Goal: Task Accomplishment & Management: Manage account settings

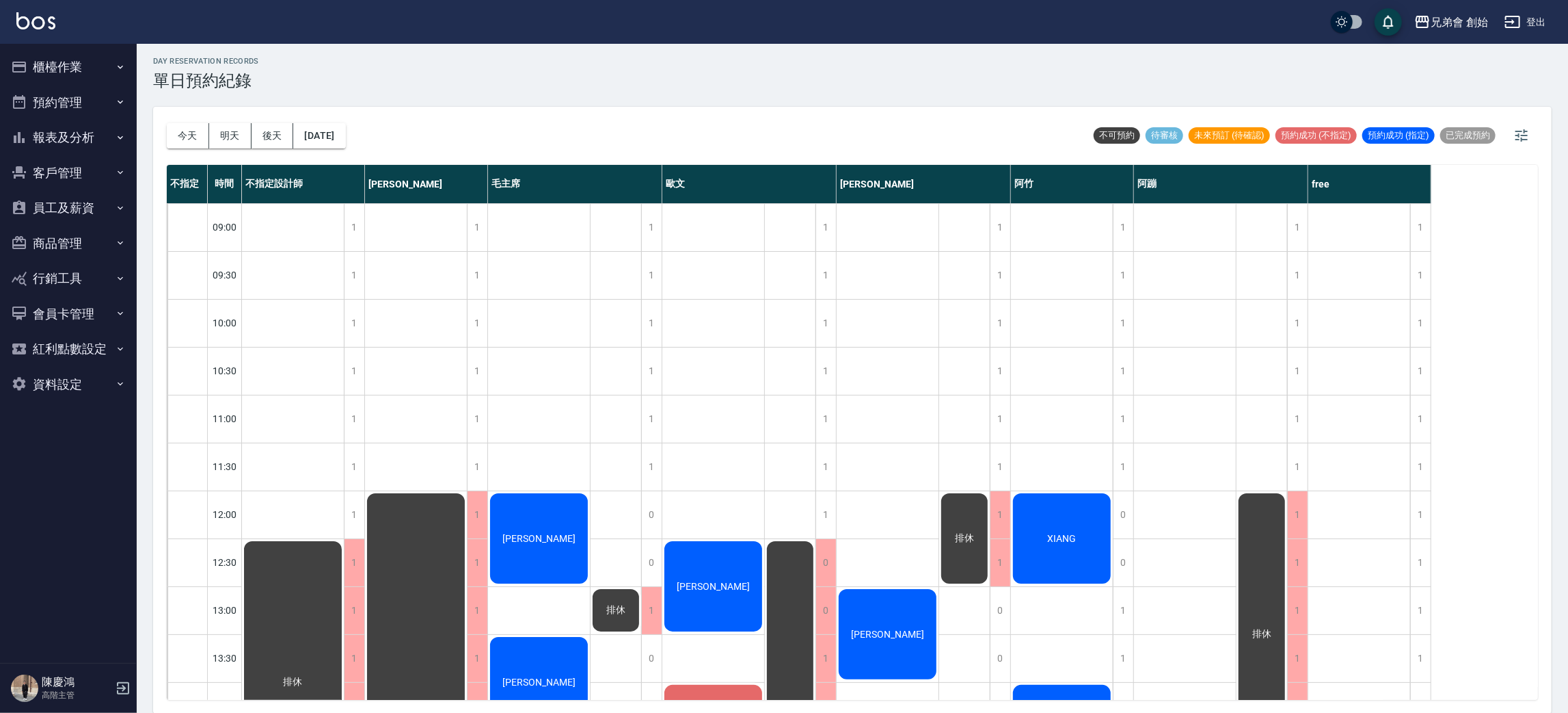
scroll to position [410, 0]
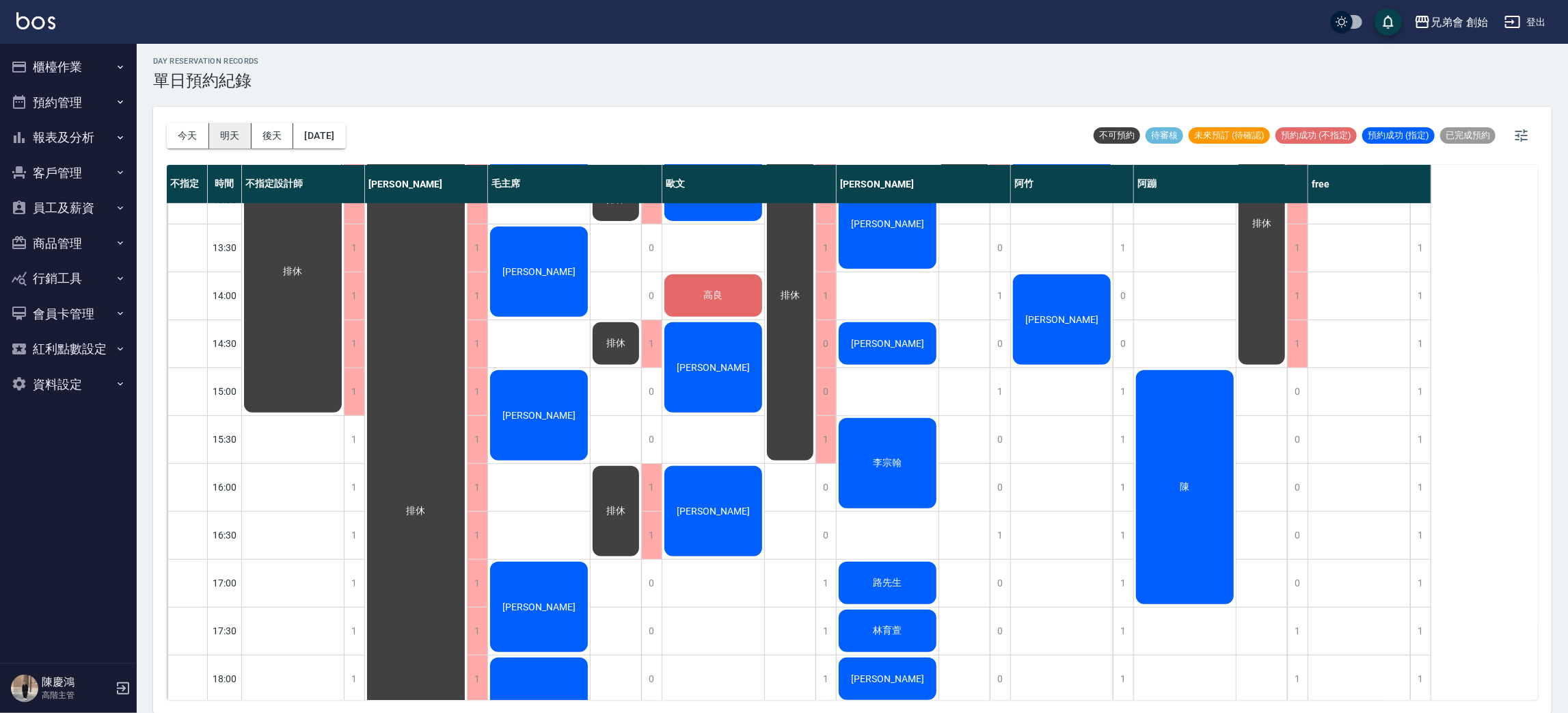
click at [237, 142] on button "明天" at bounding box center [230, 136] width 42 height 25
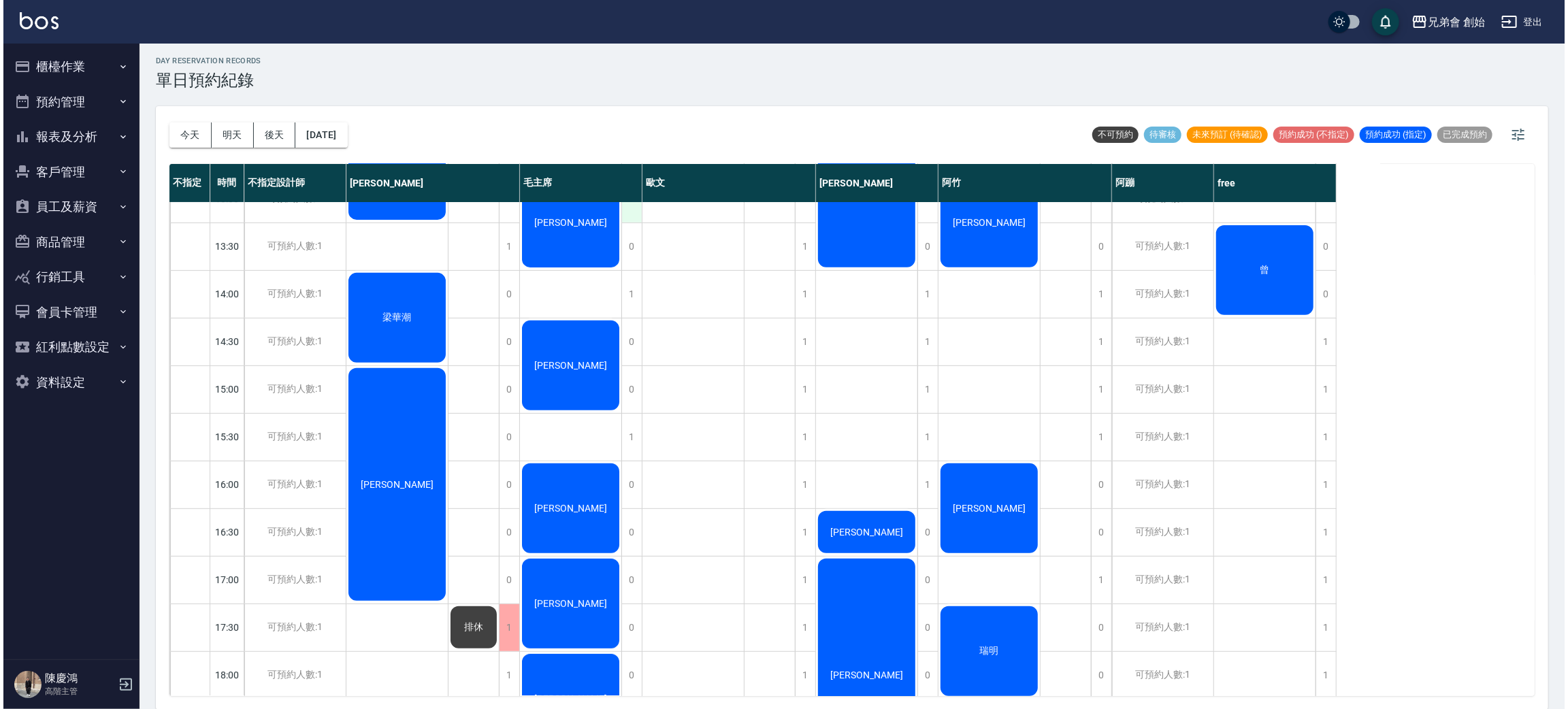
scroll to position [305, 0]
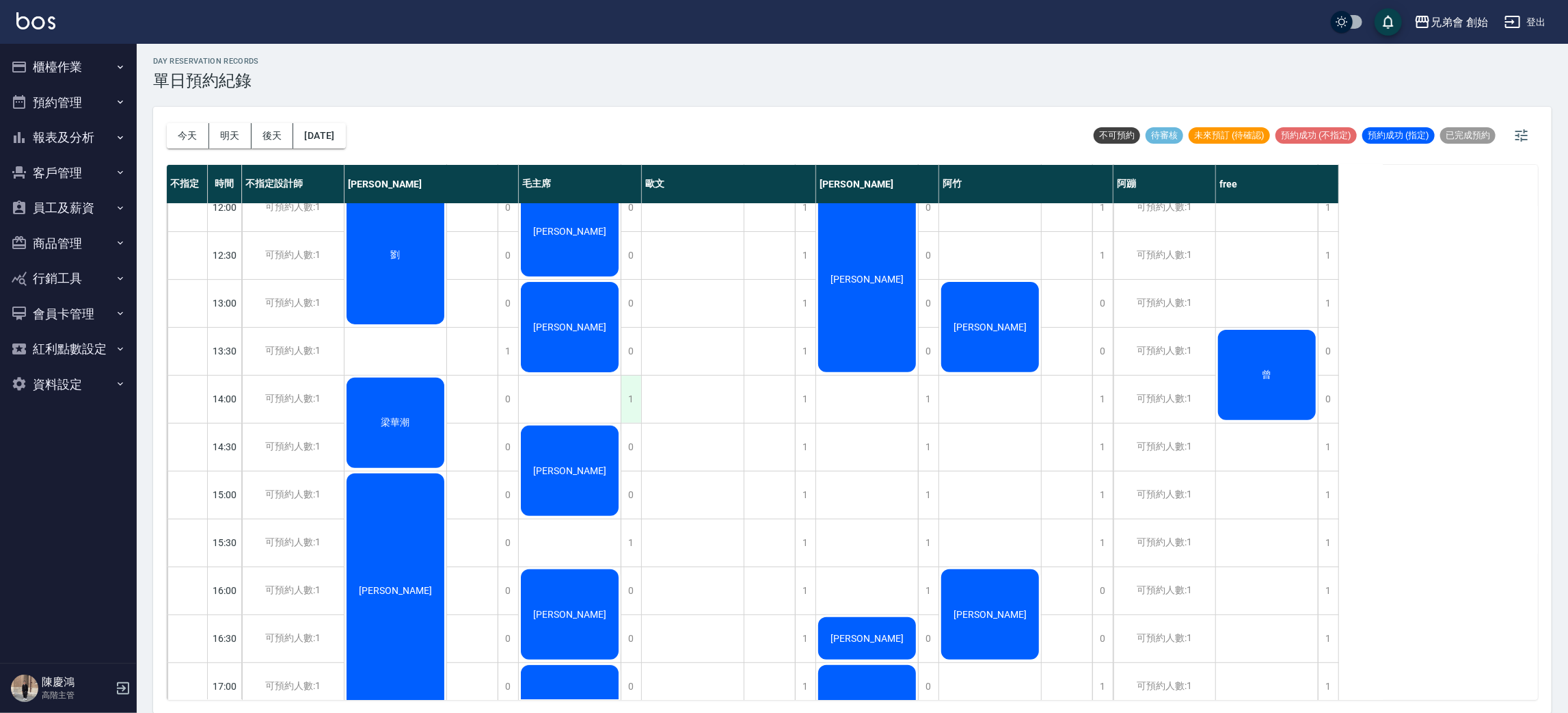
click at [626, 390] on div "1" at bounding box center [630, 399] width 21 height 48
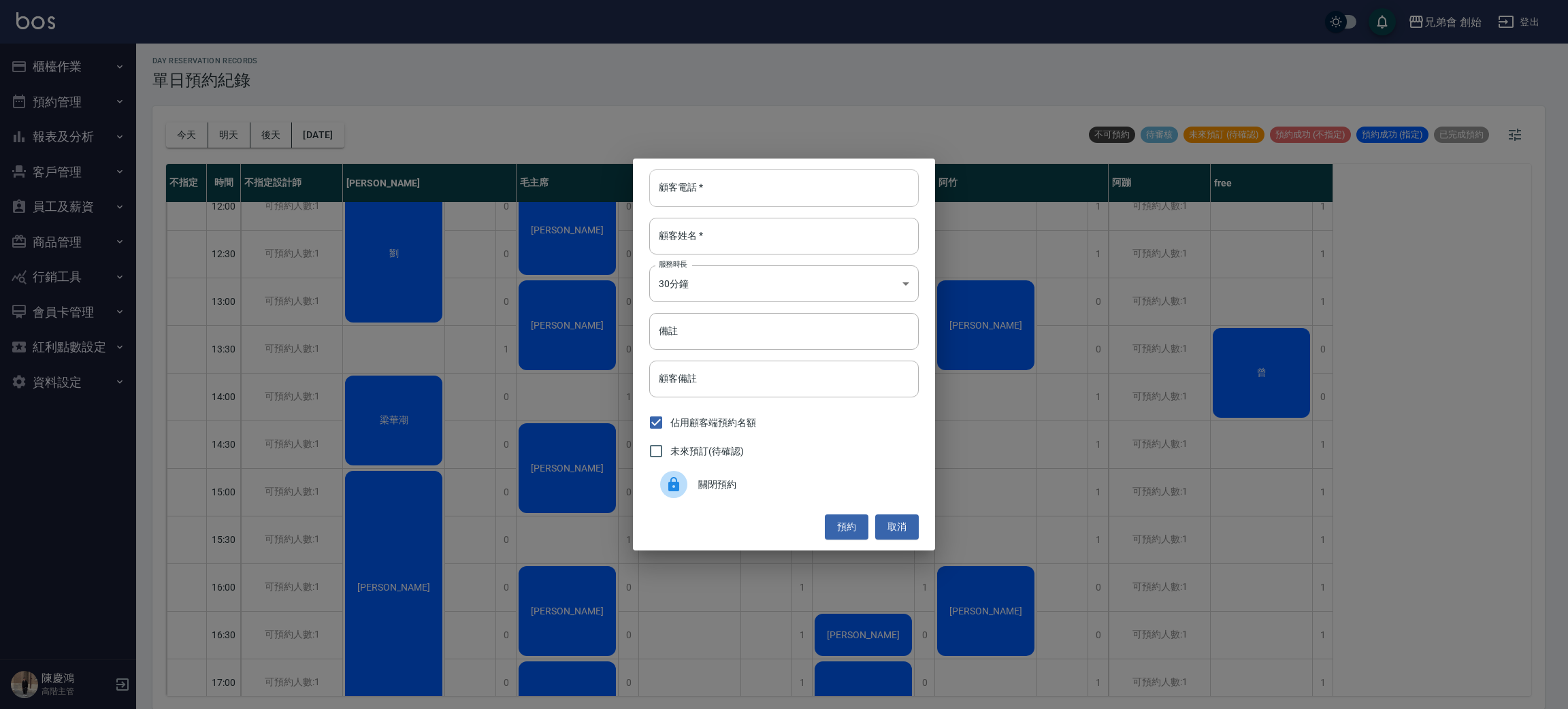
click at [726, 192] on input "顧客電話   *" at bounding box center [784, 188] width 270 height 37
type input "0917979184"
click at [720, 235] on input "顧客姓名   *" at bounding box center [784, 236] width 270 height 37
type input "李"
click at [832, 283] on body "兄弟會 創始 登出 櫃檯作業 打帳單 帳單列表 掛單列表 座位開單 營業儀表板 現金收支登錄 高階收支登錄 材料自購登錄 每日結帳 排班表 現場電腦打卡 掃碼…" at bounding box center [784, 353] width 1568 height 713
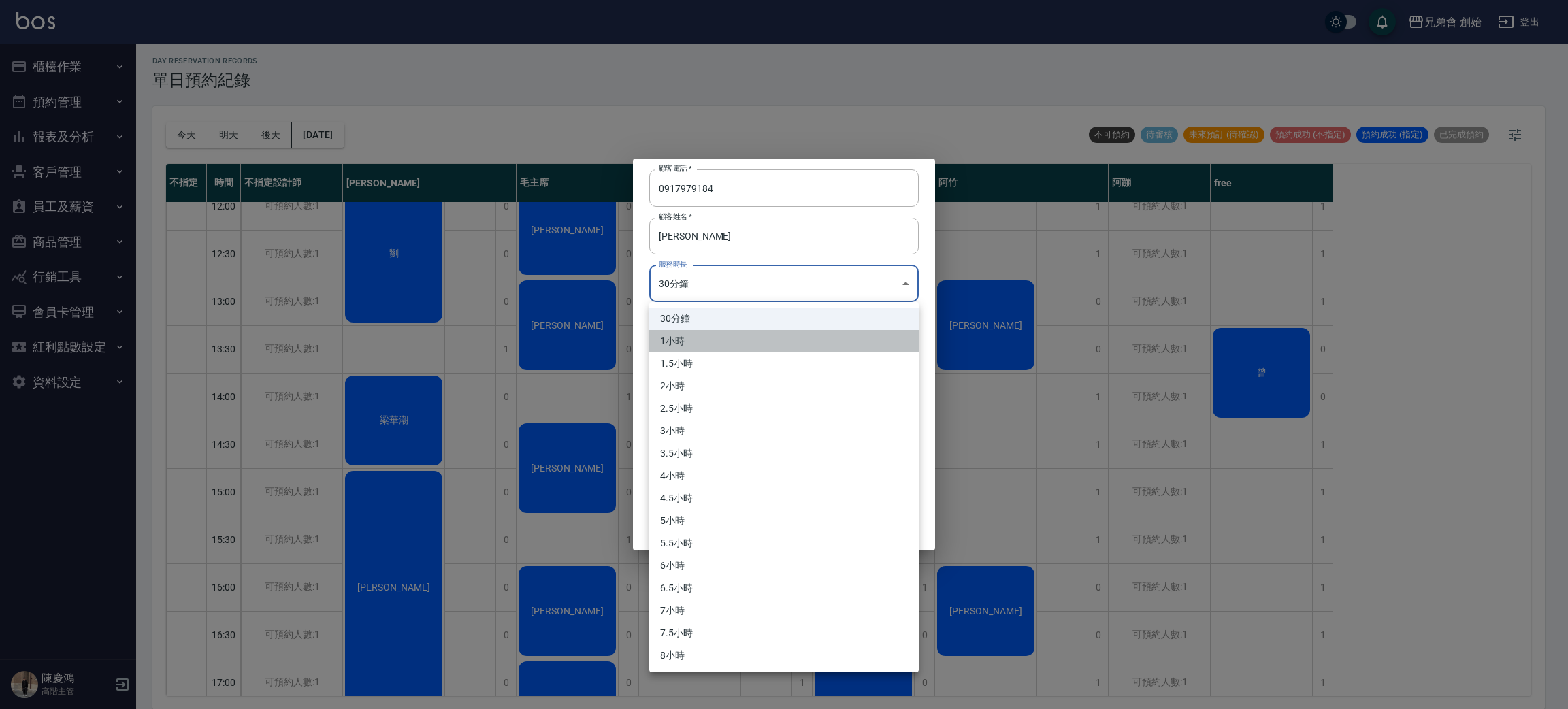
click at [720, 334] on li "1小時" at bounding box center [784, 340] width 270 height 22
type input "2"
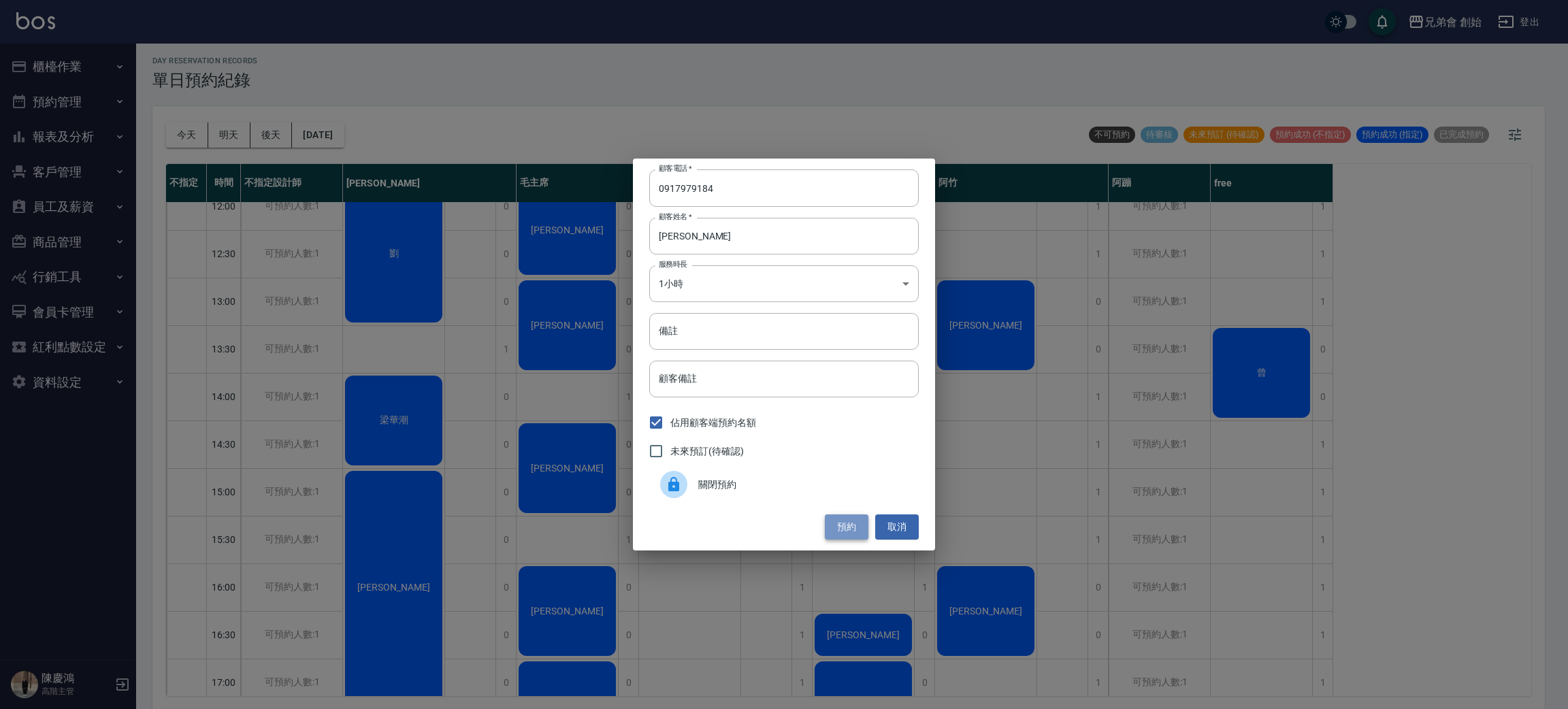
click at [843, 522] on button "預約" at bounding box center [846, 527] width 44 height 25
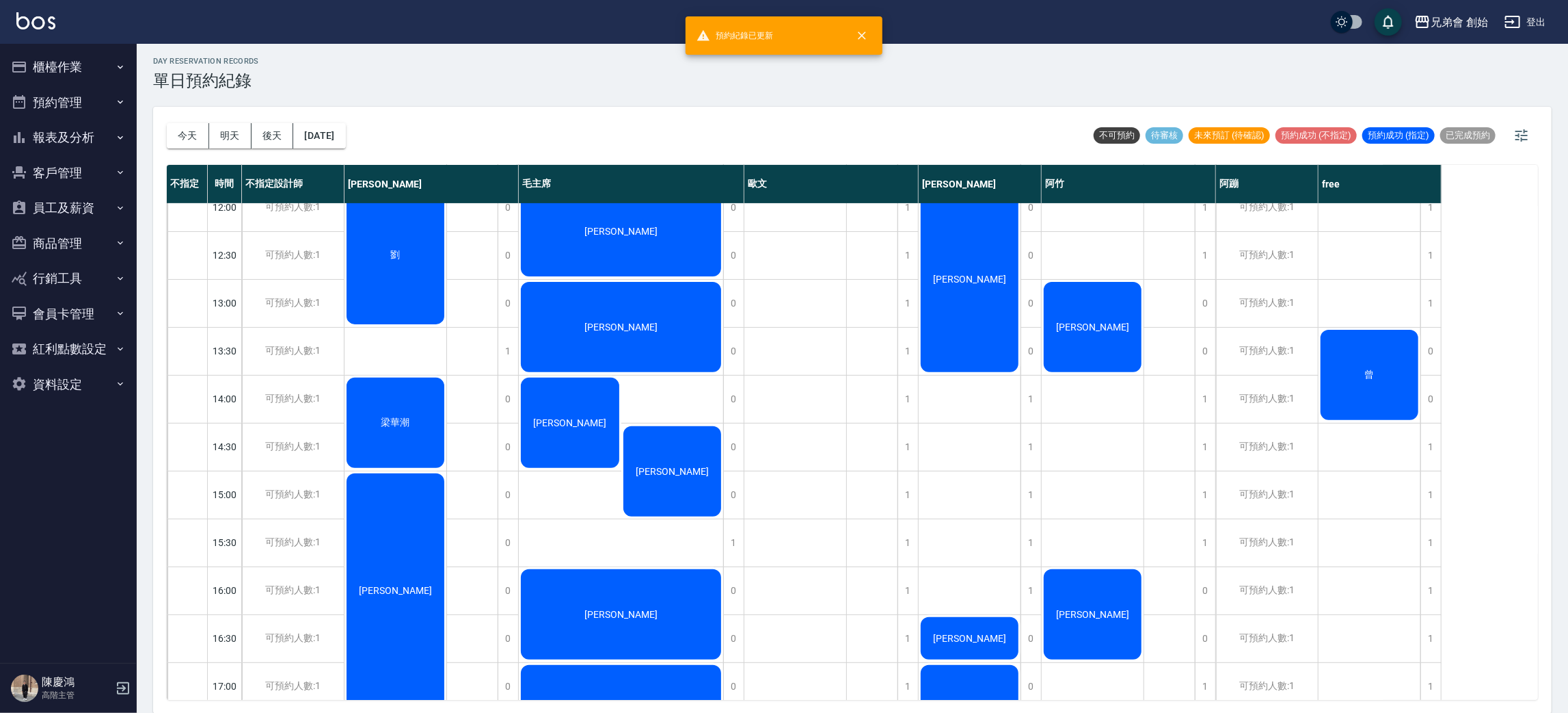
click at [446, 326] on div "[PERSON_NAME]" at bounding box center [395, 255] width 101 height 142
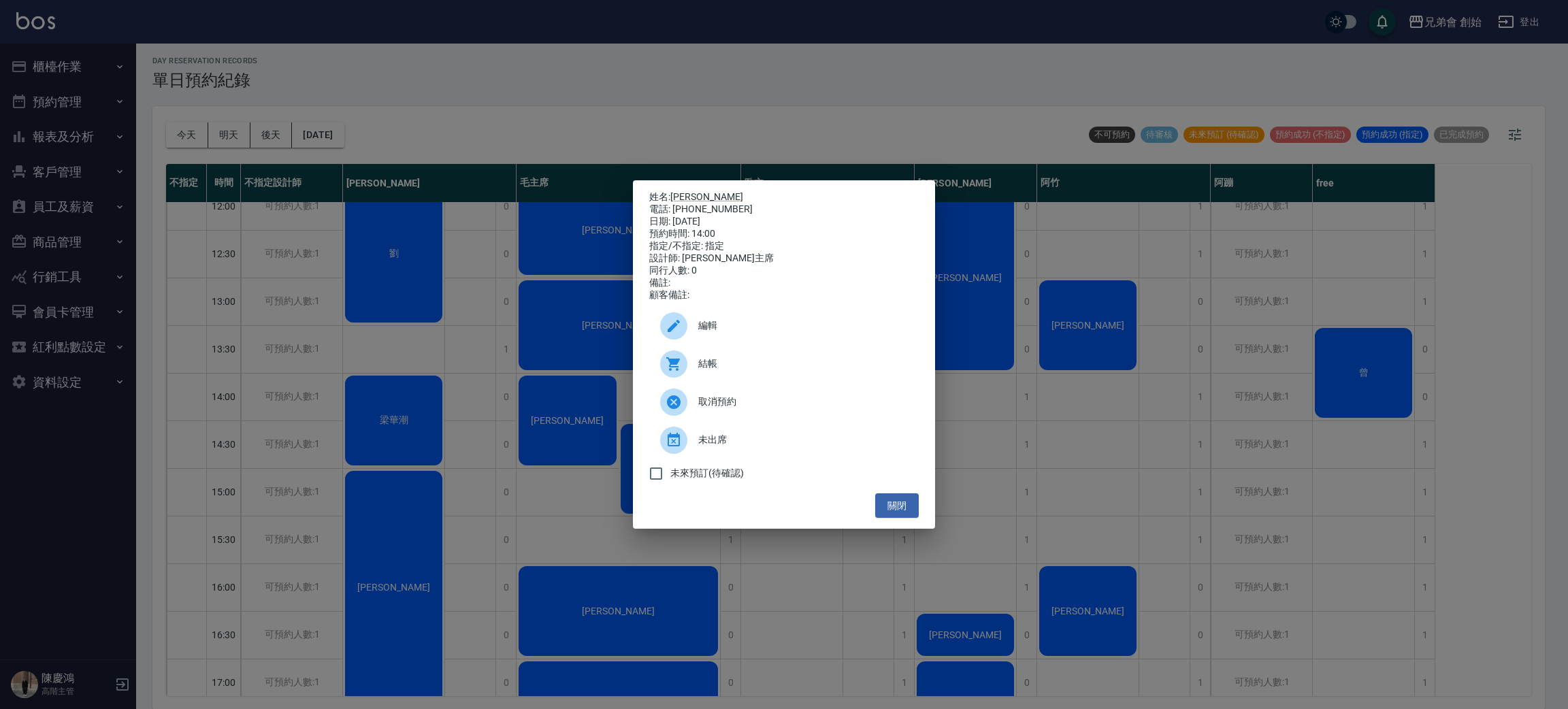
click at [688, 338] on div at bounding box center [679, 326] width 38 height 27
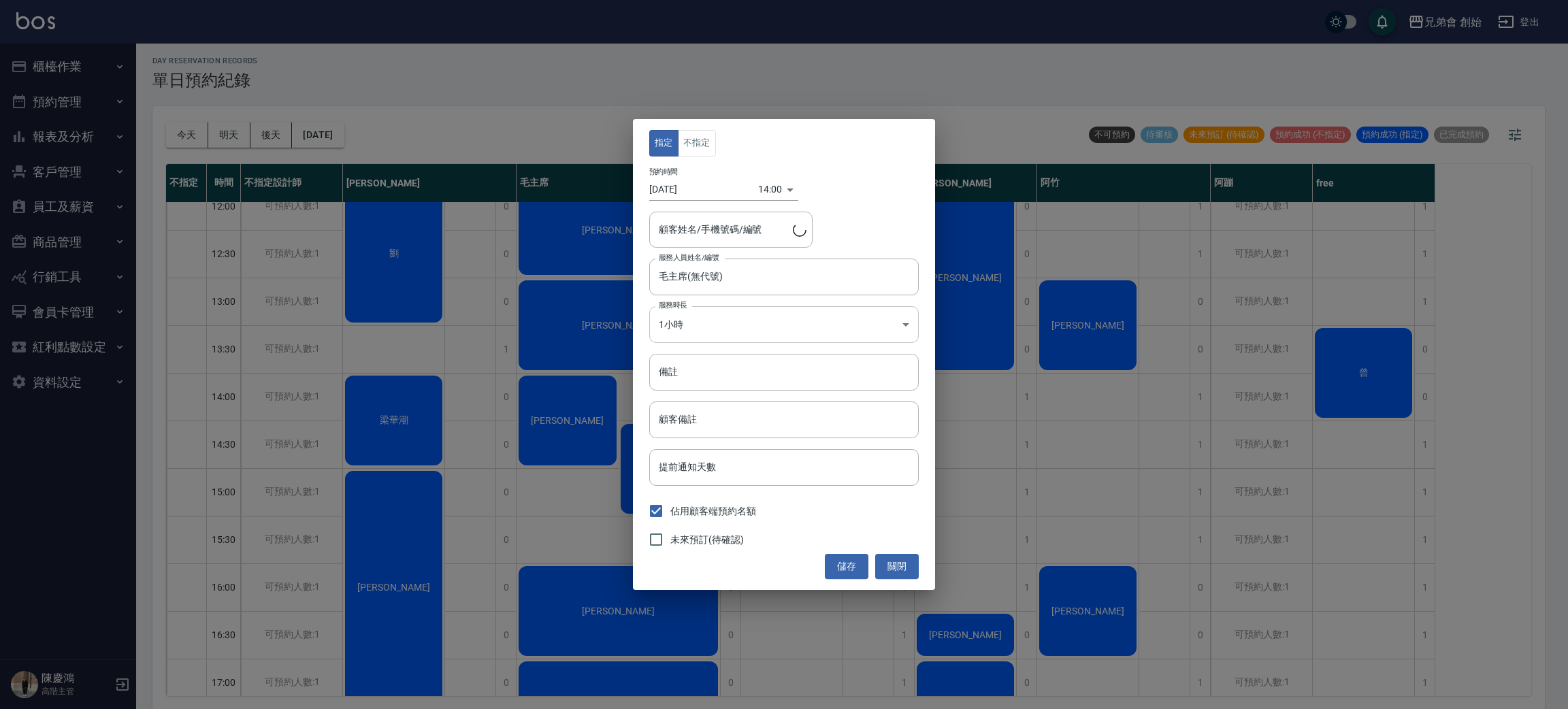
type input "李桀輝/0917979184/"
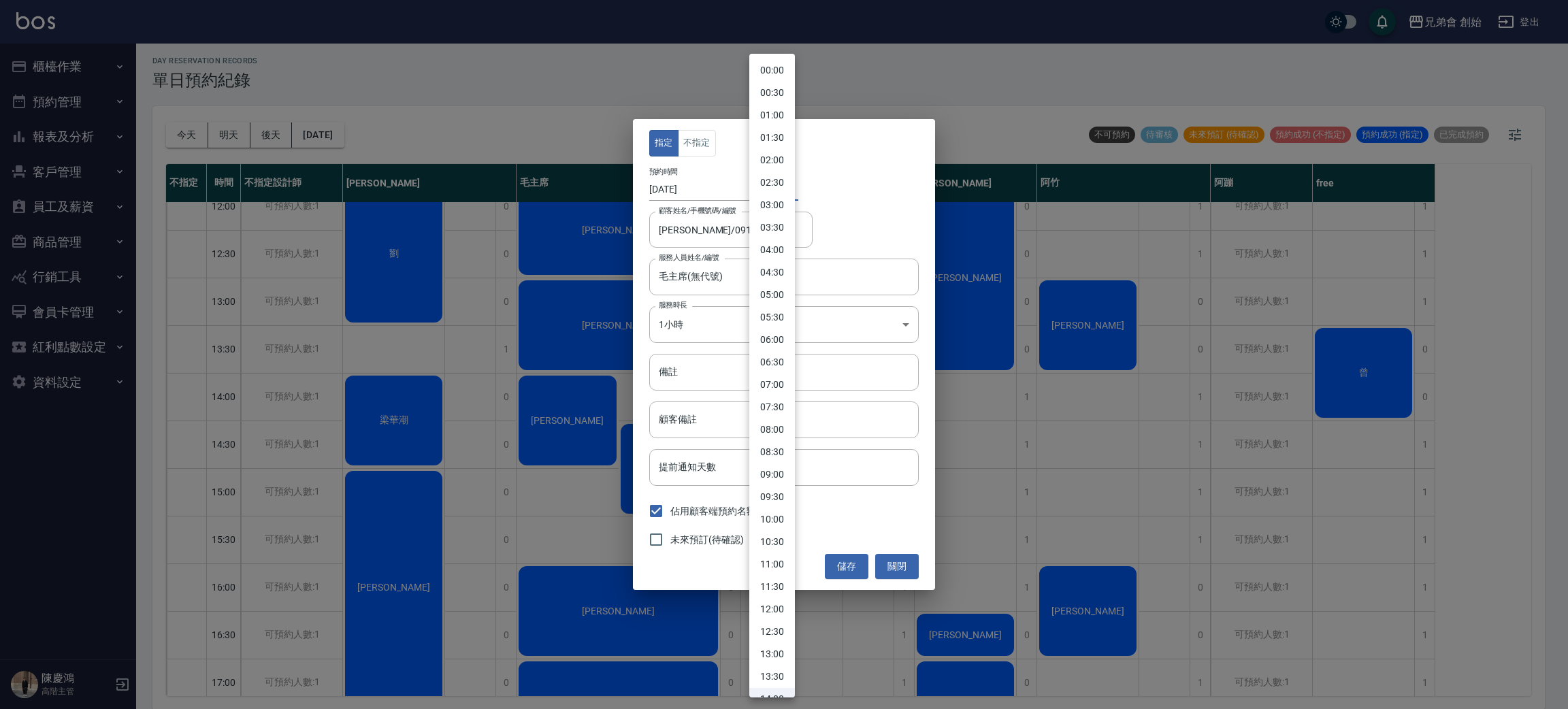
click at [777, 189] on body "兄弟會 創始 登出 櫃檯作業 打帳單 帳單列表 掛單列表 座位開單 營業儀表板 現金收支登錄 高階收支登錄 材料自購登錄 每日結帳 排班表 現場電腦打卡 掃碼…" at bounding box center [784, 353] width 1568 height 713
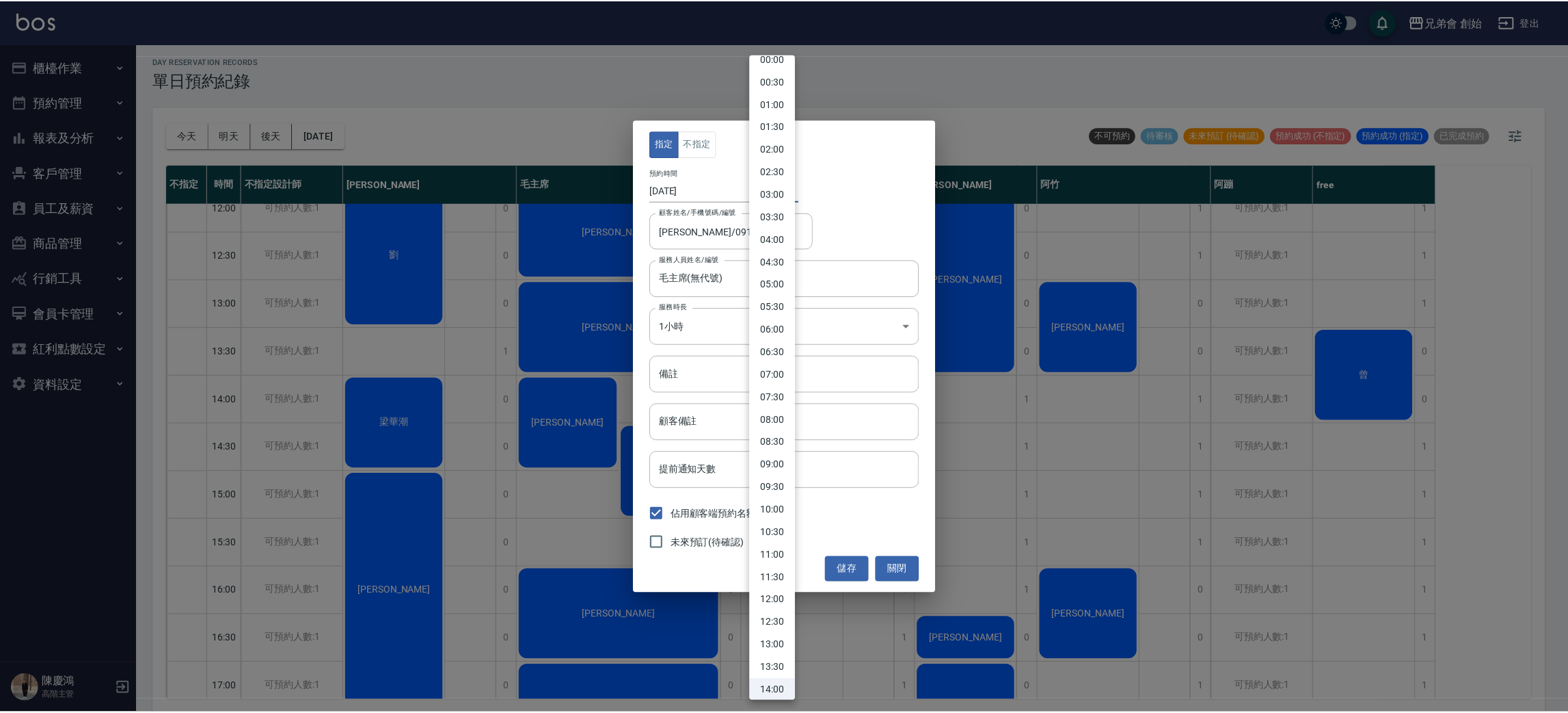
scroll to position [446, 0]
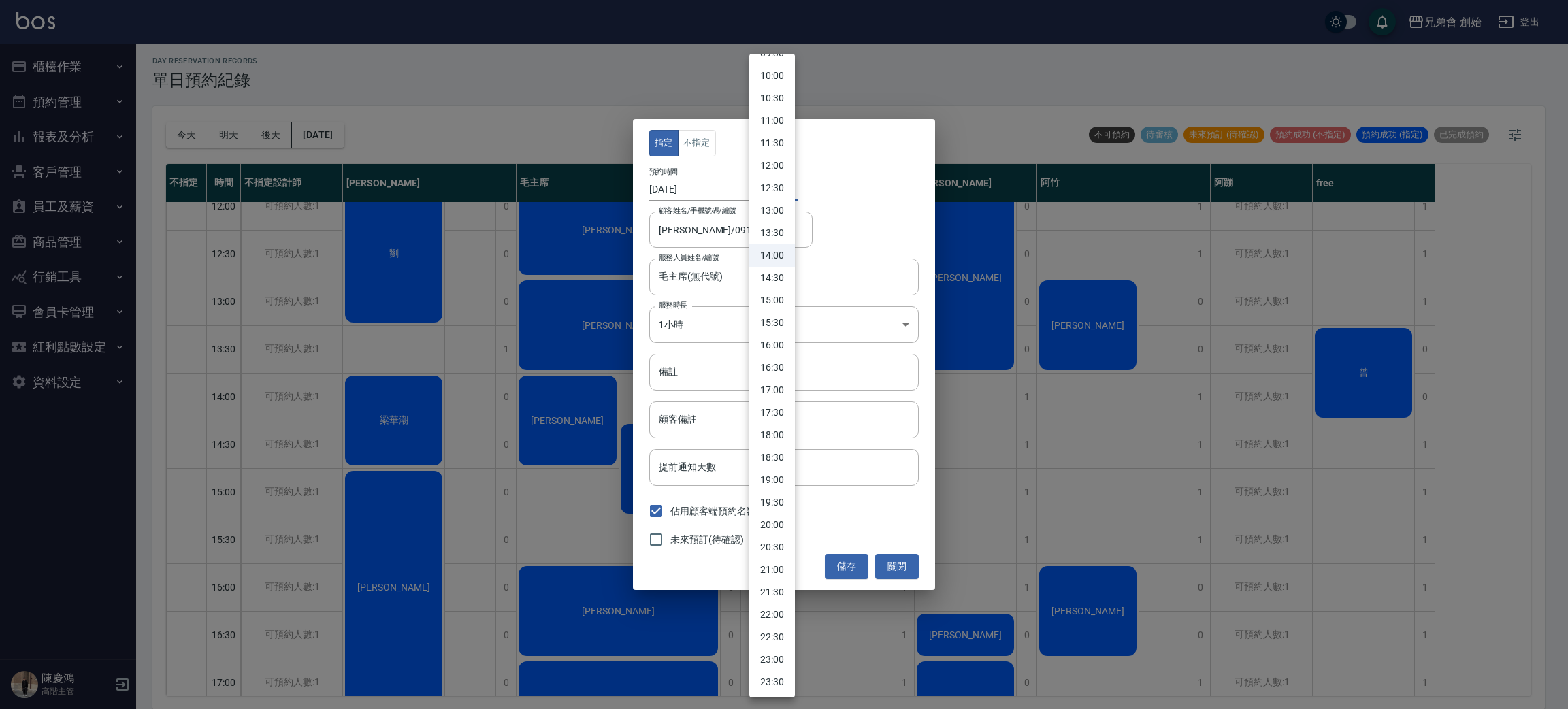
click at [789, 232] on li "13:30" at bounding box center [771, 232] width 46 height 22
type input "1755322200000"
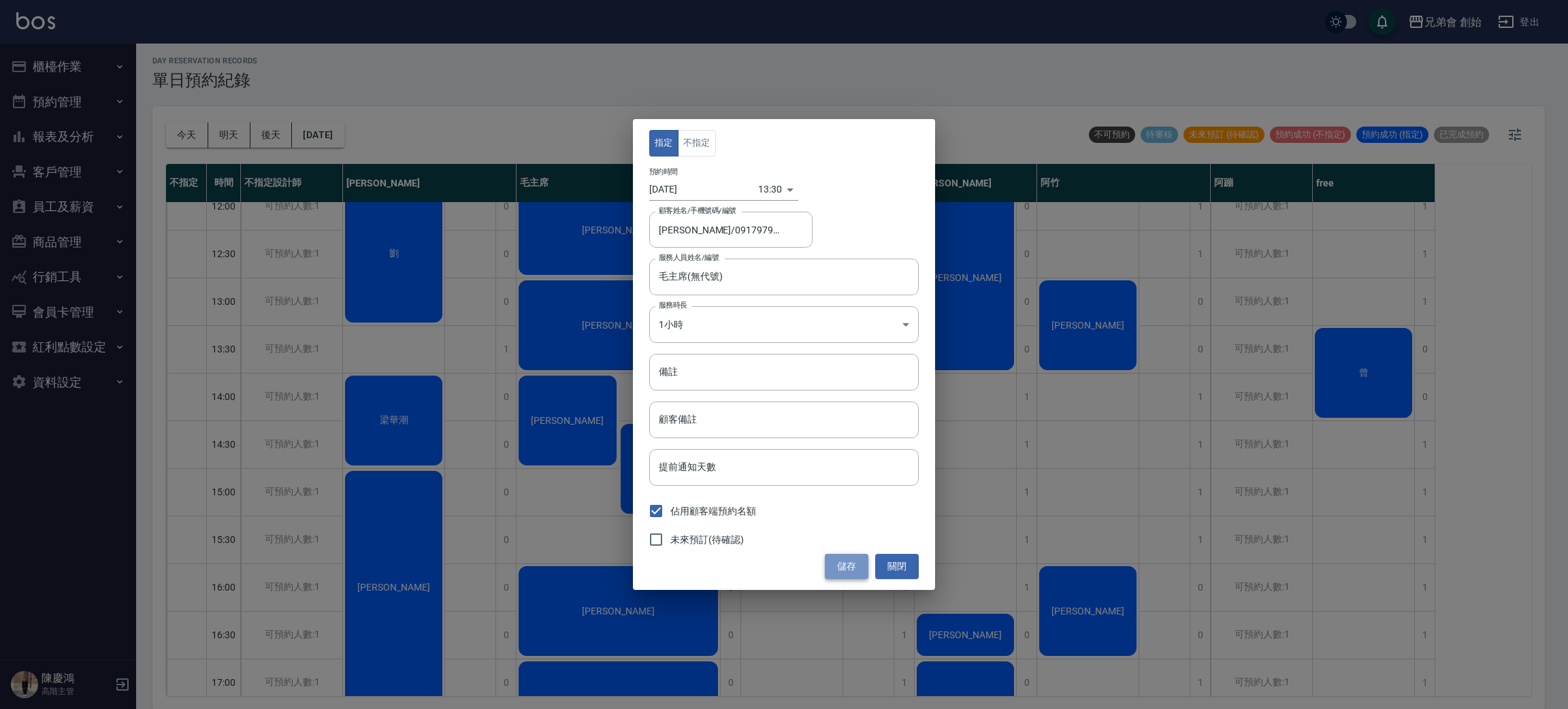
click at [844, 563] on button "儲存" at bounding box center [846, 566] width 44 height 25
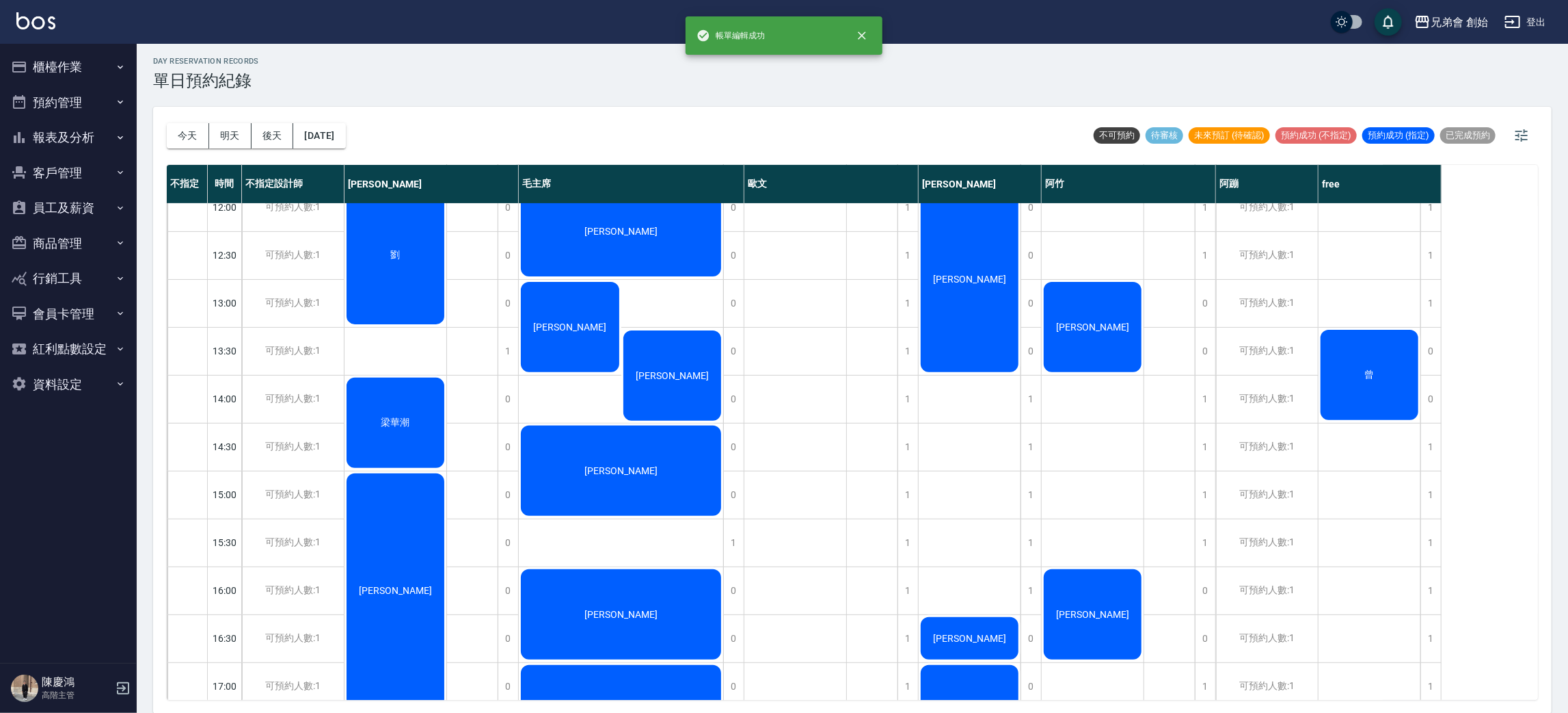
click at [1030, 59] on div "day Reservation records 單日預約紀錄" at bounding box center [853, 73] width 1398 height 33
click at [186, 136] on button "今天" at bounding box center [188, 136] width 42 height 25
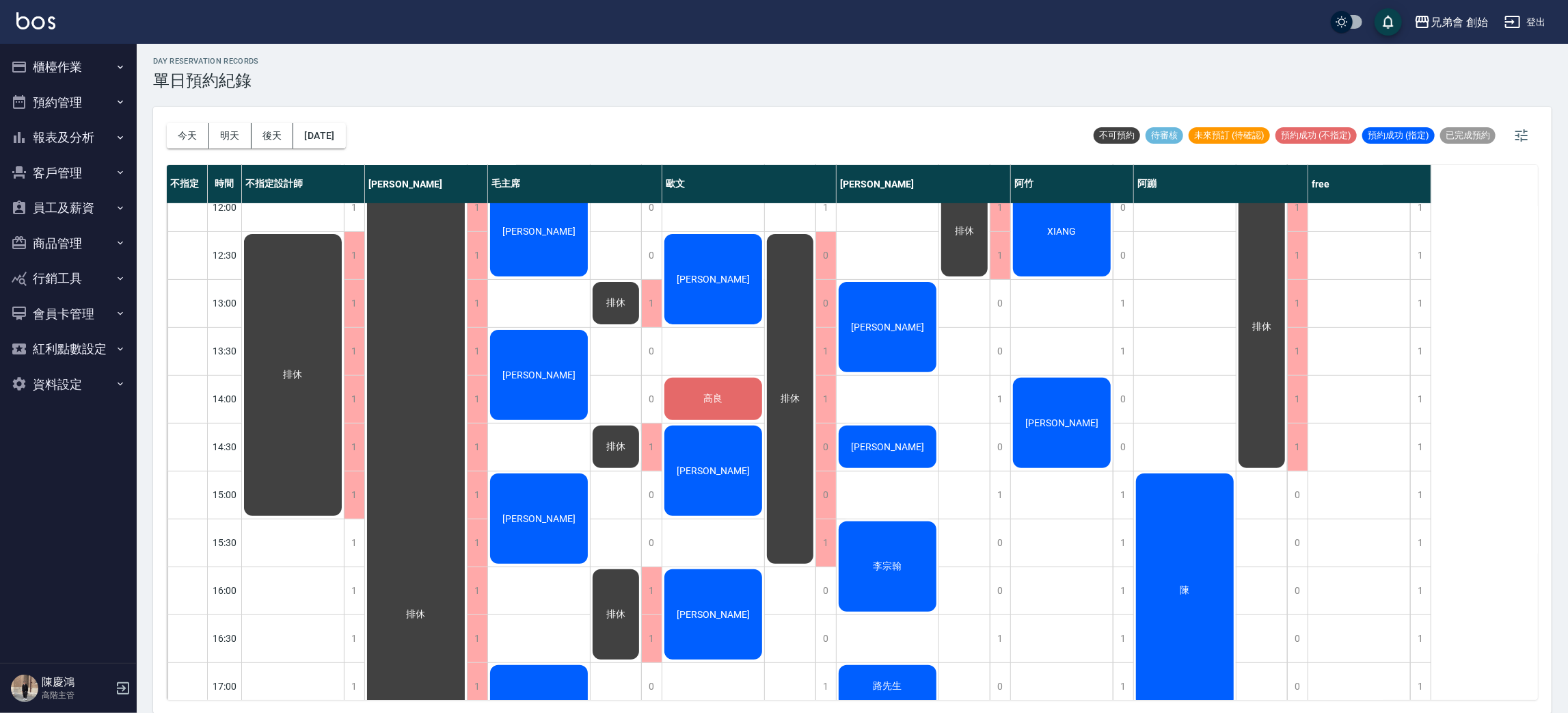
scroll to position [512, 0]
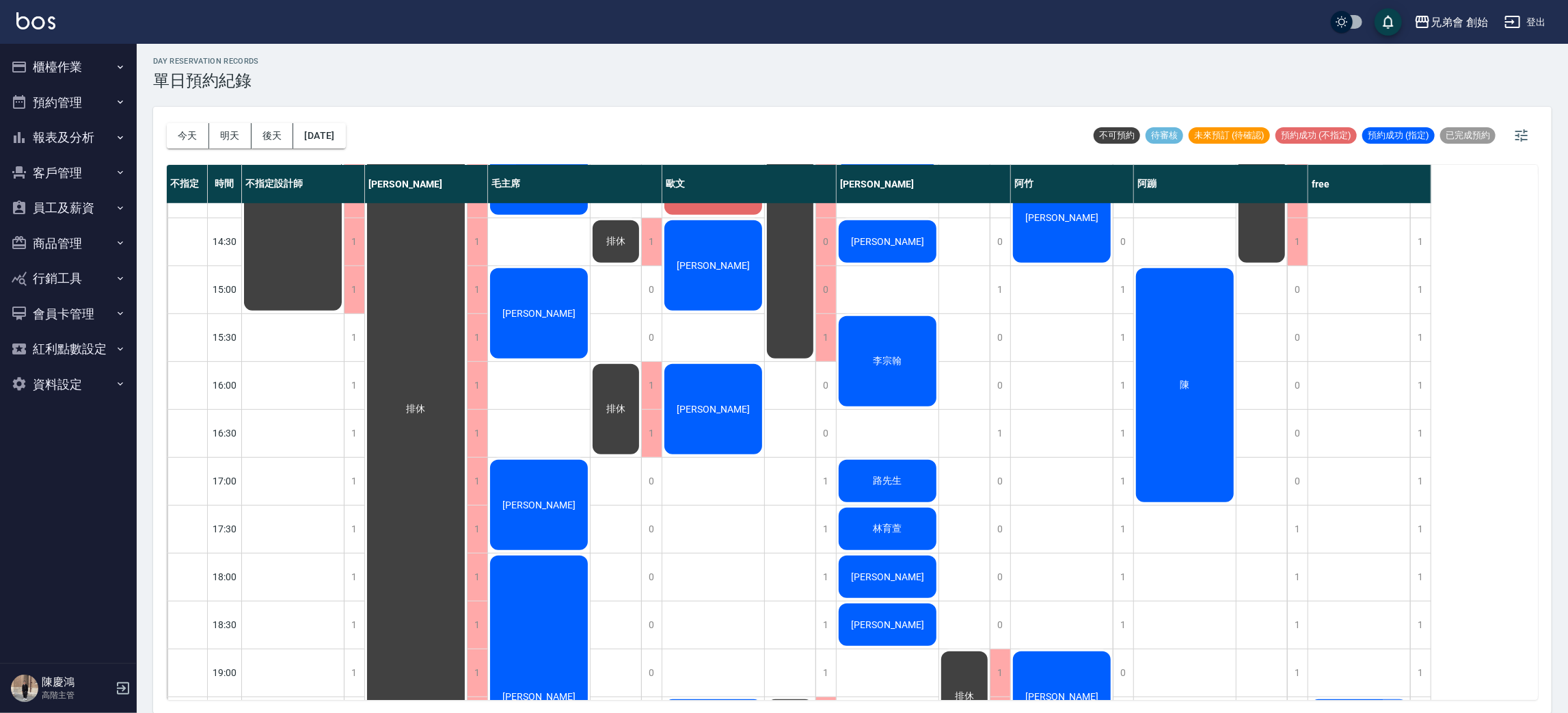
click at [344, 251] on div "[PERSON_NAME]" at bounding box center [293, 170] width 101 height 286
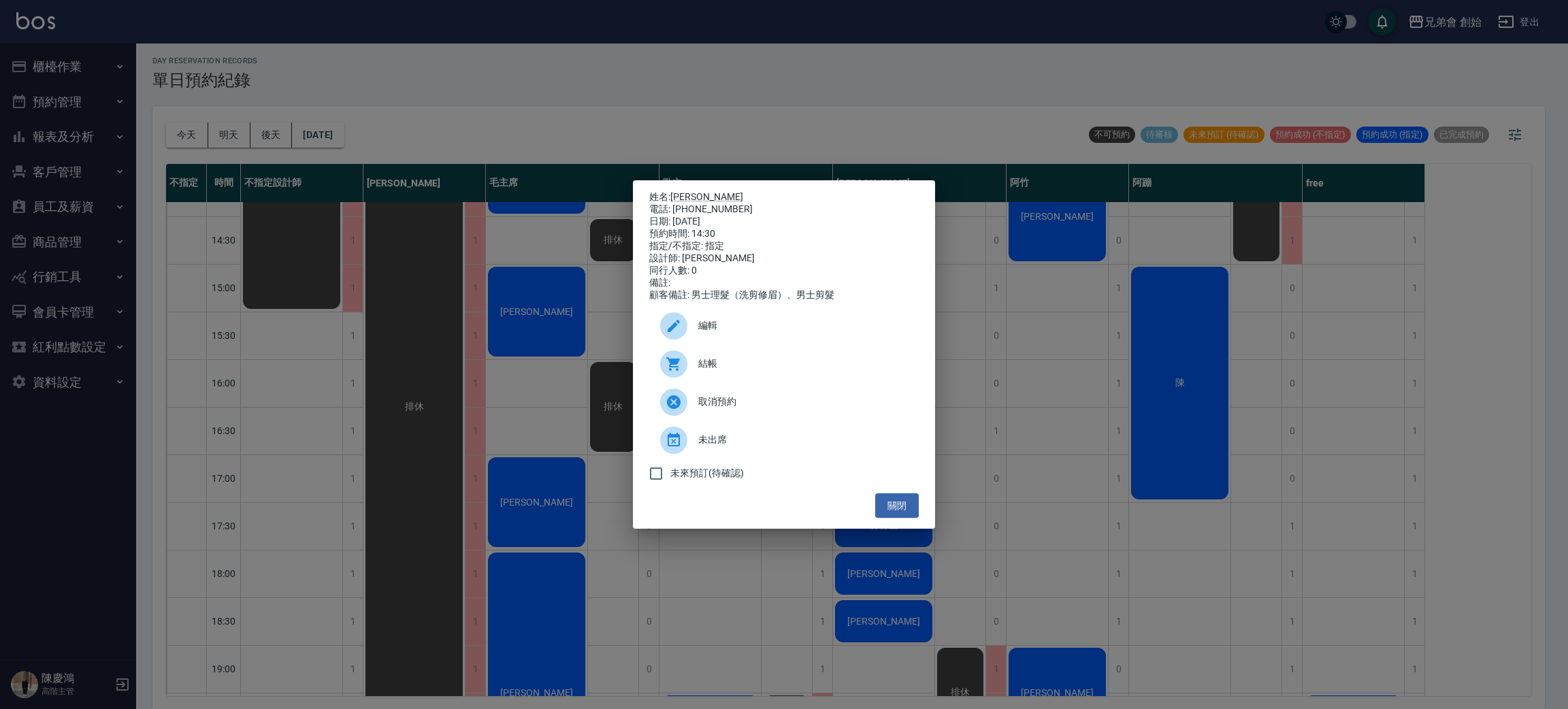
click at [738, 332] on span "編輯" at bounding box center [802, 325] width 210 height 14
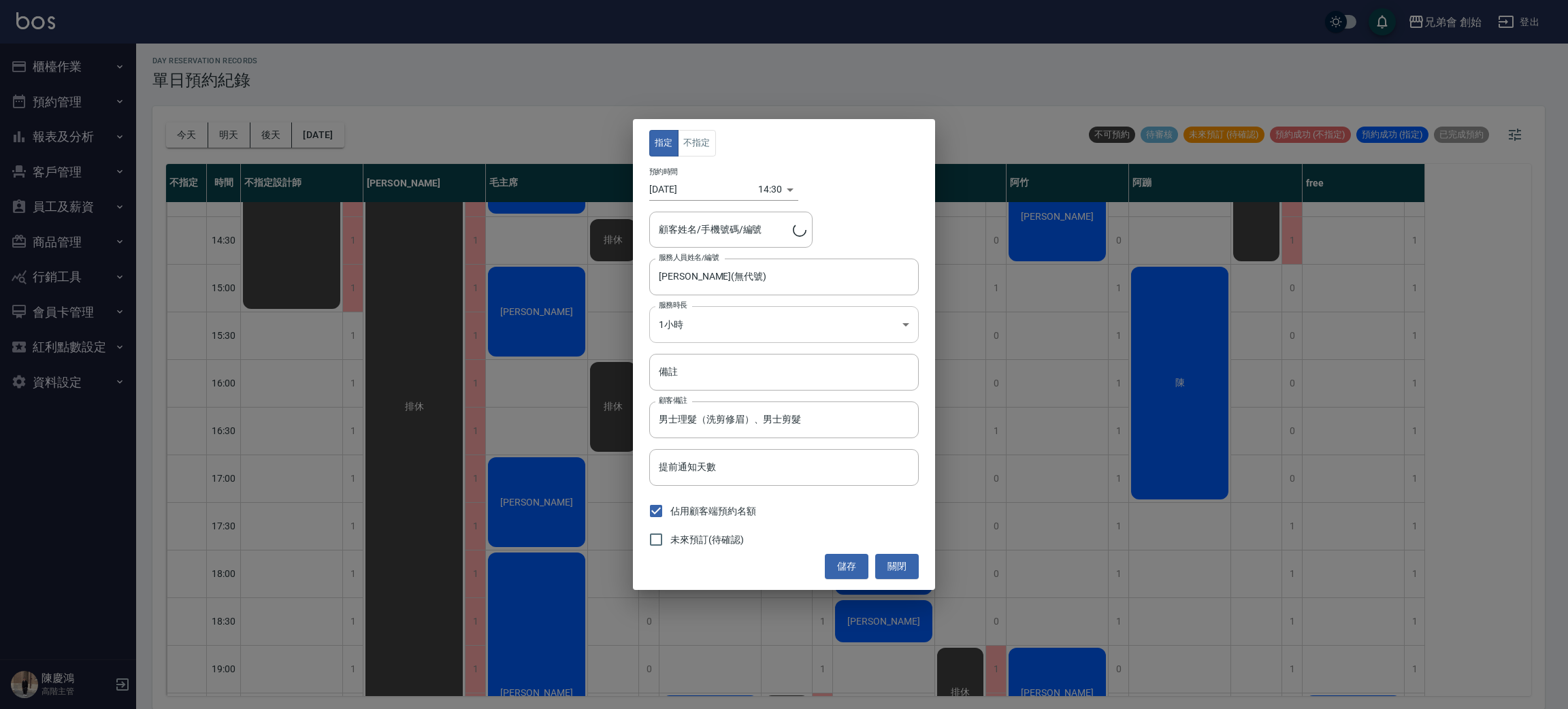
type input "黃俊寶/0911375709/"
click at [695, 370] on input "備註" at bounding box center [784, 371] width 270 height 37
type input "跩"
type input "轉帳"
click at [849, 567] on button "儲存" at bounding box center [846, 566] width 44 height 25
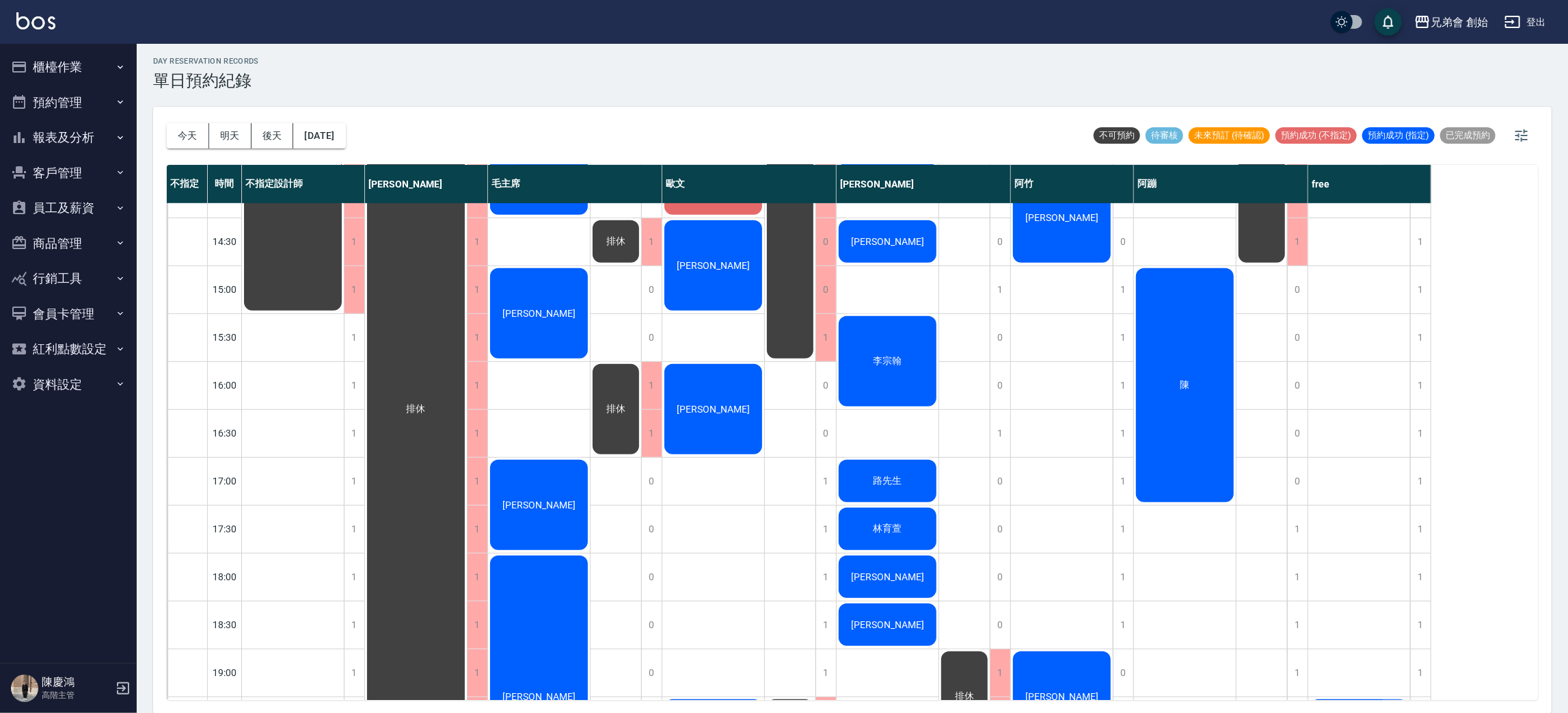
drag, startPoint x: 31, startPoint y: 138, endPoint x: 85, endPoint y: 147, distance: 54.7
click at [39, 138] on button "報表及分析" at bounding box center [68, 137] width 126 height 36
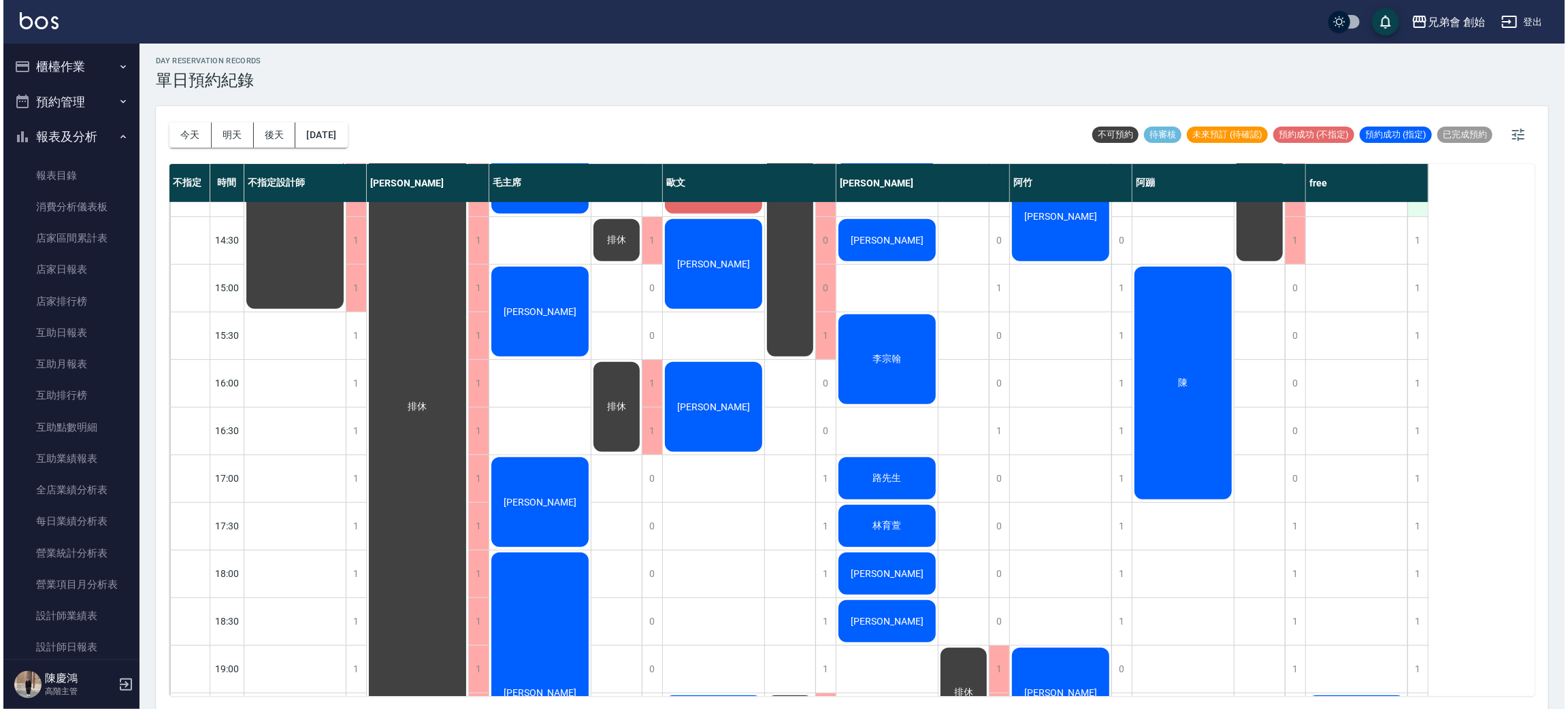
scroll to position [408, 0]
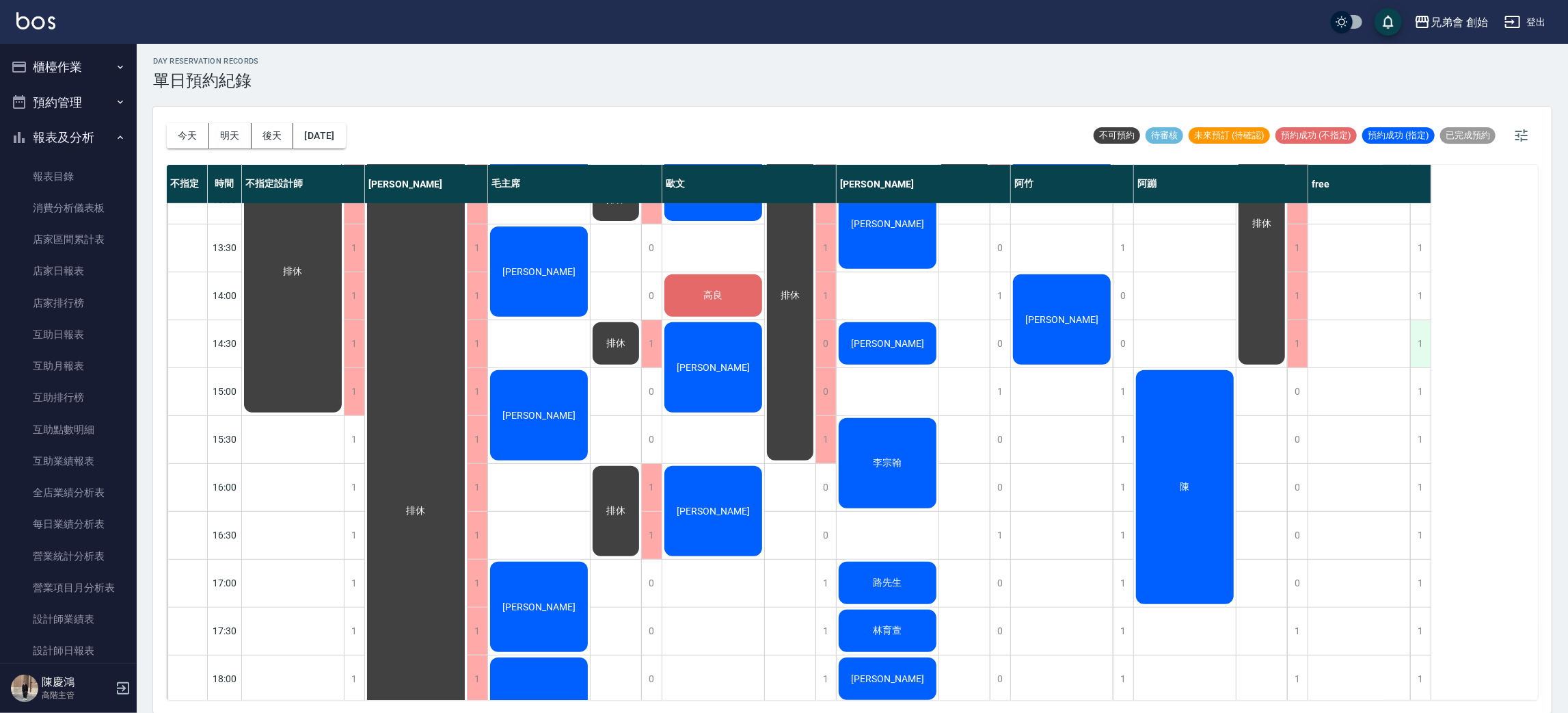
click at [1423, 343] on div "1" at bounding box center [1420, 343] width 21 height 48
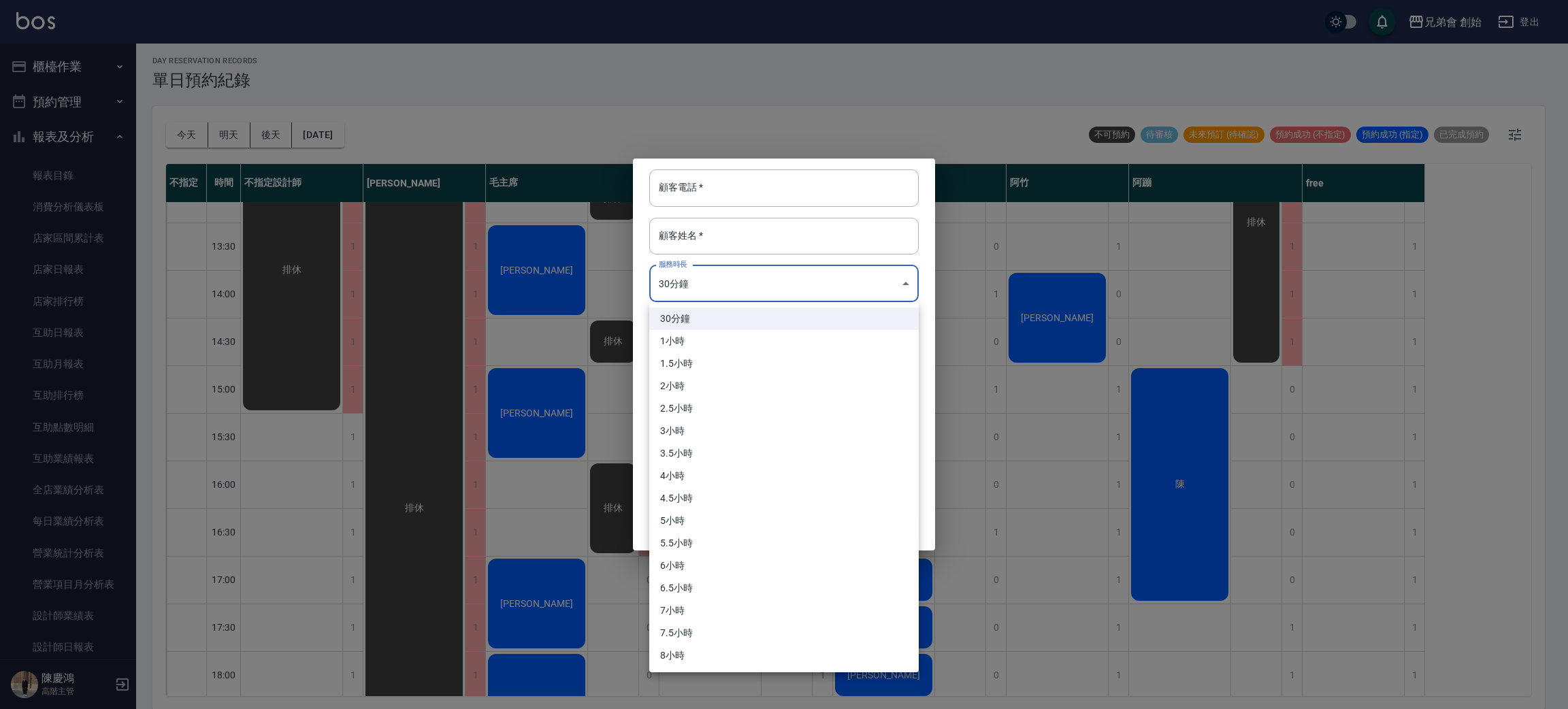
click at [847, 279] on body "兄弟會 創始 登出 櫃檯作業 打帳單 帳單列表 掛單列表 座位開單 營業儀表板 現金收支登錄 高階收支登錄 材料自購登錄 每日結帳 排班表 現場電腦打卡 掃碼…" at bounding box center [784, 353] width 1568 height 713
click at [717, 336] on li "1小時" at bounding box center [784, 340] width 270 height 22
type input "2"
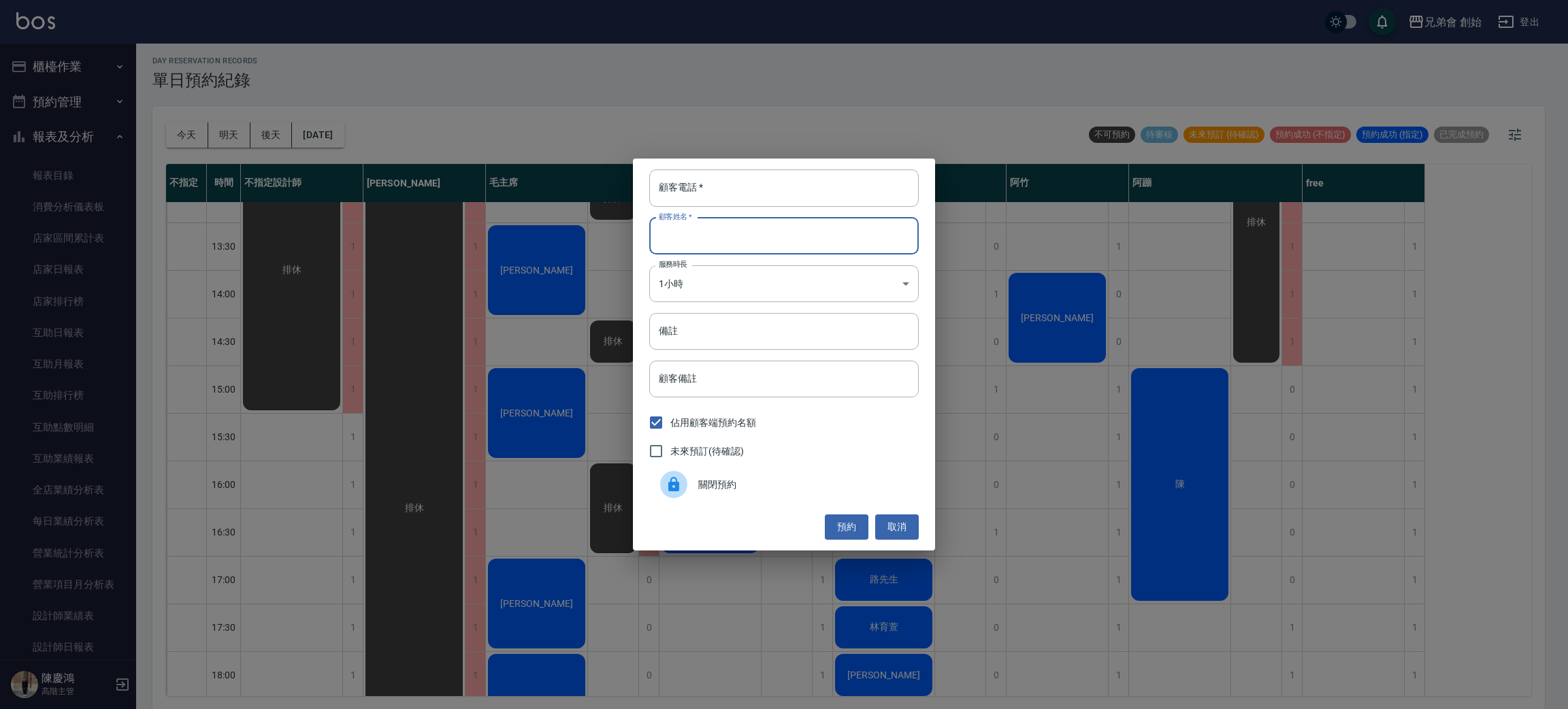
click at [737, 253] on input "顧客姓名   *" at bounding box center [784, 236] width 270 height 37
type input "2"
type input "52525"
click at [681, 208] on div "顧客電話   * 顧客電話   * 顧客姓名   * 52525 顧客姓名   * 服務時長 1小時 2 服務時長 備註 備註 顧客備註 顧客備註 佔用顧客端…" at bounding box center [784, 354] width 302 height 391
click at [692, 196] on input "顧客電話   *" at bounding box center [784, 188] width 270 height 37
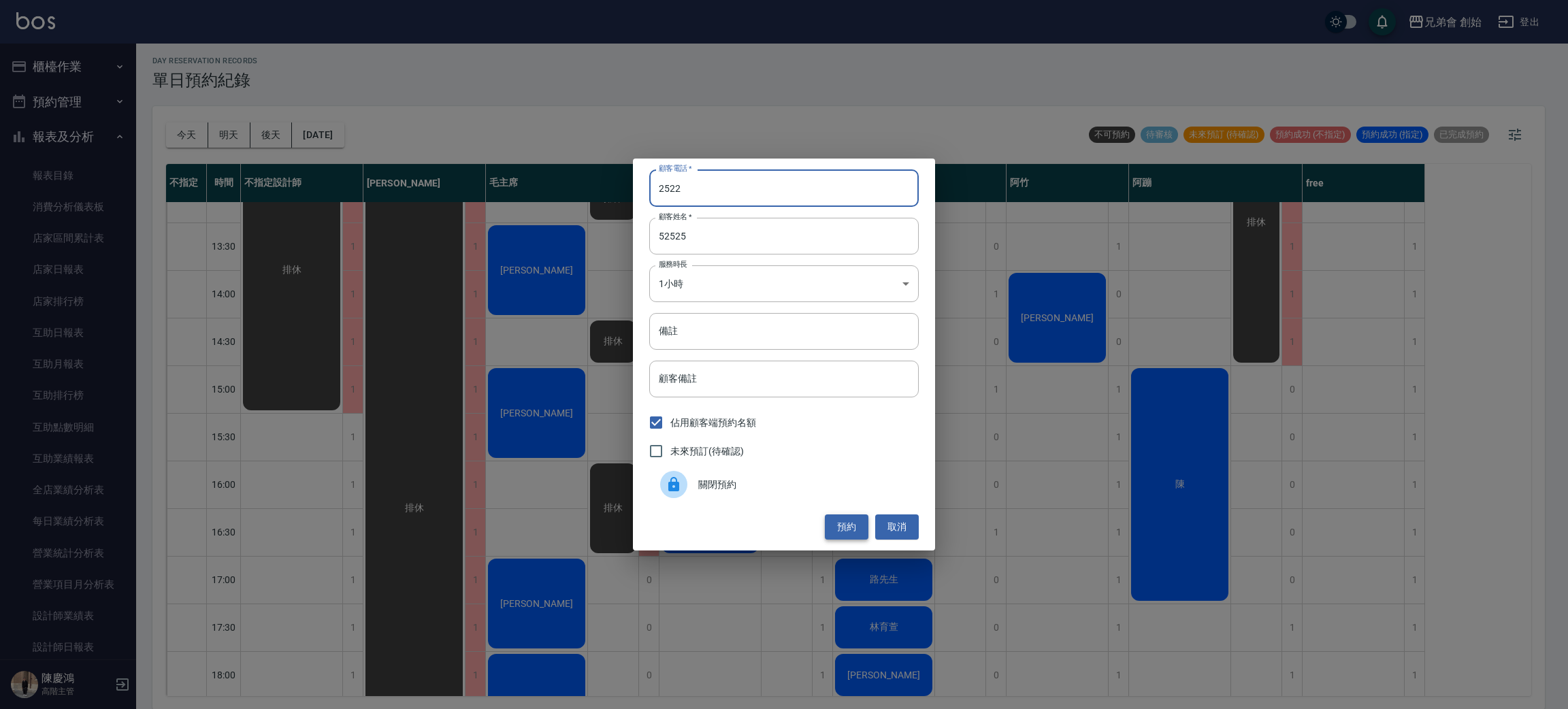
type input "2522"
click at [834, 526] on button "預約" at bounding box center [846, 527] width 44 height 25
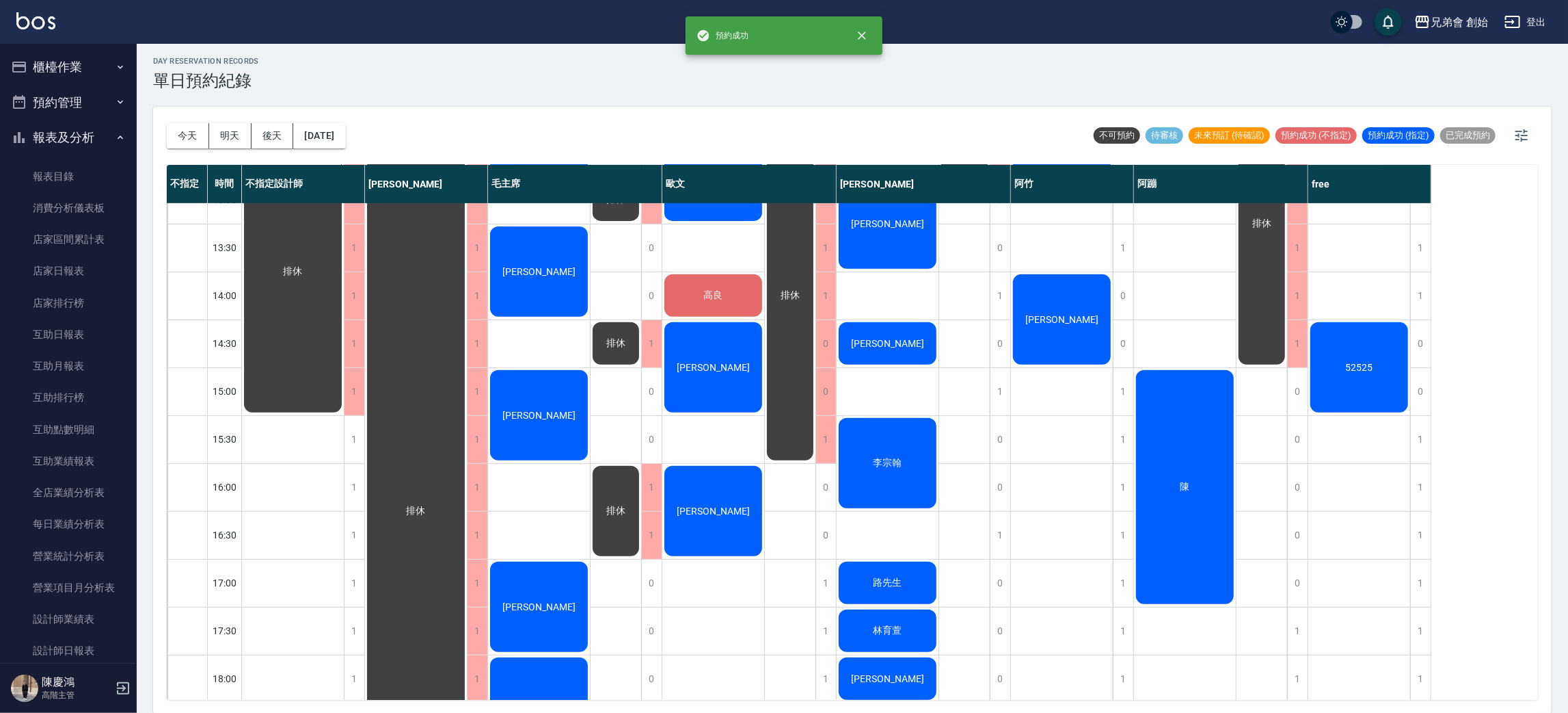
click at [344, 359] on div "52525" at bounding box center [293, 271] width 101 height 286
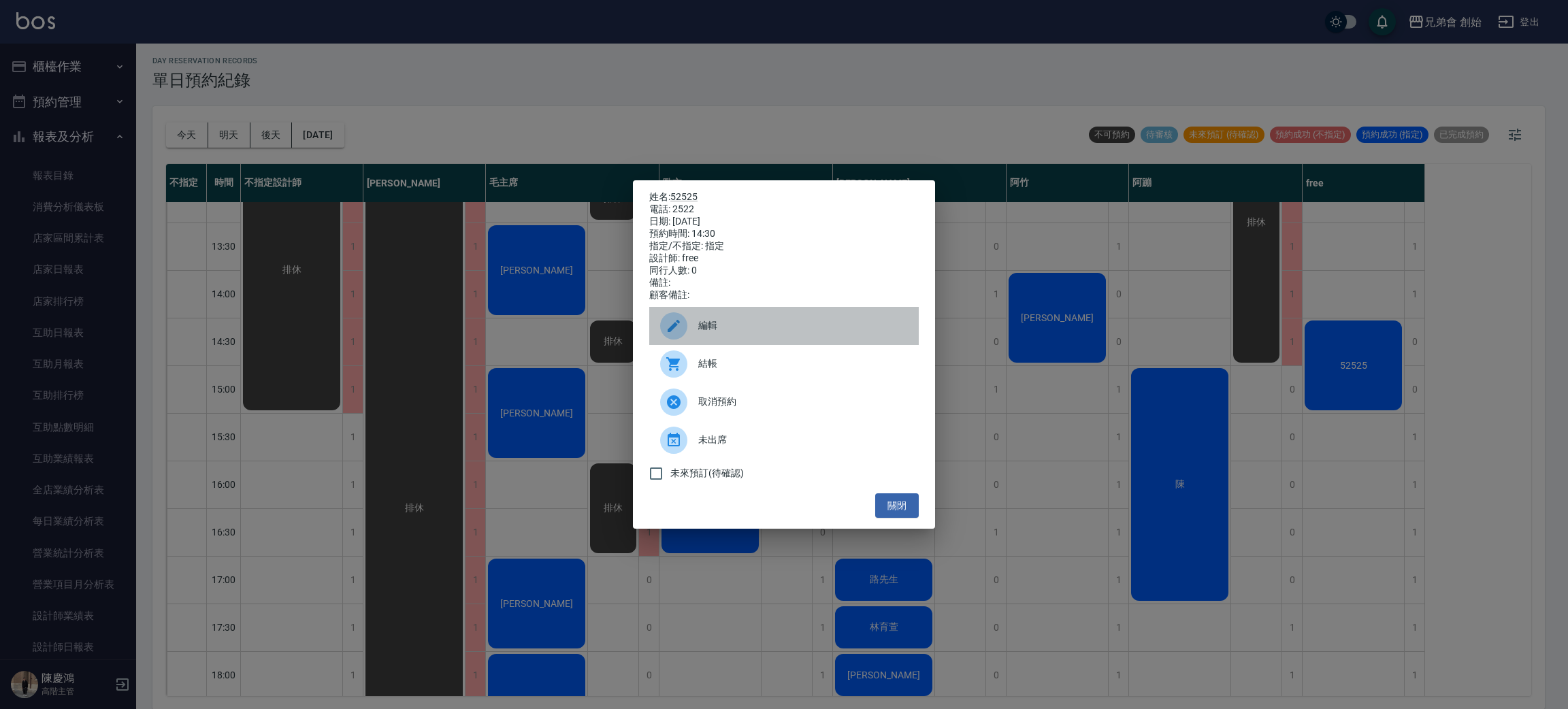
click at [746, 332] on span "編輯" at bounding box center [802, 325] width 210 height 14
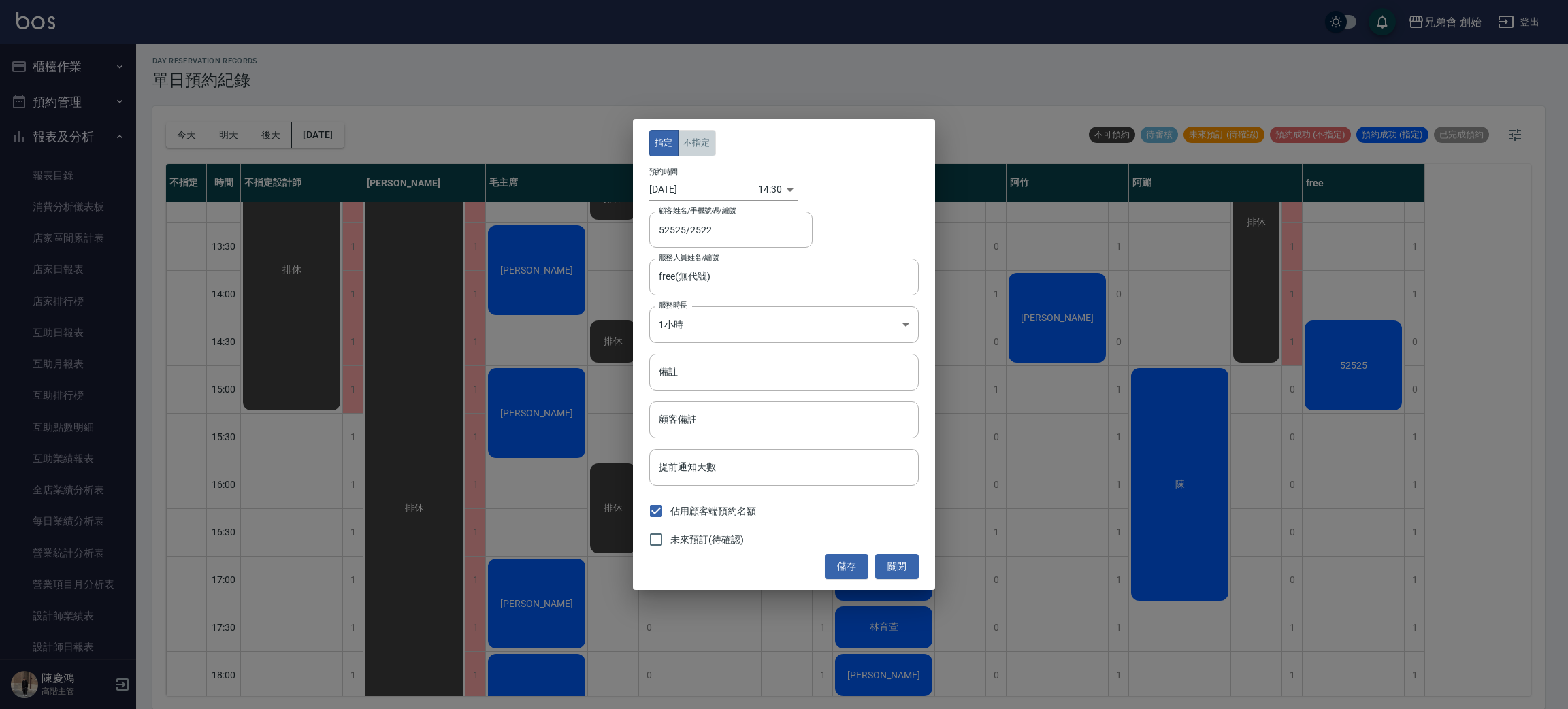
drag, startPoint x: 713, startPoint y: 144, endPoint x: 729, endPoint y: 167, distance: 28.0
click at [713, 145] on button "不指定" at bounding box center [696, 143] width 38 height 27
click at [831, 569] on button "儲存" at bounding box center [846, 566] width 44 height 25
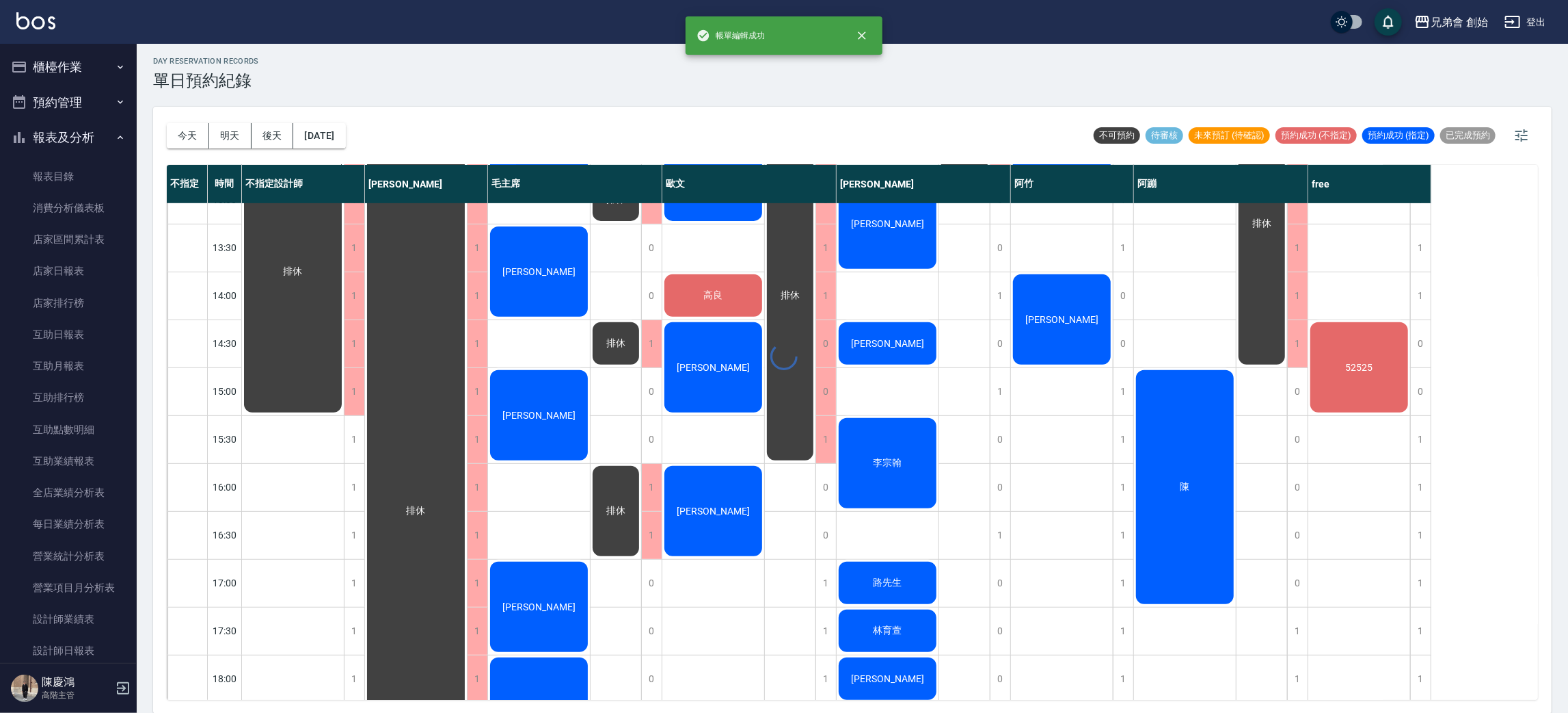
click at [1366, 383] on div at bounding box center [784, 356] width 1568 height 713
click at [344, 372] on div "52525" at bounding box center [293, 271] width 101 height 286
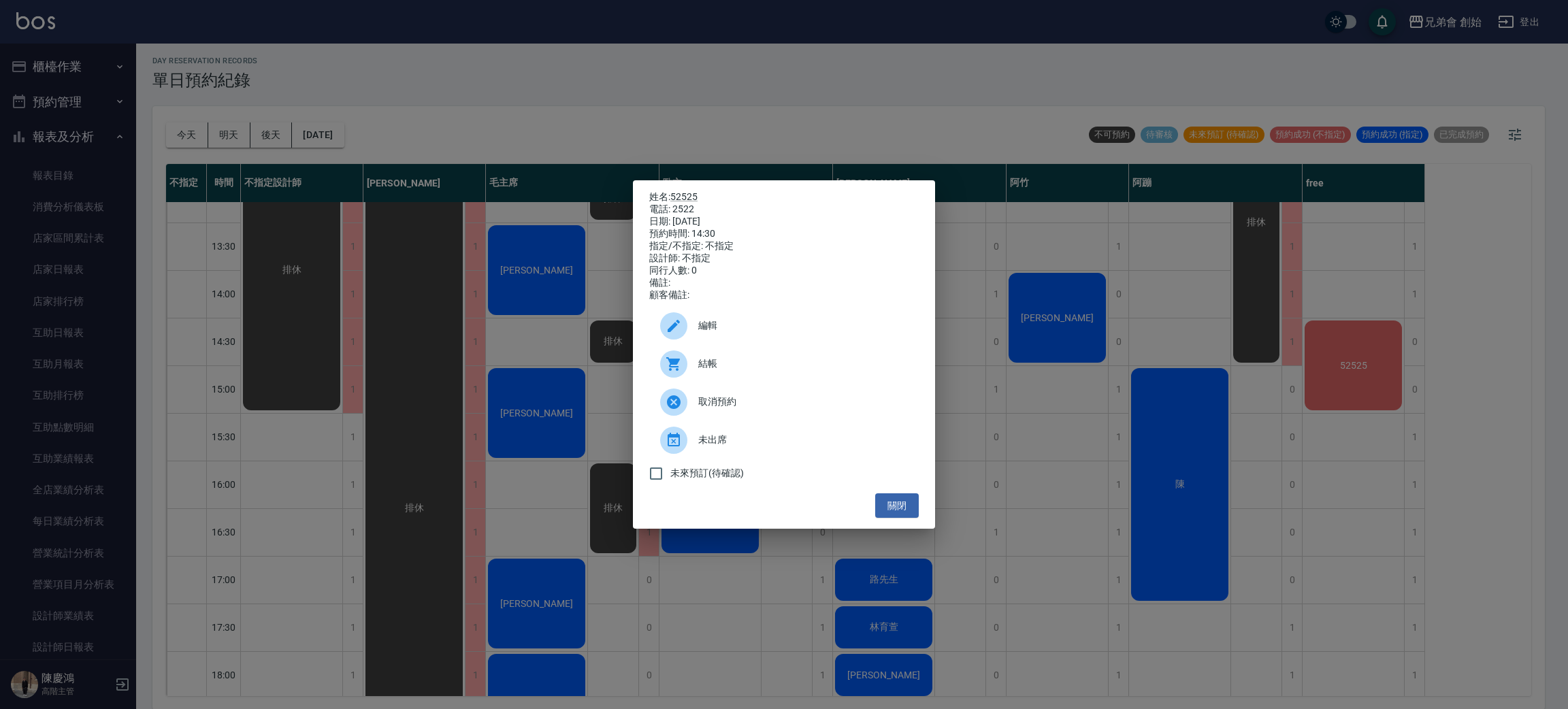
click at [766, 380] on div "結帳" at bounding box center [784, 363] width 270 height 38
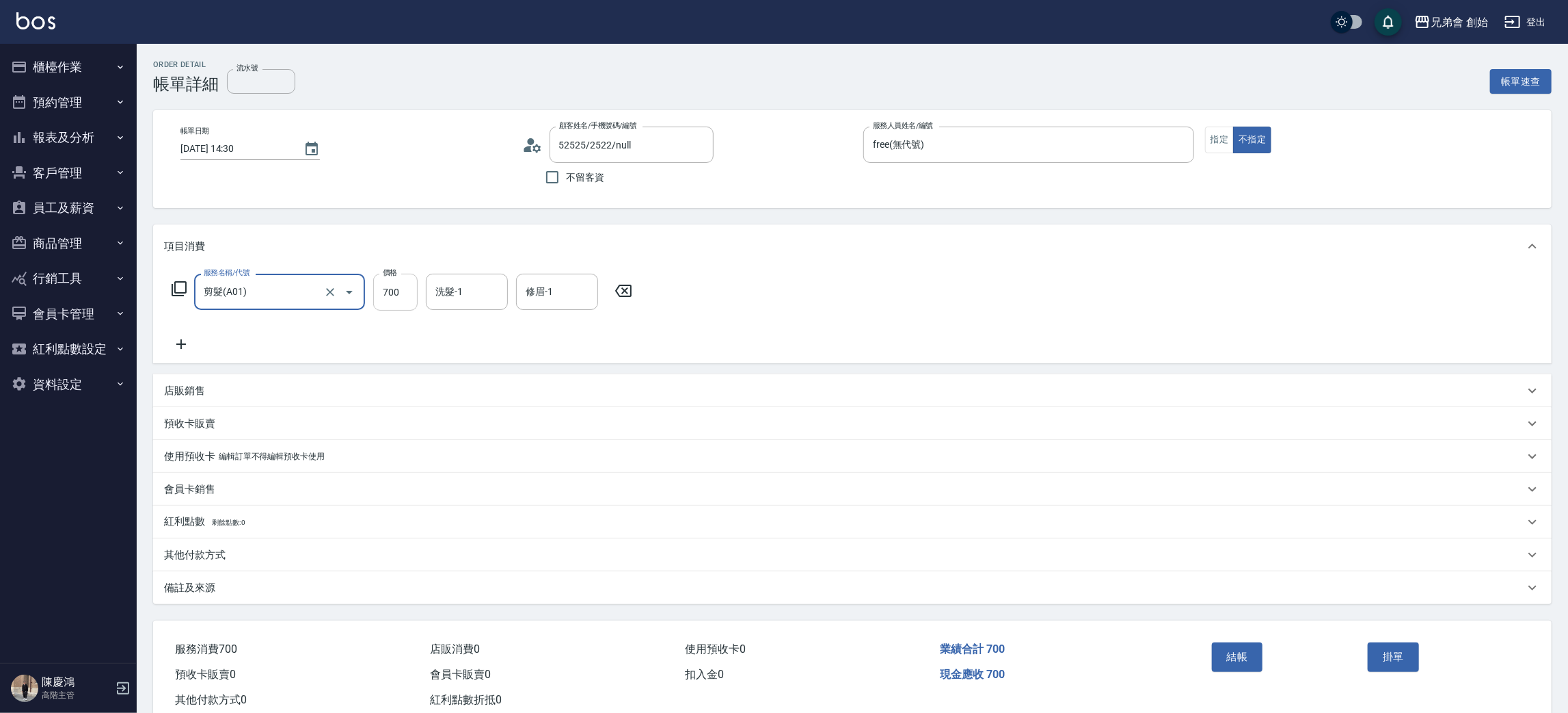
drag, startPoint x: 407, startPoint y: 303, endPoint x: 405, endPoint y: 295, distance: 8.2
click at [407, 303] on input "700" at bounding box center [395, 292] width 44 height 37
type input "300"
click at [1242, 664] on button "結帳" at bounding box center [1237, 656] width 51 height 29
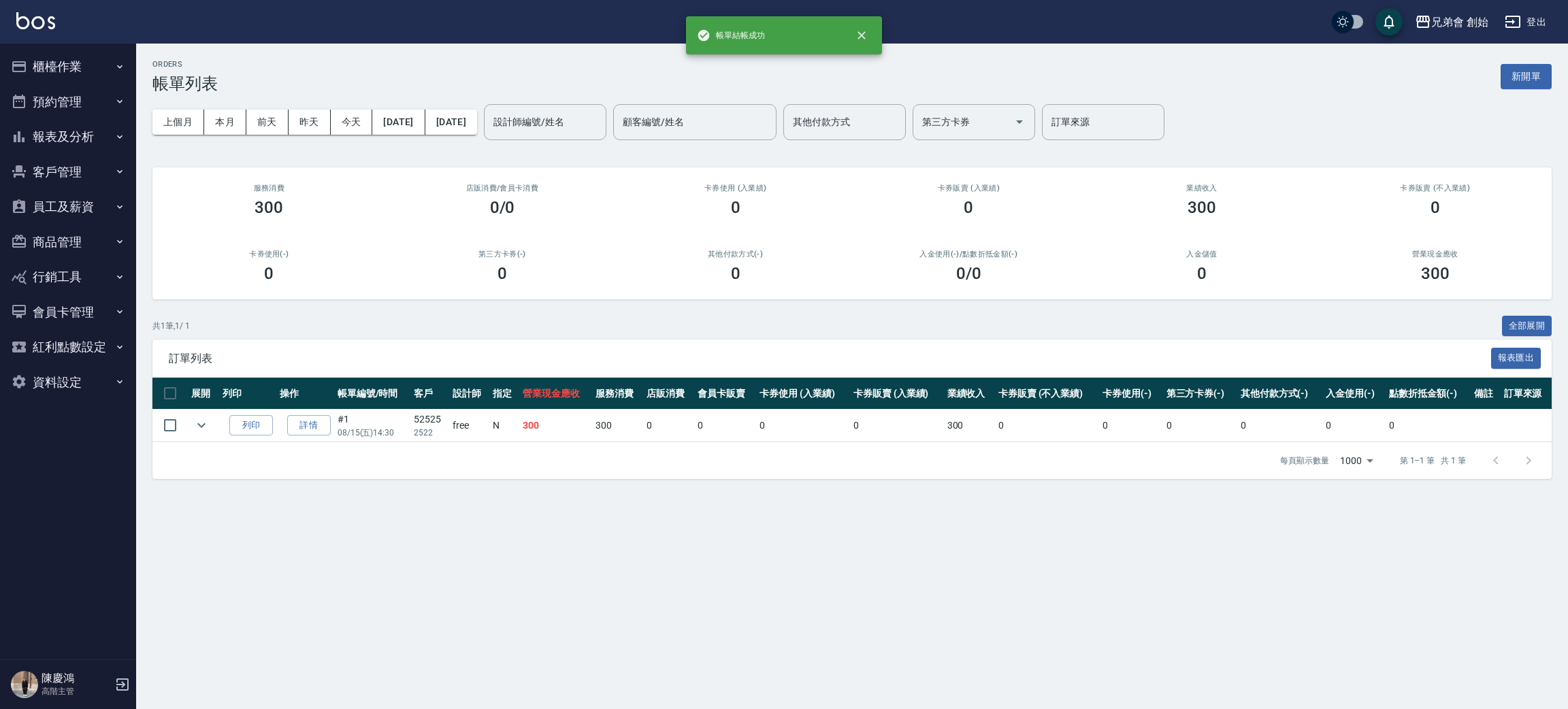
click at [72, 101] on button "預約管理" at bounding box center [68, 102] width 125 height 36
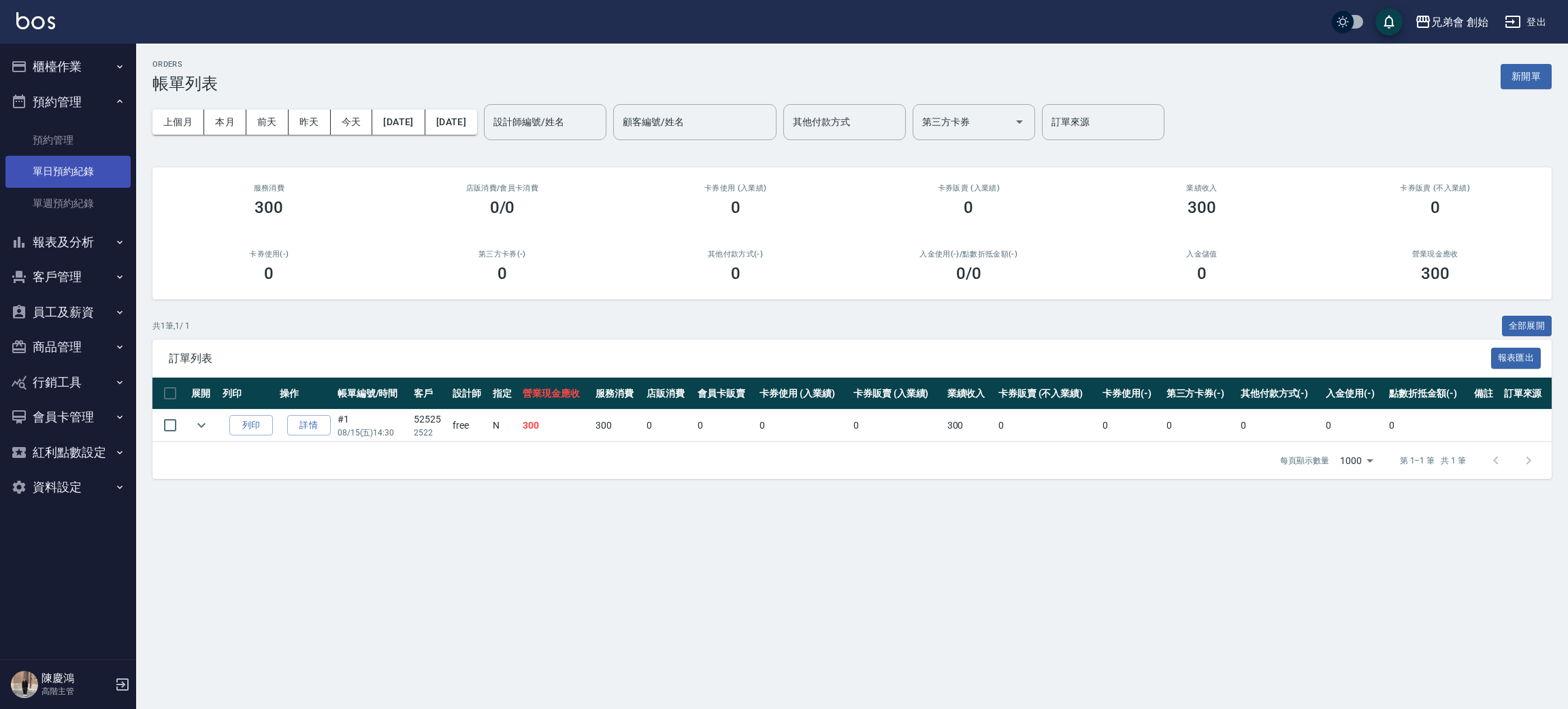
drag, startPoint x: 96, startPoint y: 167, endPoint x: 128, endPoint y: 157, distance: 33.5
click at [96, 167] on link "單日預約紀錄" at bounding box center [68, 171] width 125 height 31
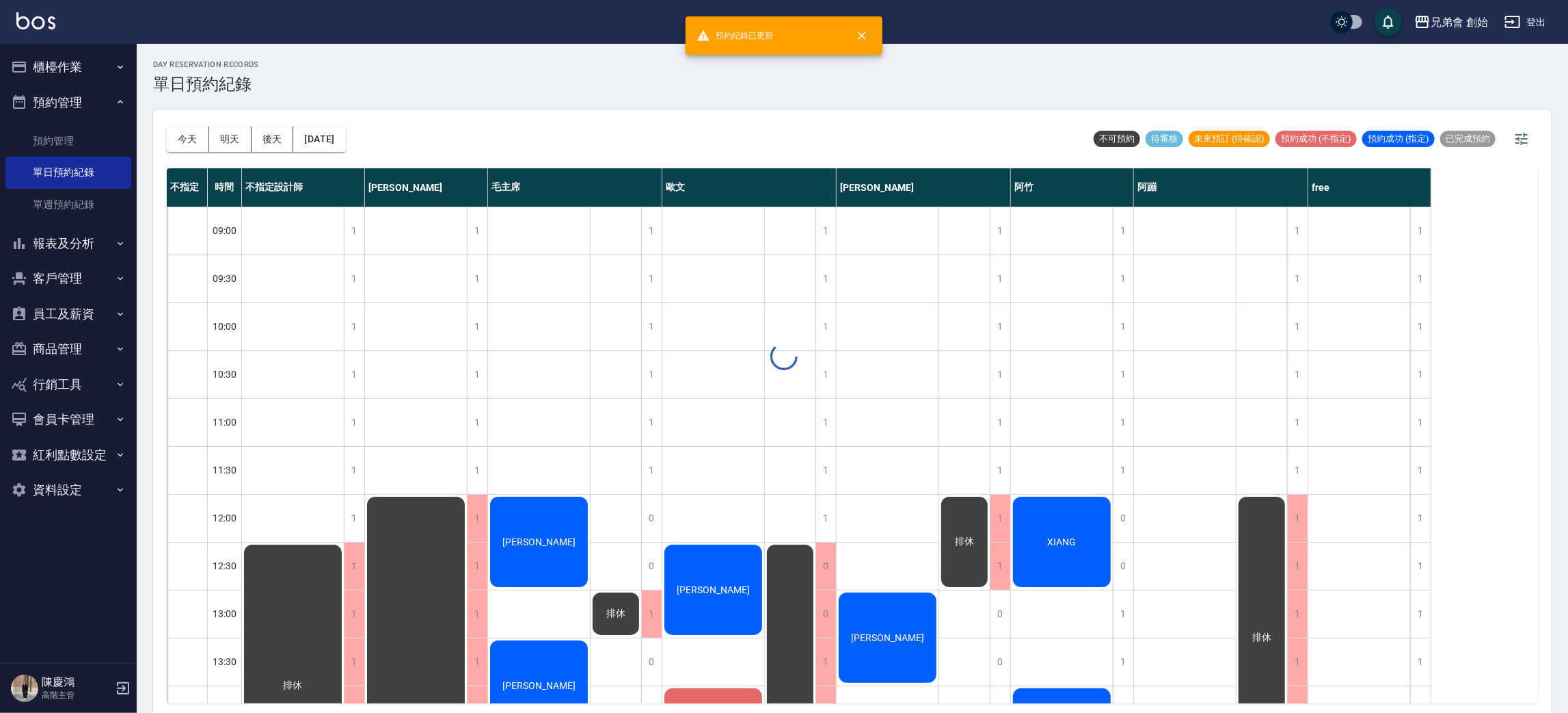
click at [189, 136] on div at bounding box center [784, 356] width 1568 height 713
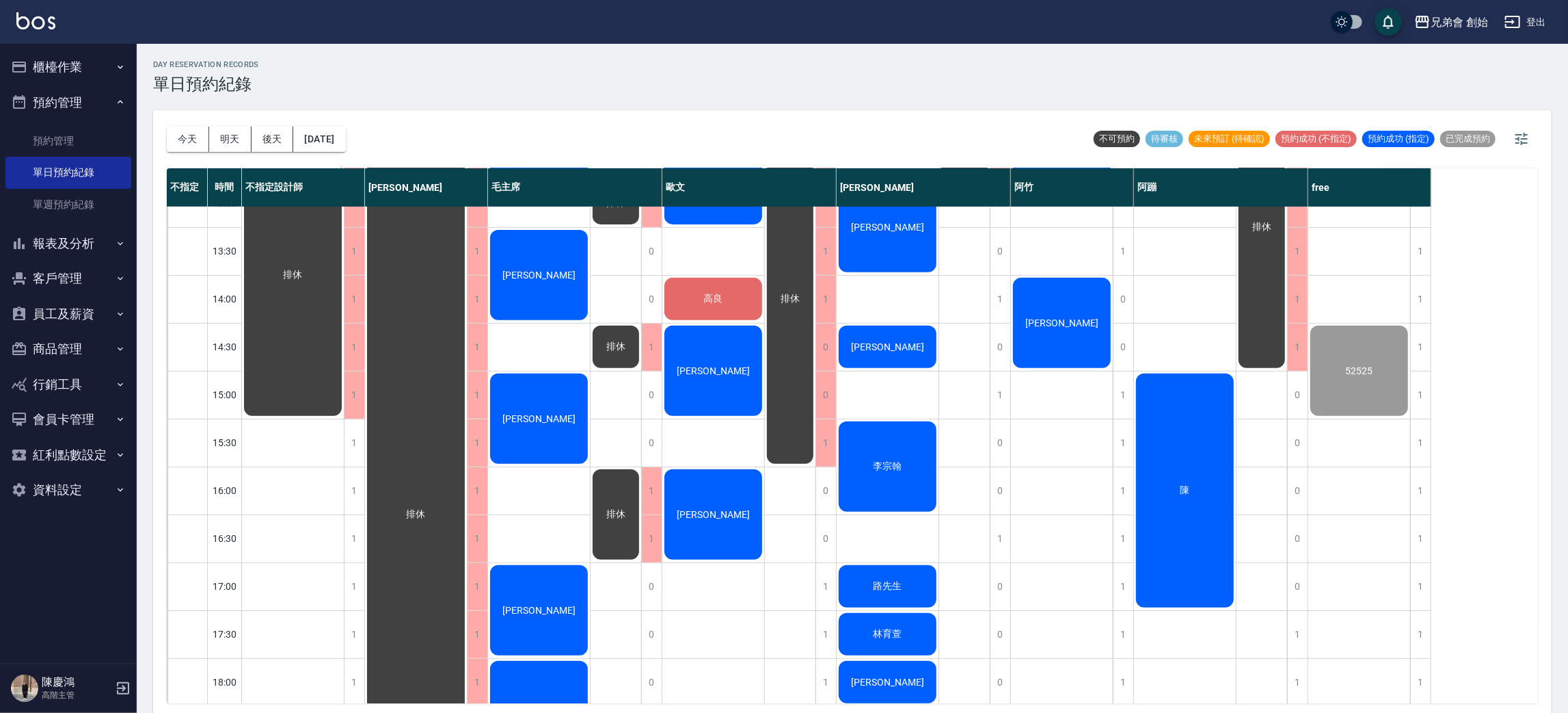
scroll to position [512, 0]
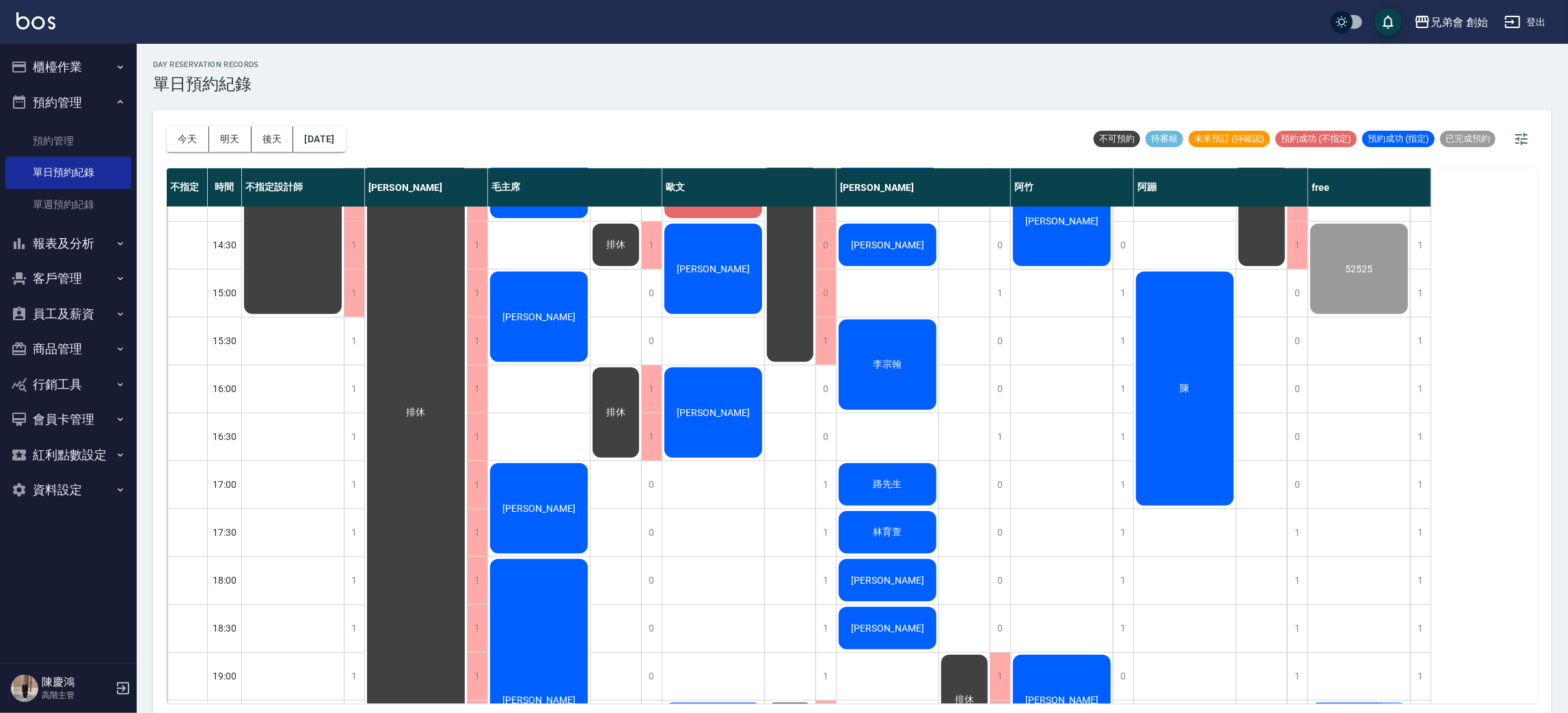
click at [344, 316] on div "[PERSON_NAME]" at bounding box center [293, 173] width 101 height 286
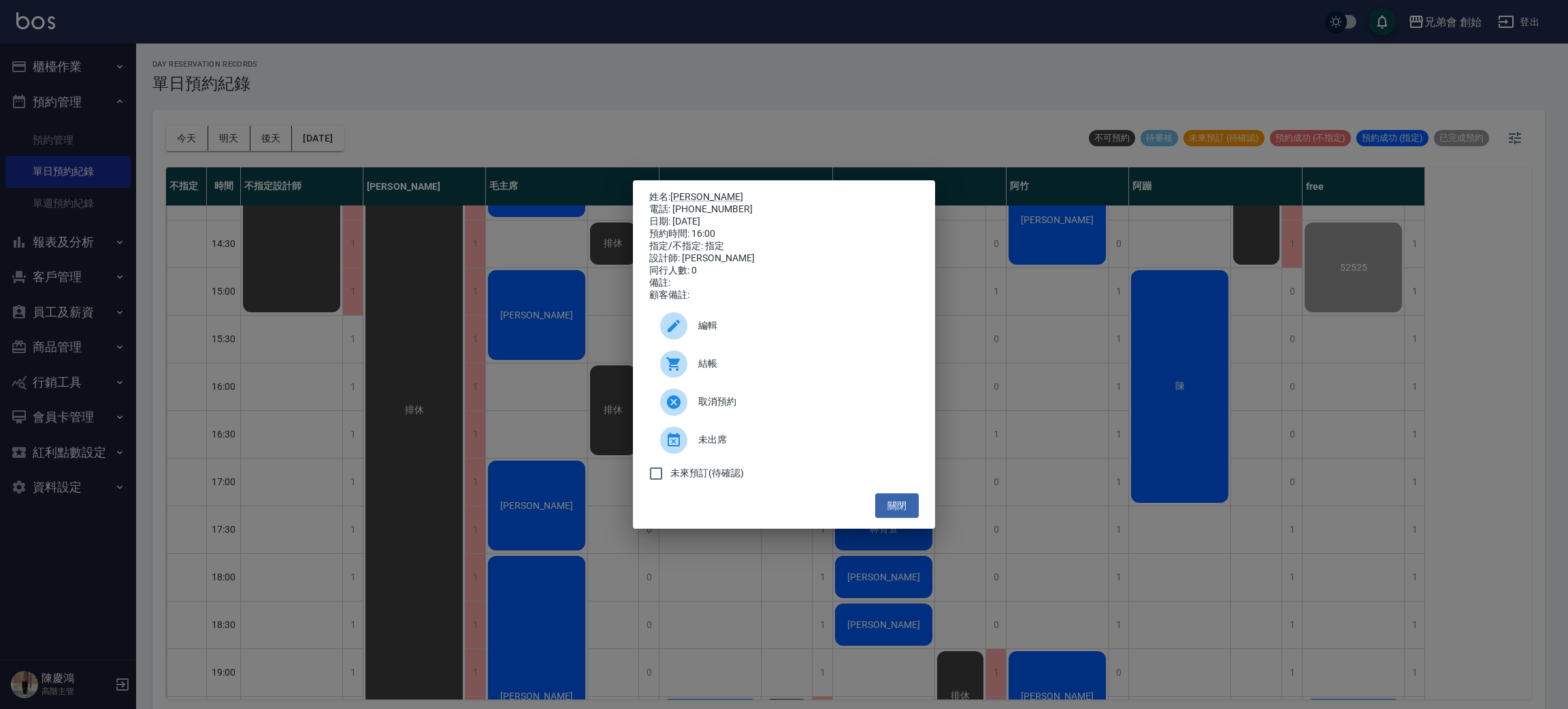
click at [458, 387] on div "姓名: 盧 電話: [PHONE_NUMBER] 日期: [DATE] 預約時間: 16:00 指定/不指定: 指定 設計師: [PERSON_NAME] 同…" at bounding box center [784, 354] width 1568 height 709
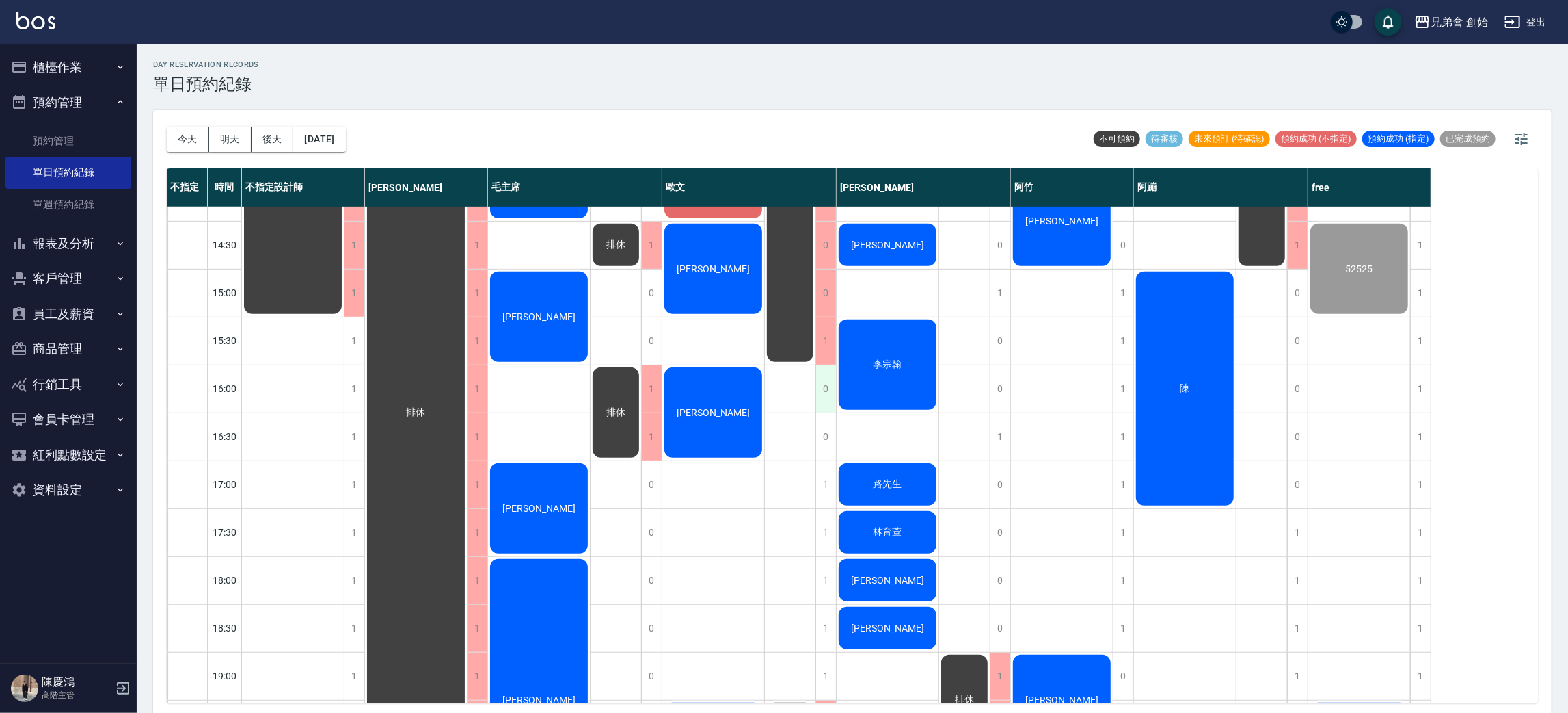
click at [828, 401] on div "0" at bounding box center [826, 389] width 21 height 48
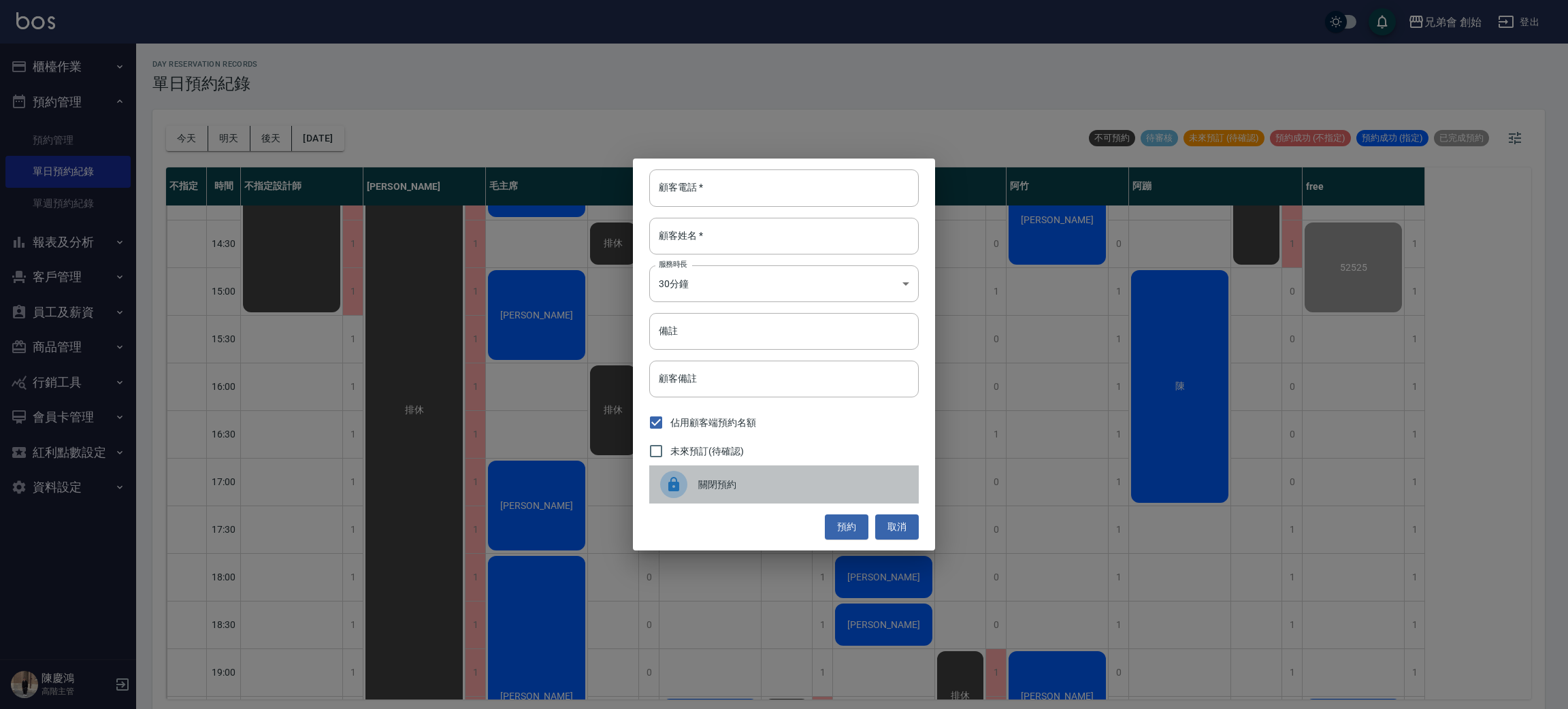
click at [741, 481] on span "關閉預約" at bounding box center [802, 485] width 210 height 14
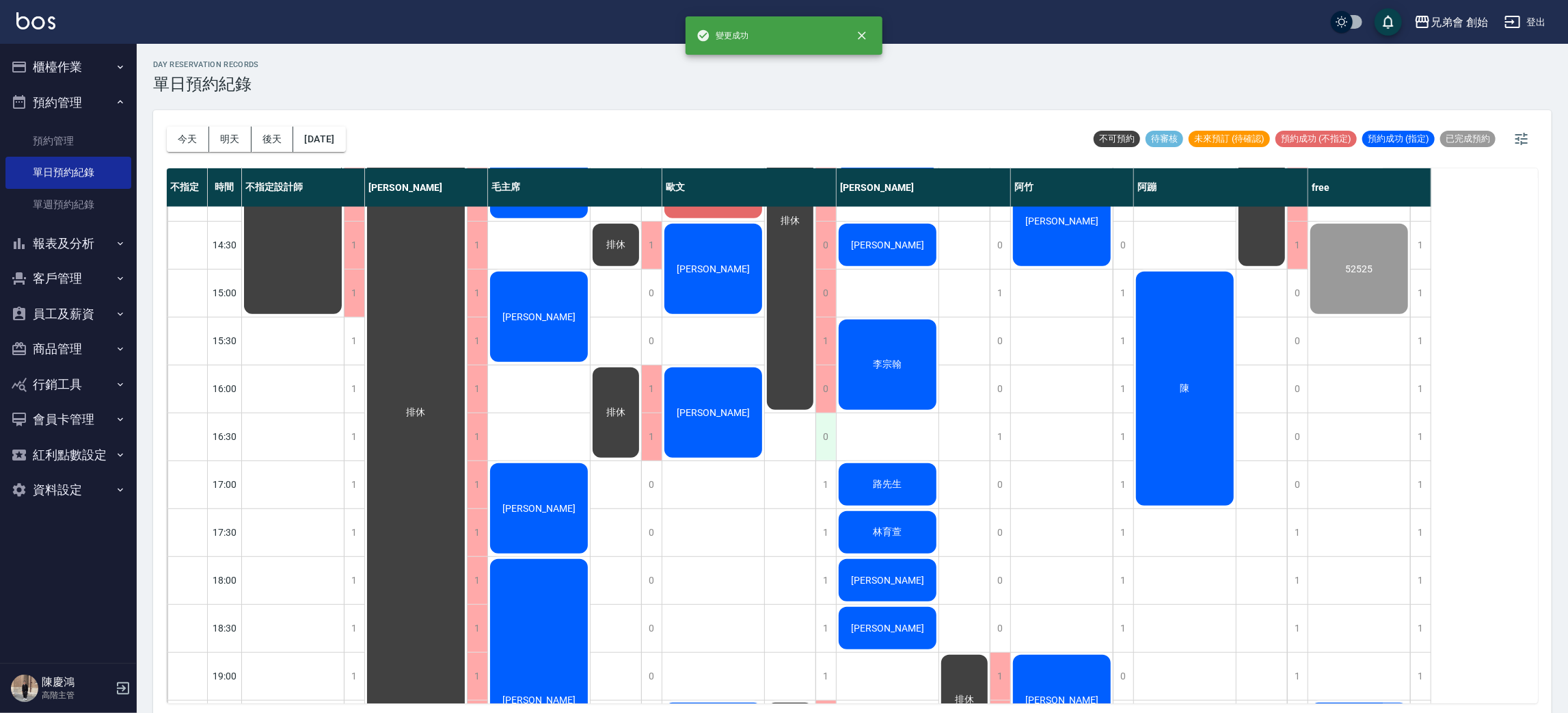
click at [823, 437] on div "0" at bounding box center [826, 436] width 21 height 48
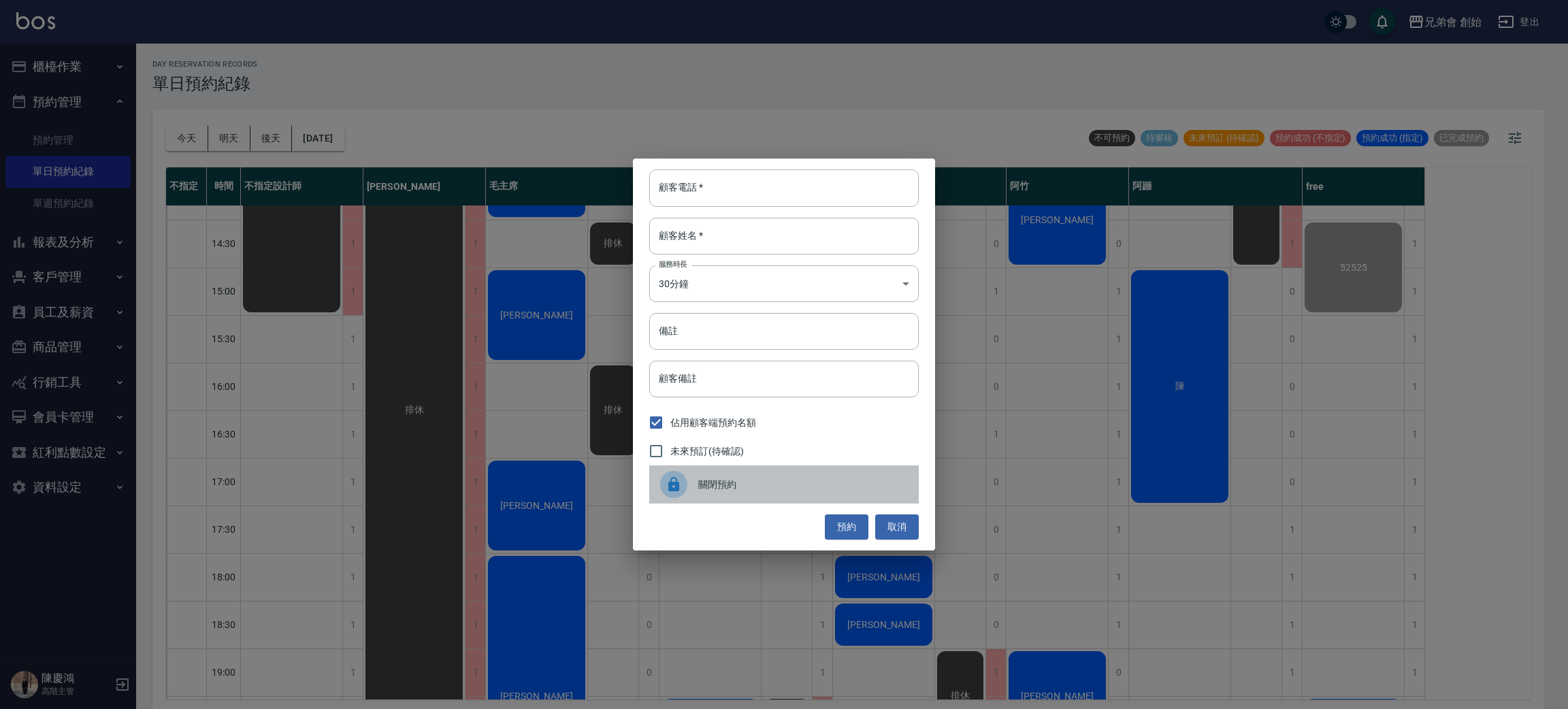
click at [745, 491] on span "關閉預約" at bounding box center [802, 485] width 210 height 14
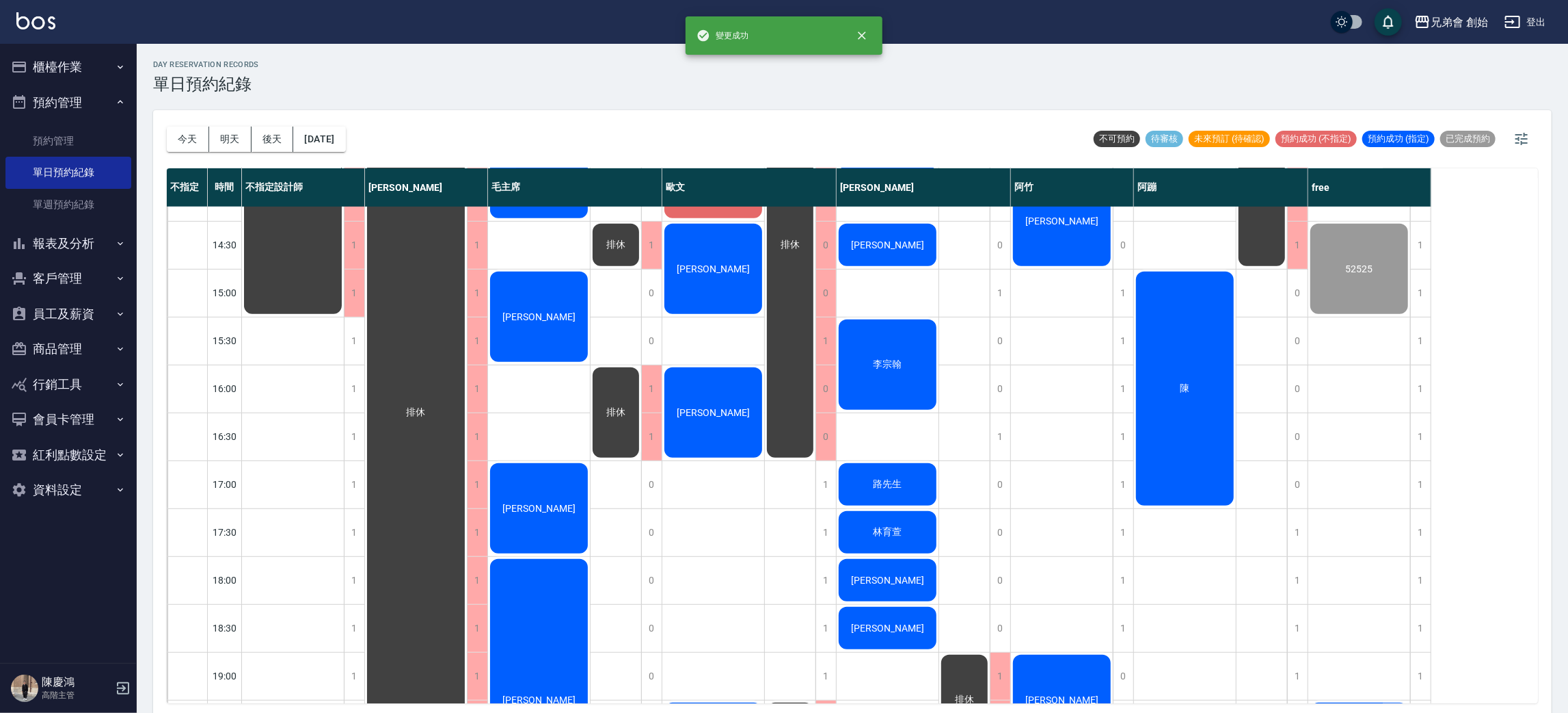
scroll to position [718, 0]
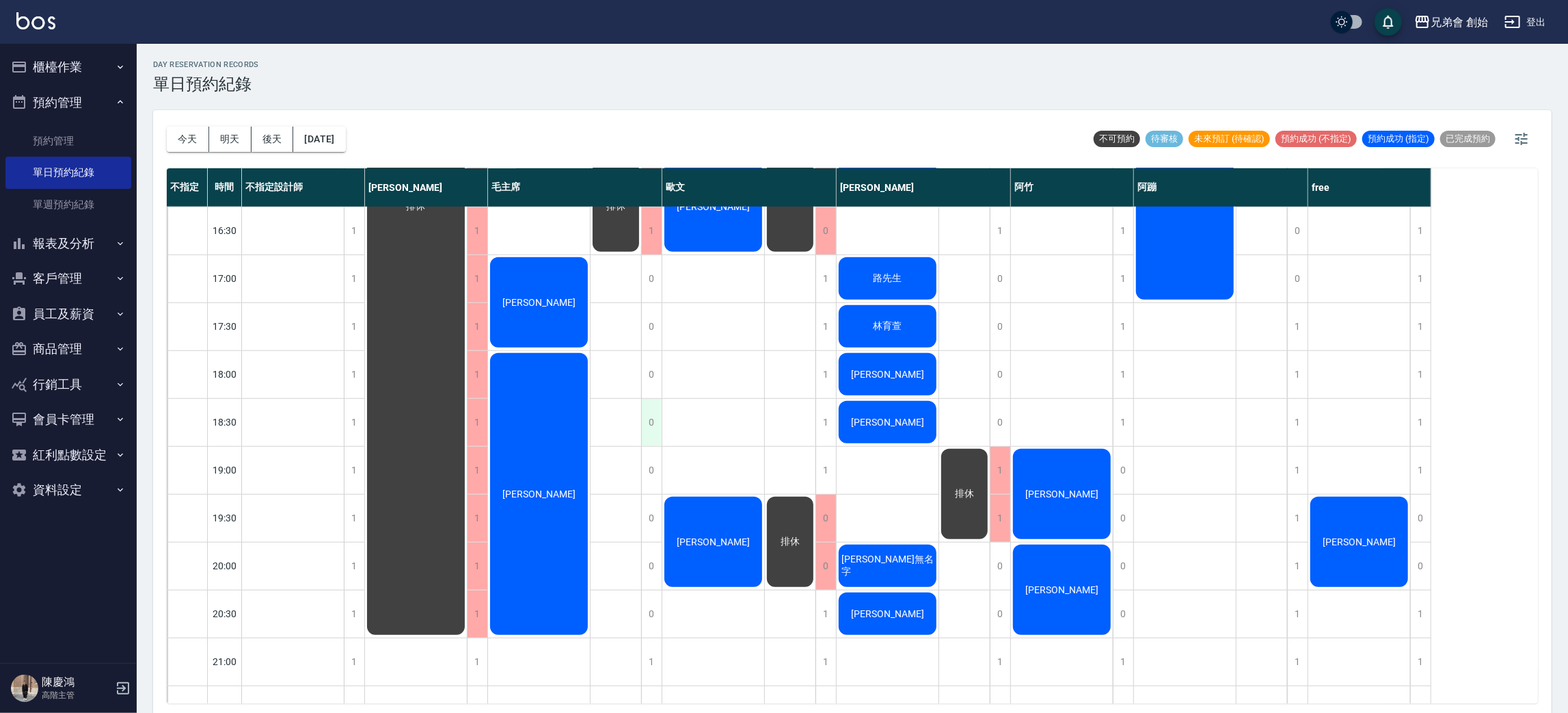
click at [649, 404] on div "0" at bounding box center [651, 422] width 21 height 48
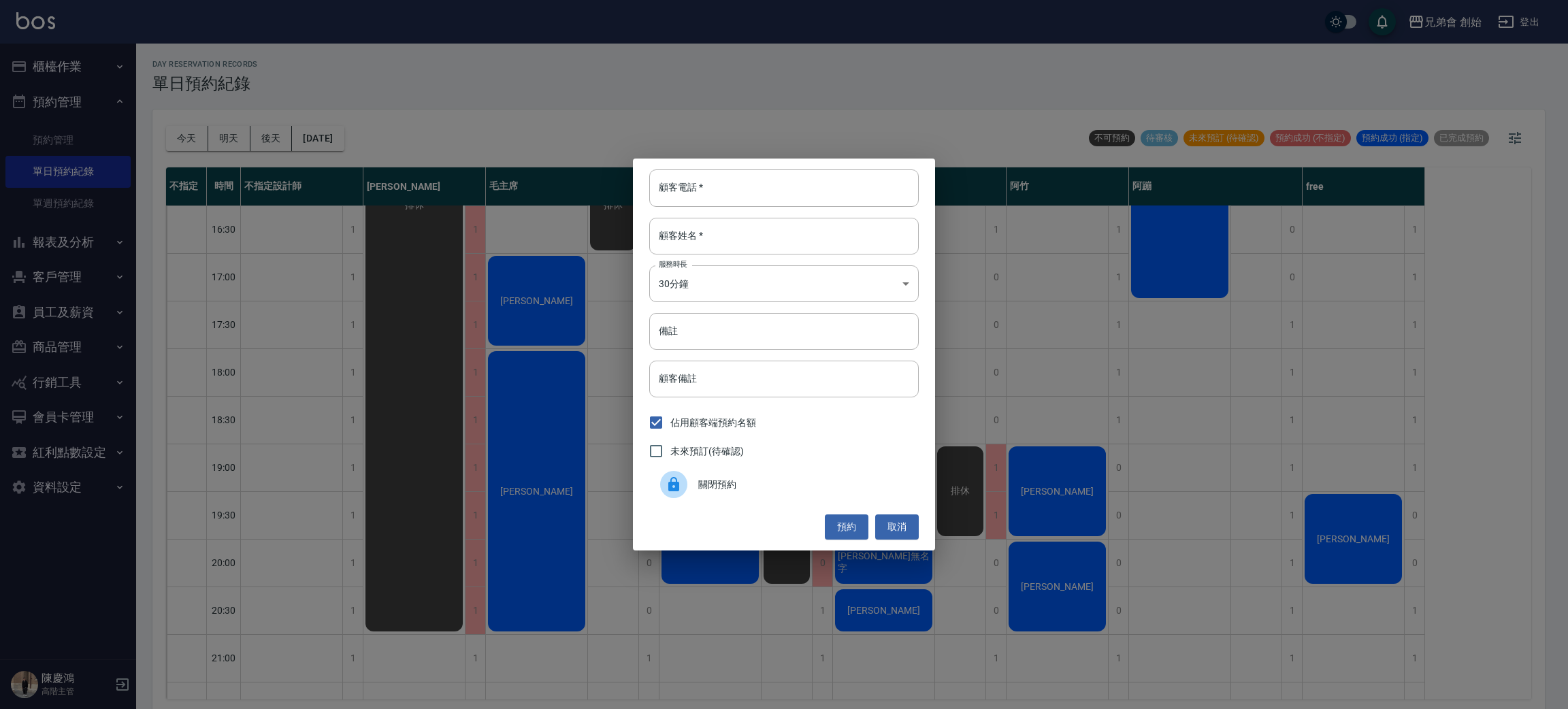
click at [309, 159] on div "顧客電話   * 顧客電話   * 顧客姓名   * 顧客姓名   * 服務時長 30分鐘 1 服務時長 備註 備註 顧客備註 顧客備註 佔用顧客端預約名額 …" at bounding box center [784, 354] width 1568 height 709
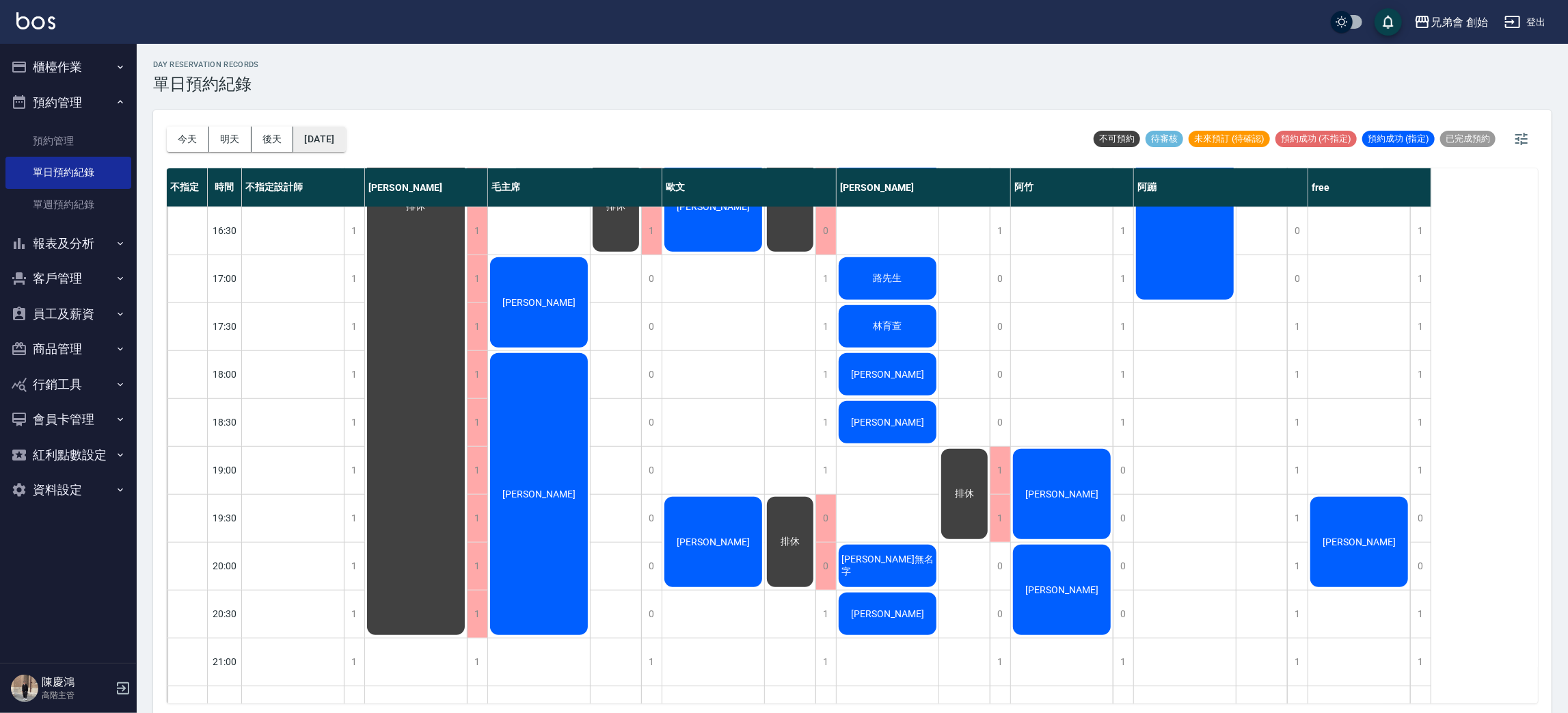
click at [346, 138] on button "[DATE]" at bounding box center [320, 139] width 52 height 25
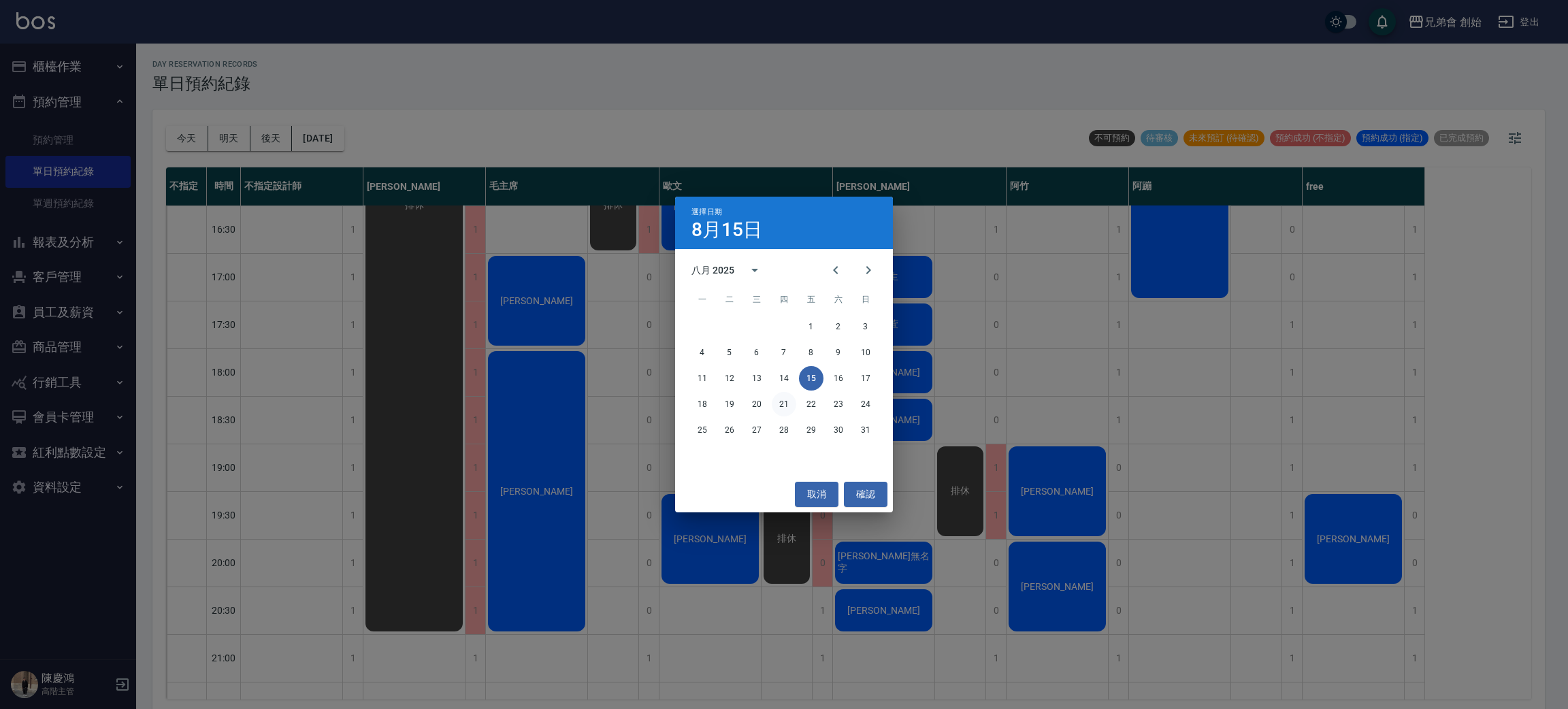
drag, startPoint x: 781, startPoint y: 403, endPoint x: 785, endPoint y: 392, distance: 11.7
click at [781, 402] on button "21" at bounding box center [784, 404] width 24 height 24
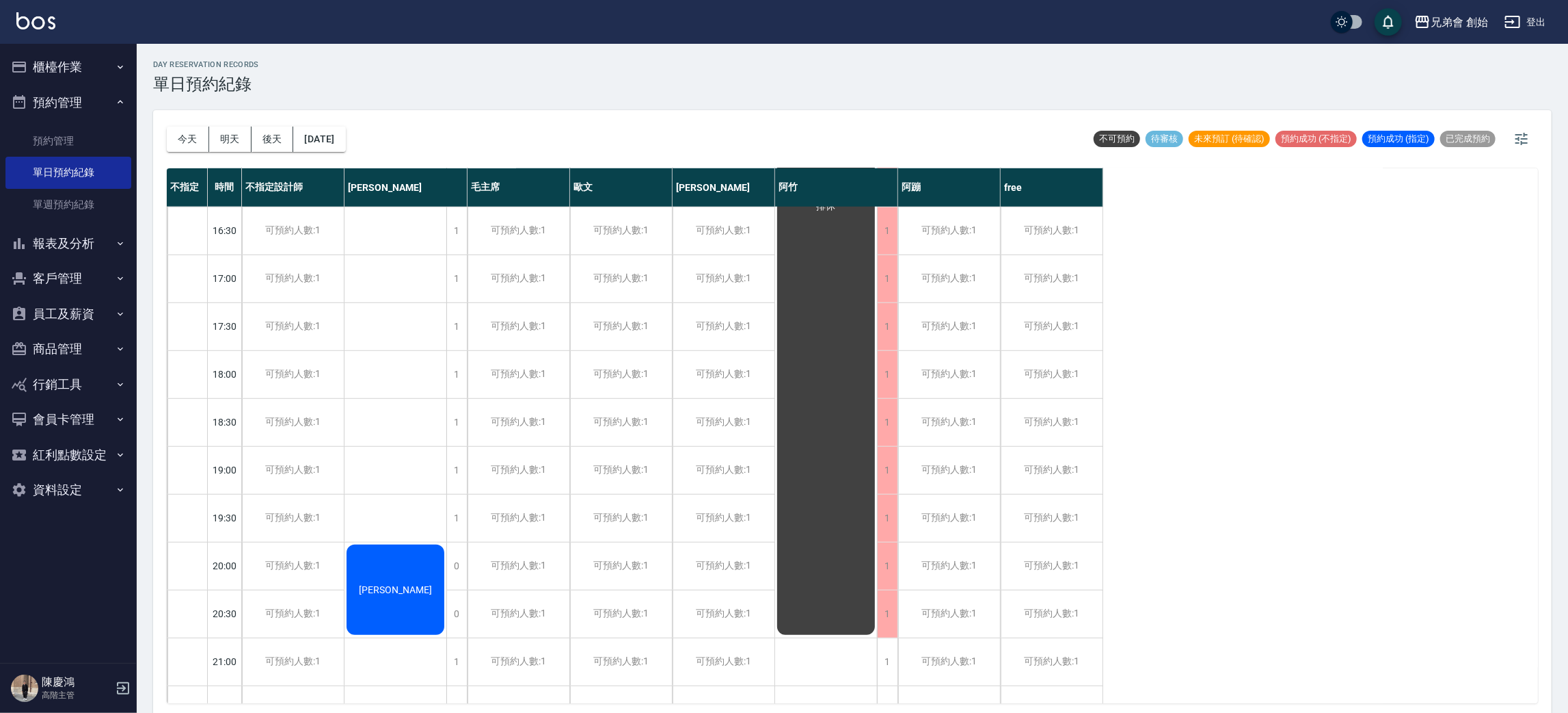
scroll to position [410, 0]
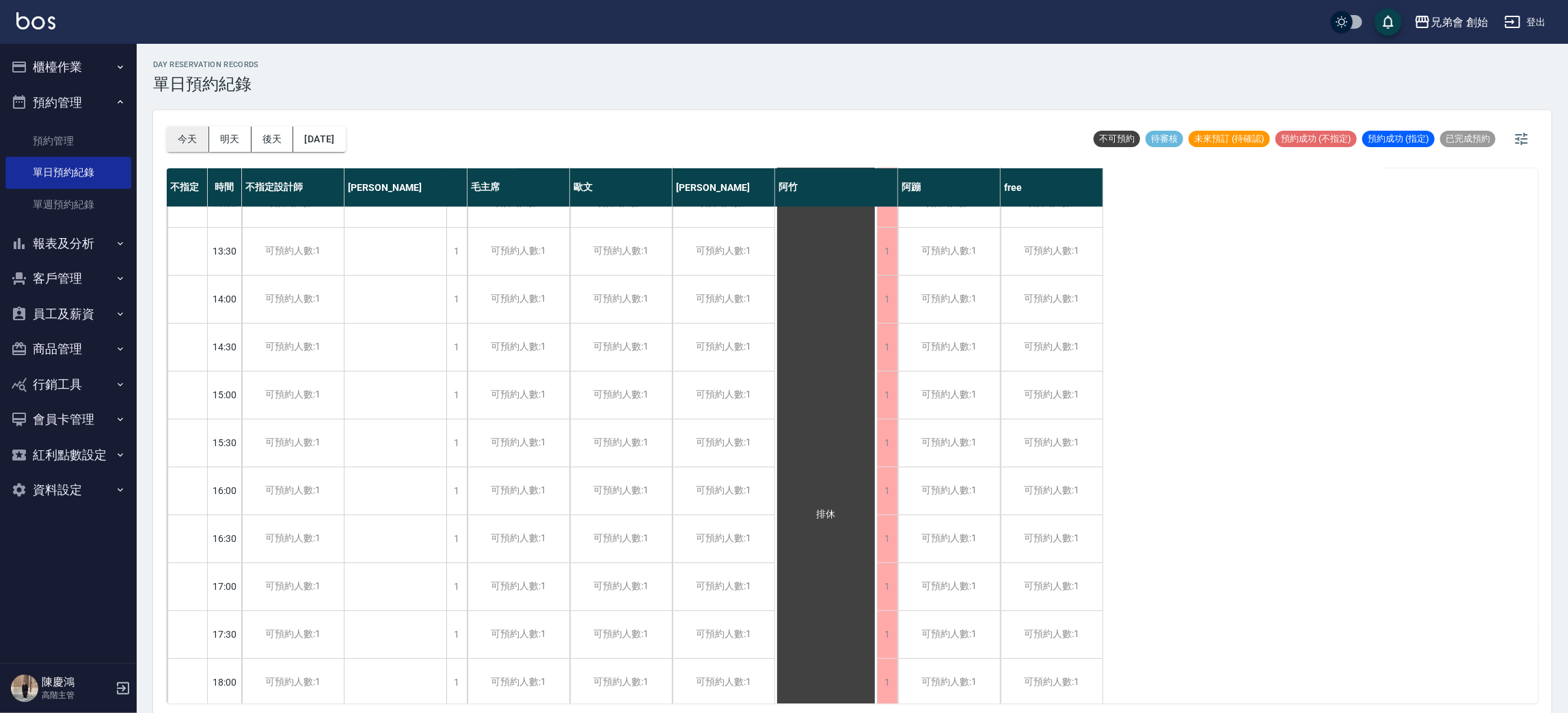
click at [194, 133] on button "今天" at bounding box center [188, 139] width 42 height 25
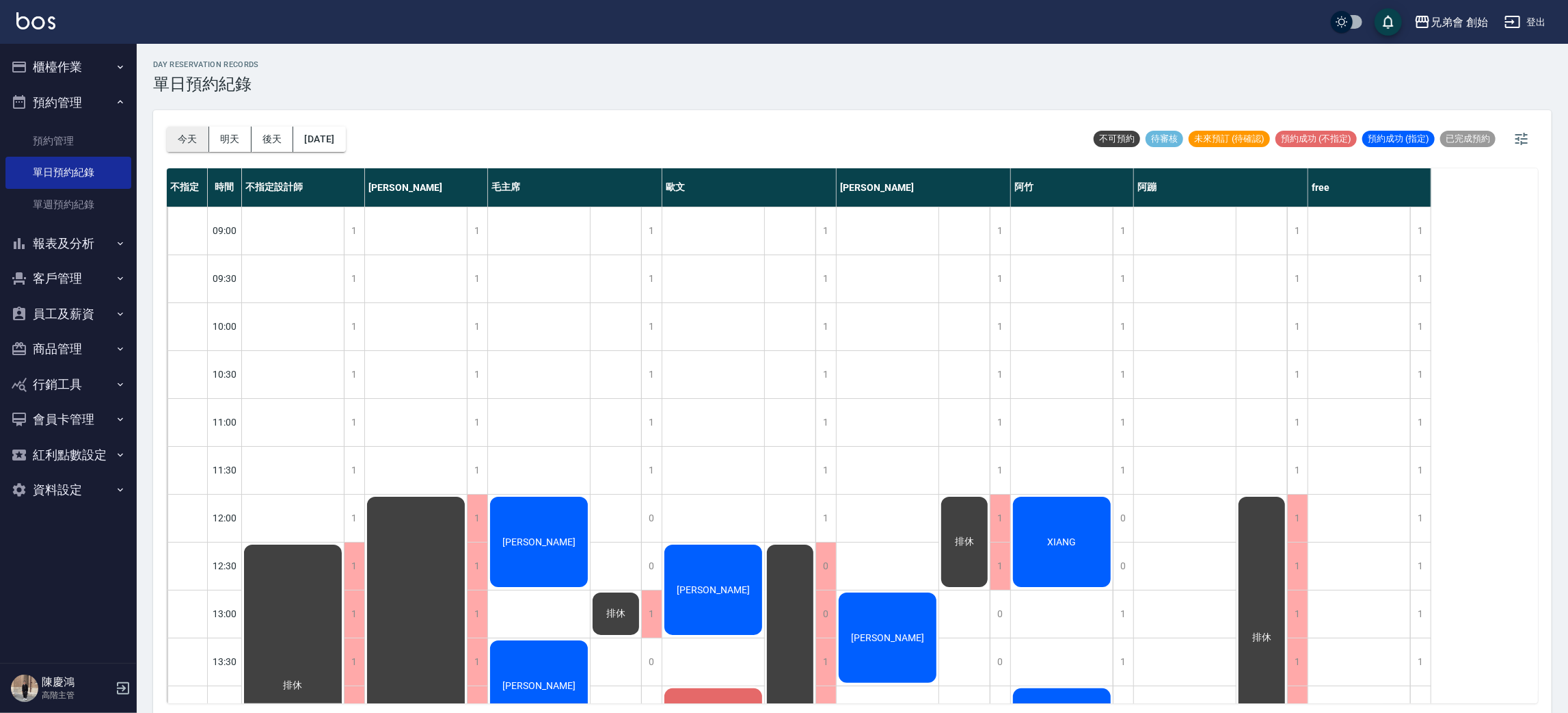
click at [190, 154] on div "[DATE] [DATE] [DATE] [DATE]" at bounding box center [257, 139] width 180 height 58
click at [186, 143] on button "今天" at bounding box center [188, 139] width 42 height 25
click at [226, 151] on button "明天" at bounding box center [230, 139] width 42 height 25
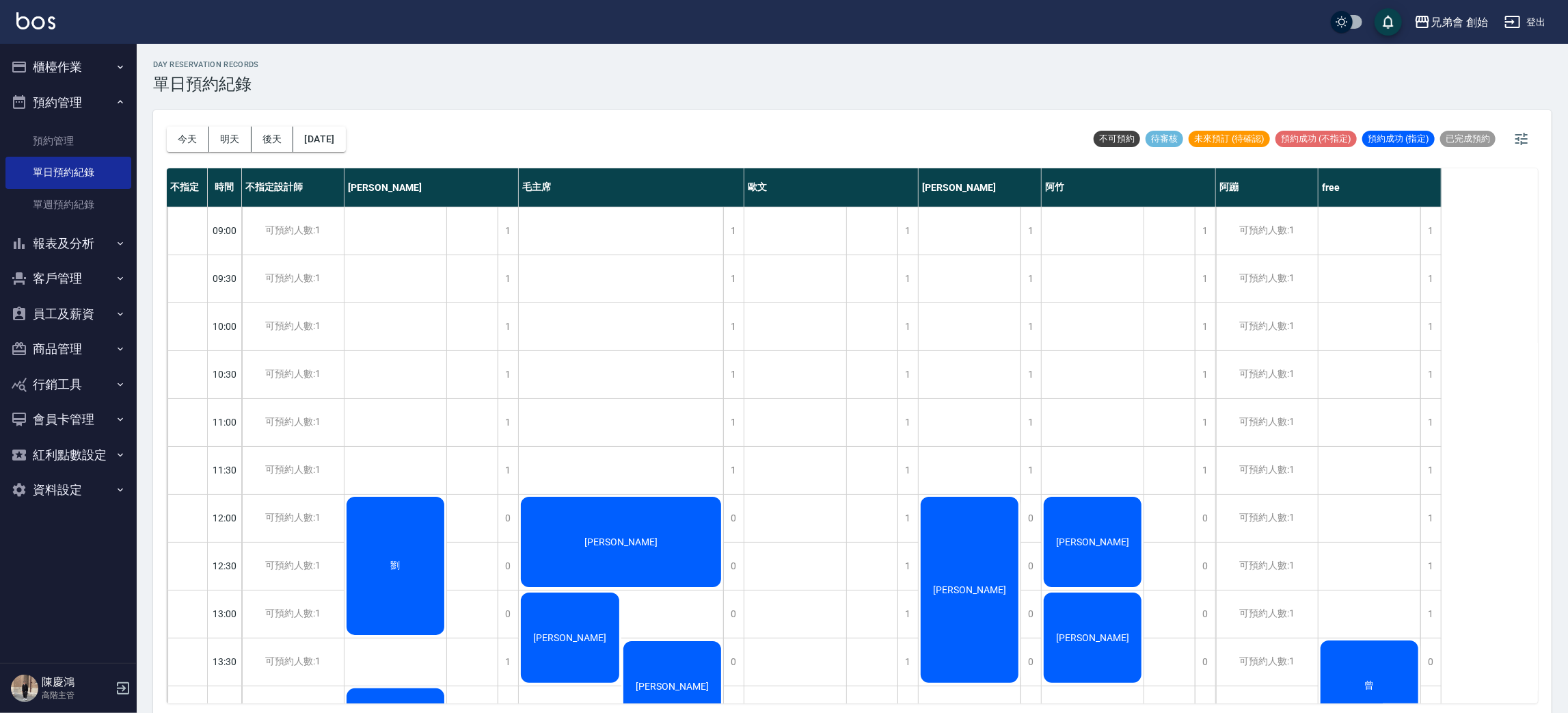
scroll to position [4, 0]
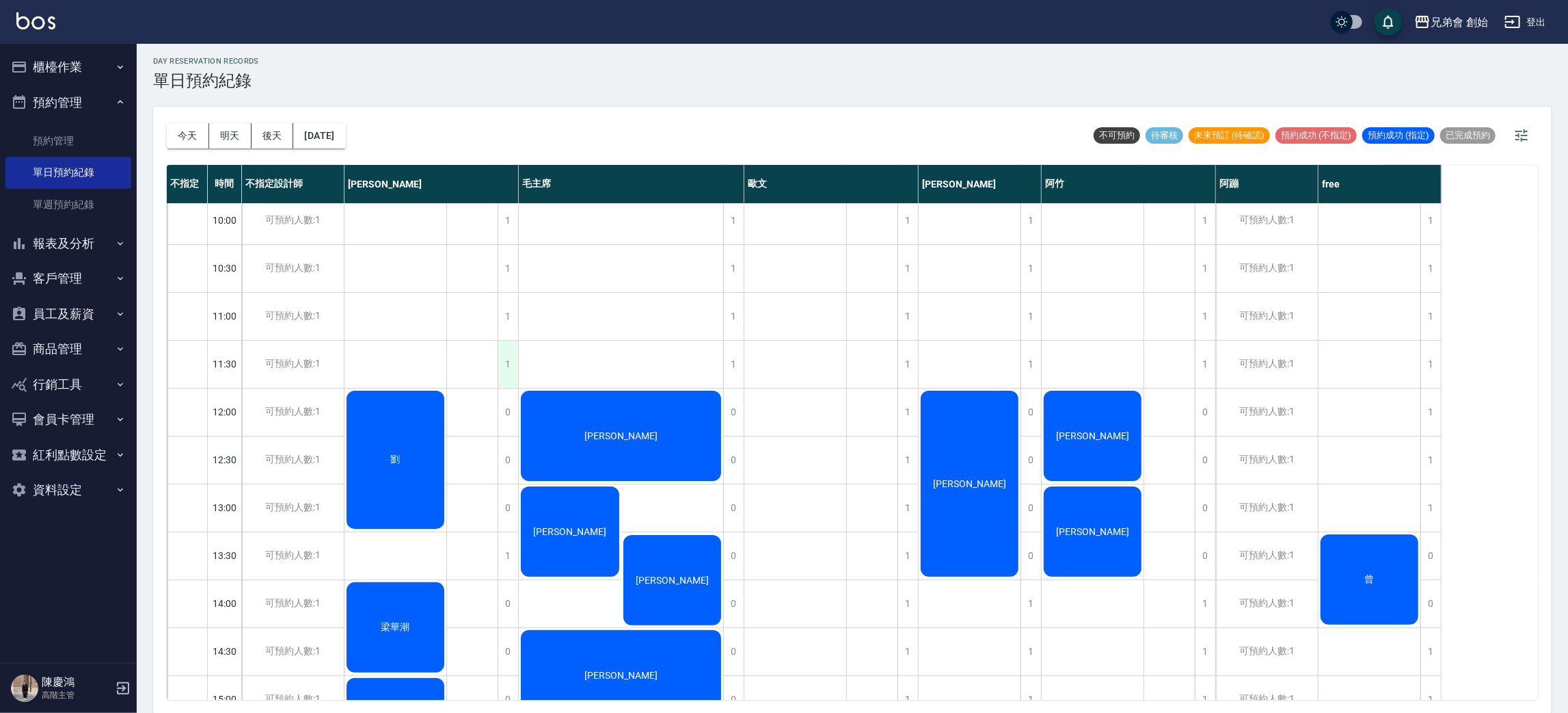
click at [512, 363] on div "1" at bounding box center [507, 364] width 21 height 48
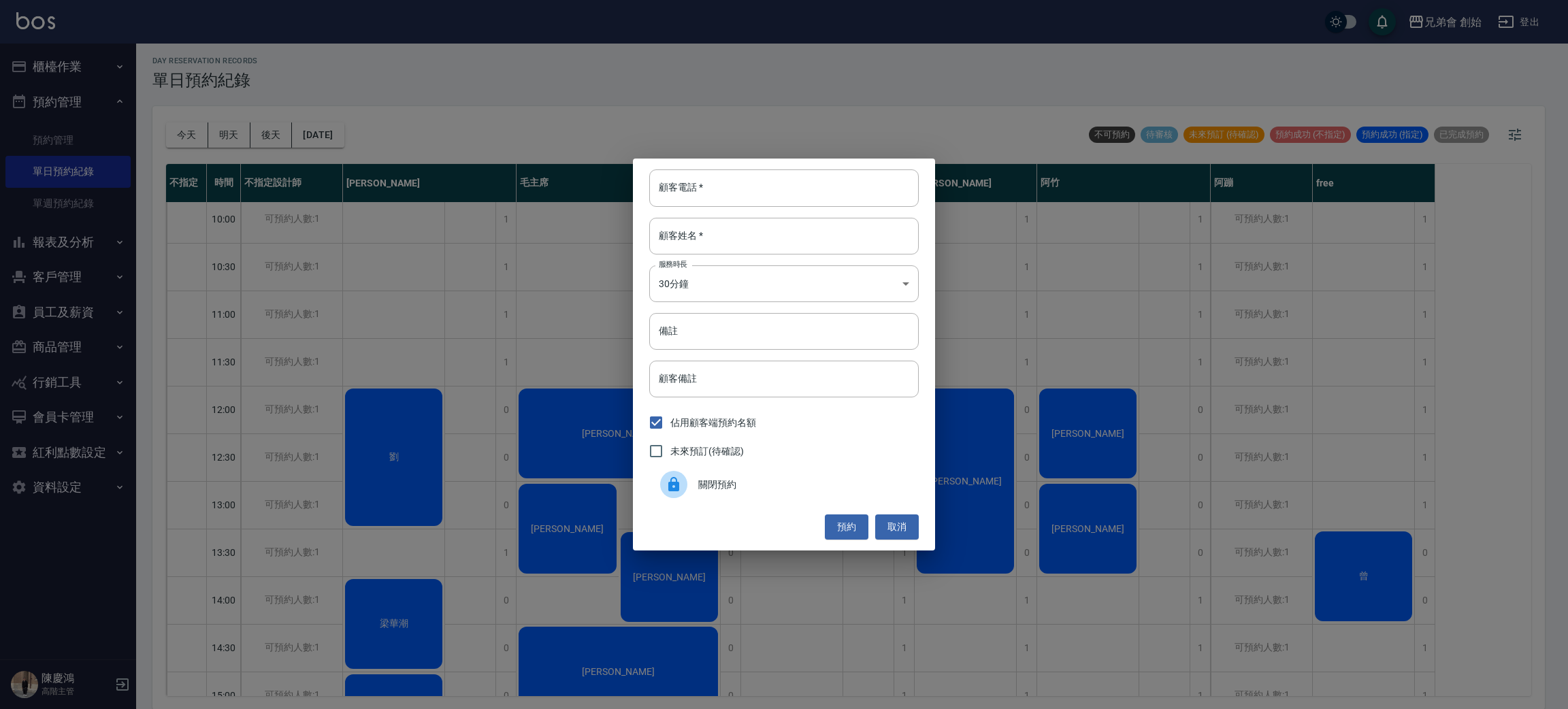
click at [1162, 502] on div "顧客電話   * 顧客電話   * 顧客姓名   * 顧客姓名   * 服務時長 30分鐘 1 服務時長 備註 備註 顧客備註 顧客備註 佔用顧客端預約名額 …" at bounding box center [784, 354] width 1568 height 709
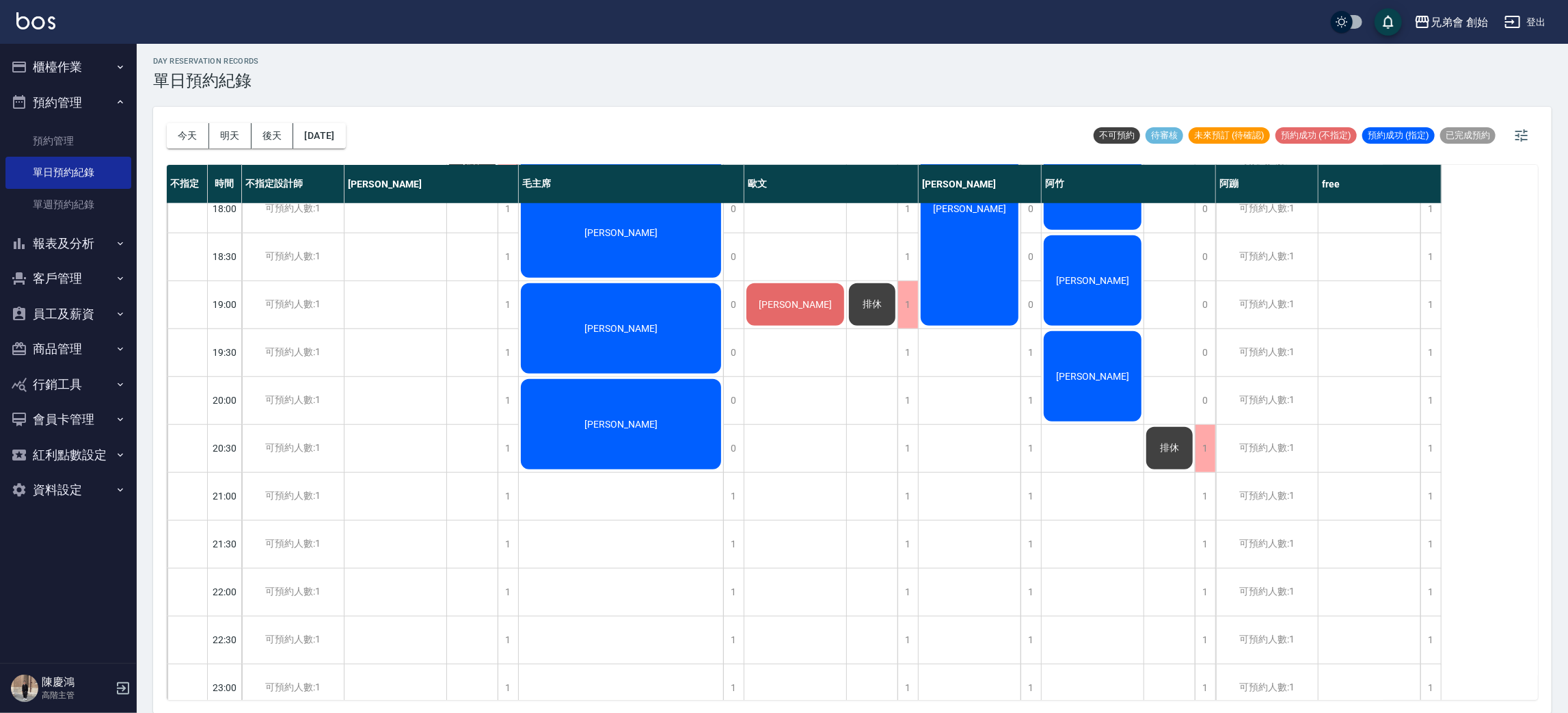
scroll to position [896, 0]
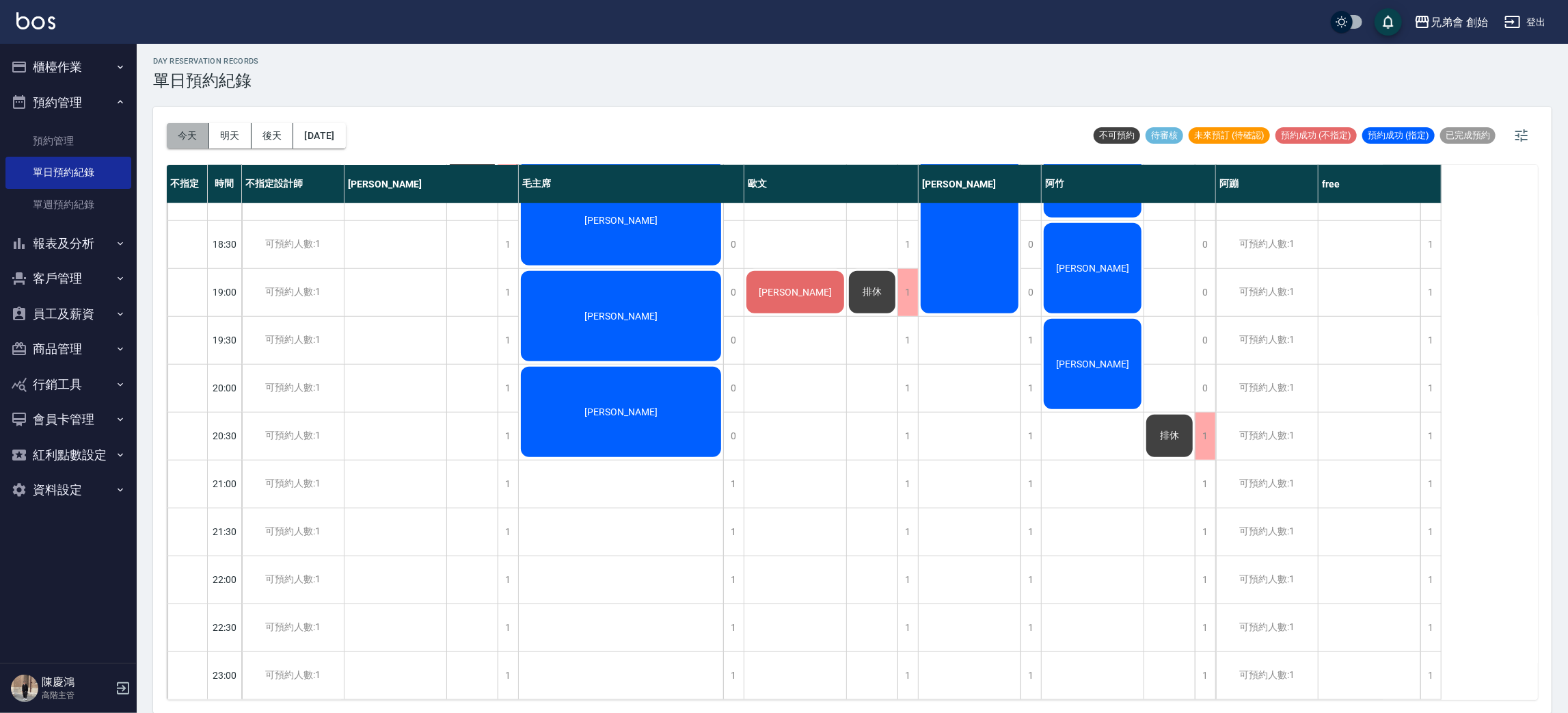
click at [178, 134] on button "今天" at bounding box center [188, 136] width 42 height 25
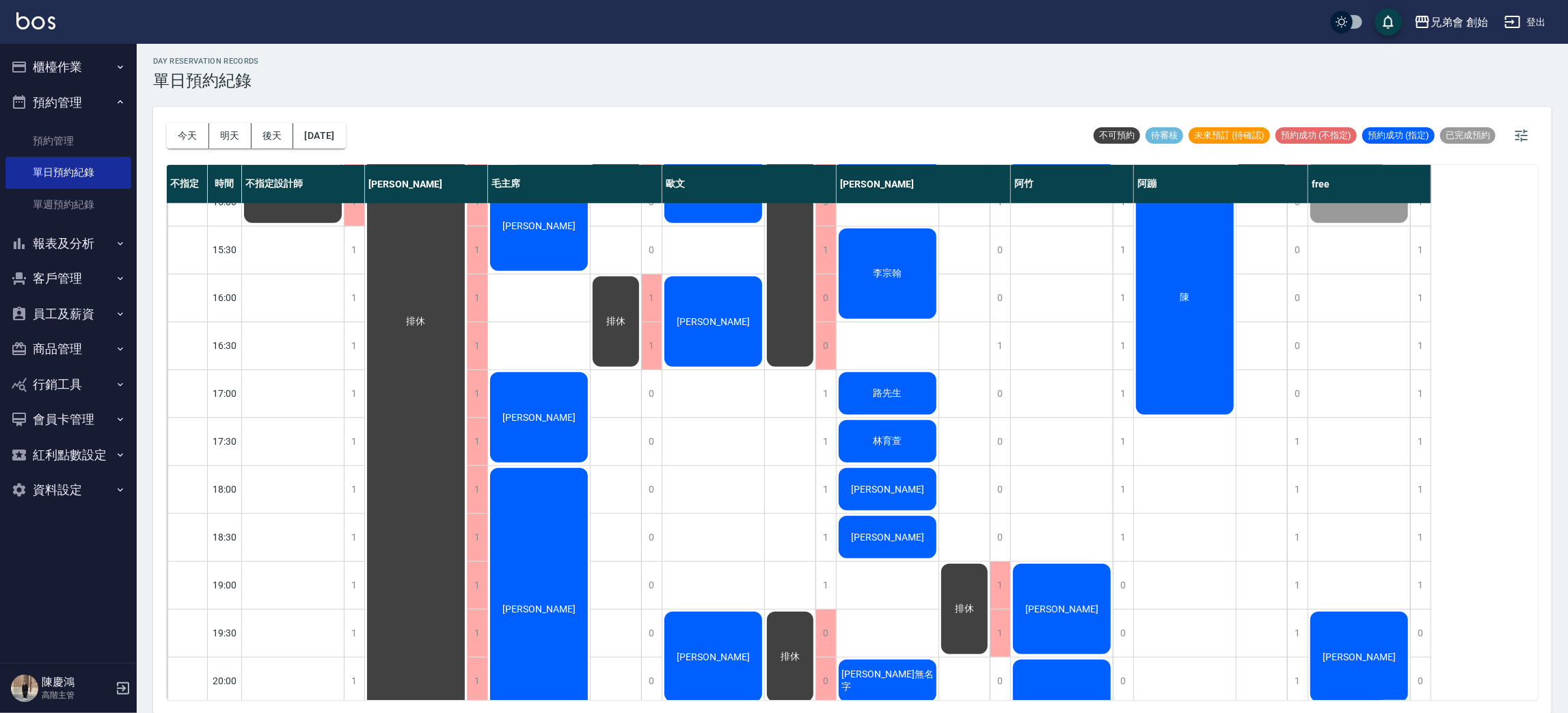
scroll to position [805, 0]
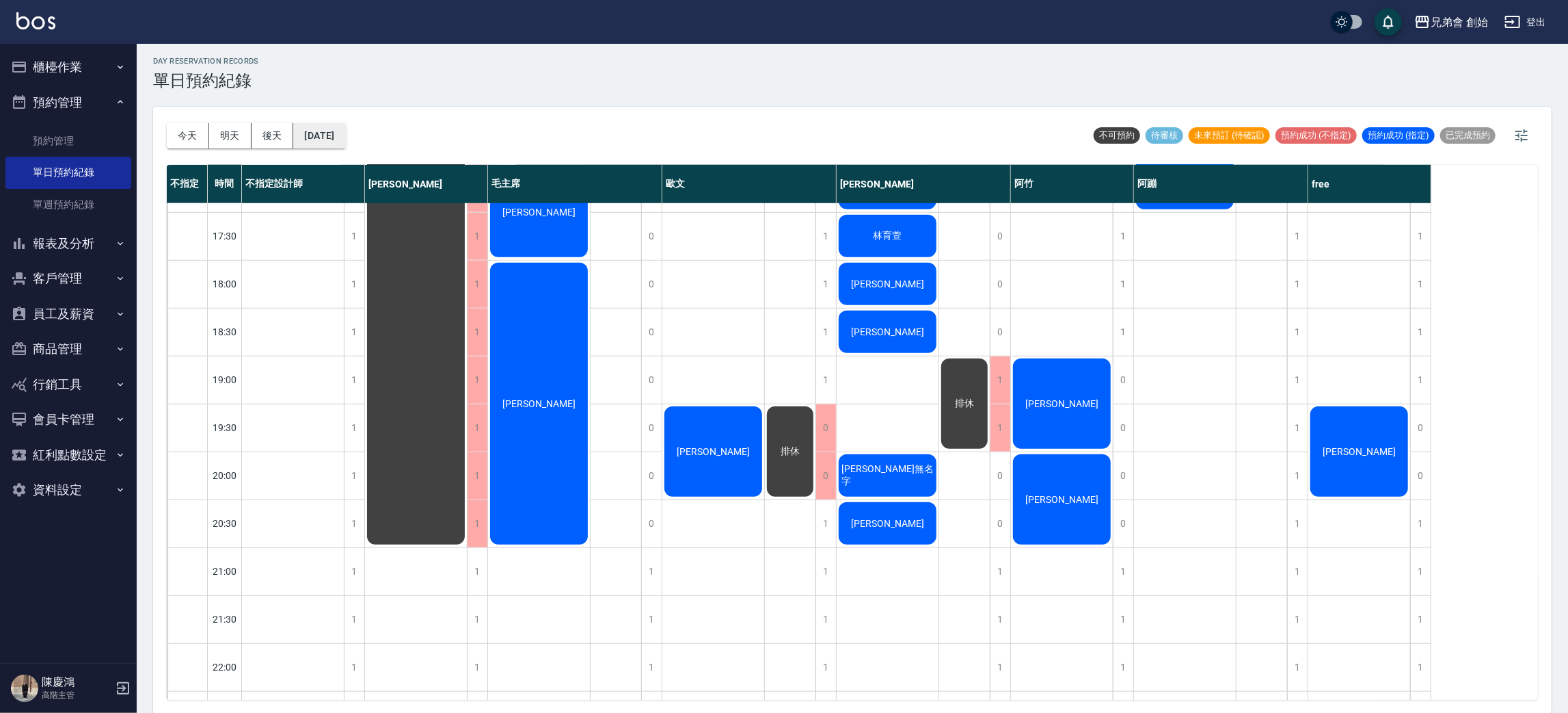
click at [346, 134] on button "[DATE]" at bounding box center [320, 136] width 52 height 25
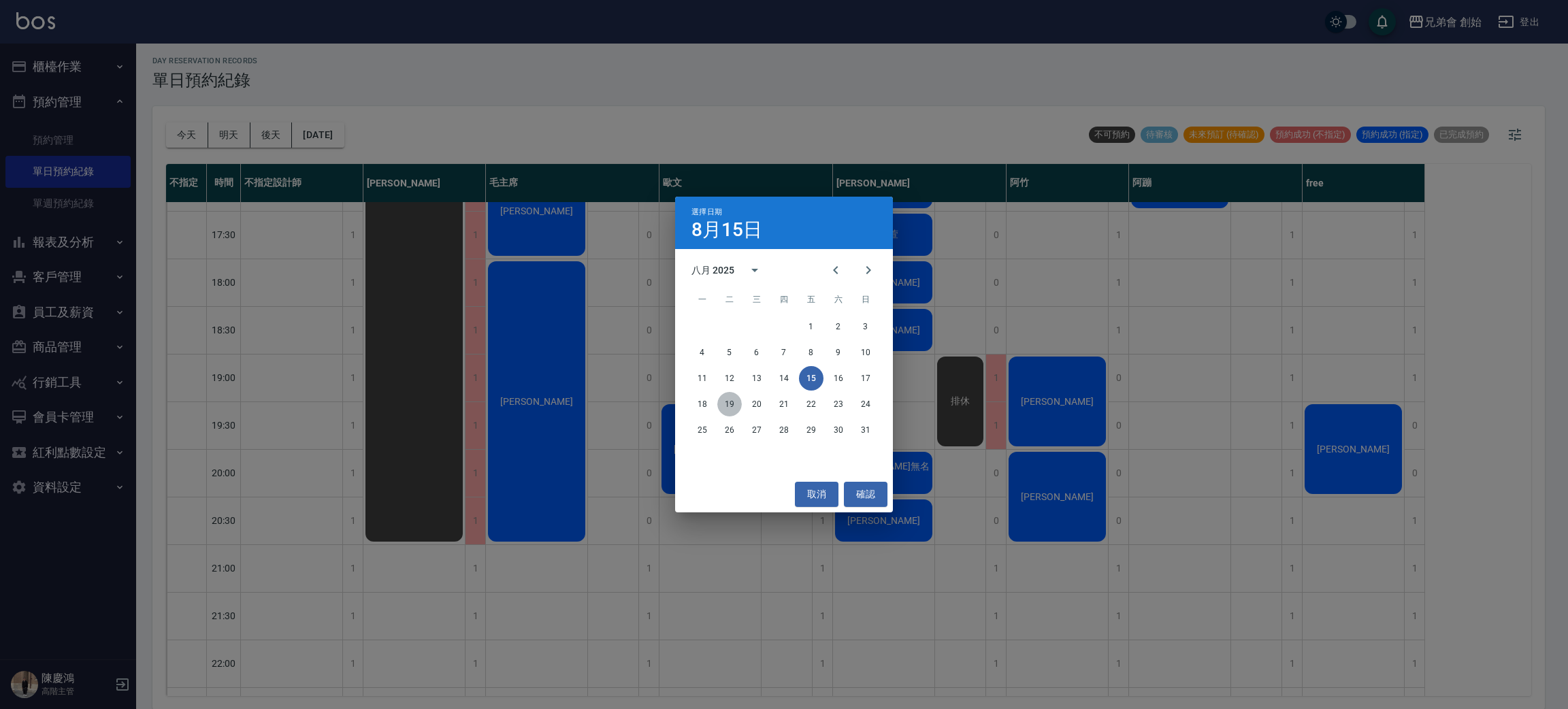
click at [734, 414] on button "19" at bounding box center [729, 404] width 24 height 24
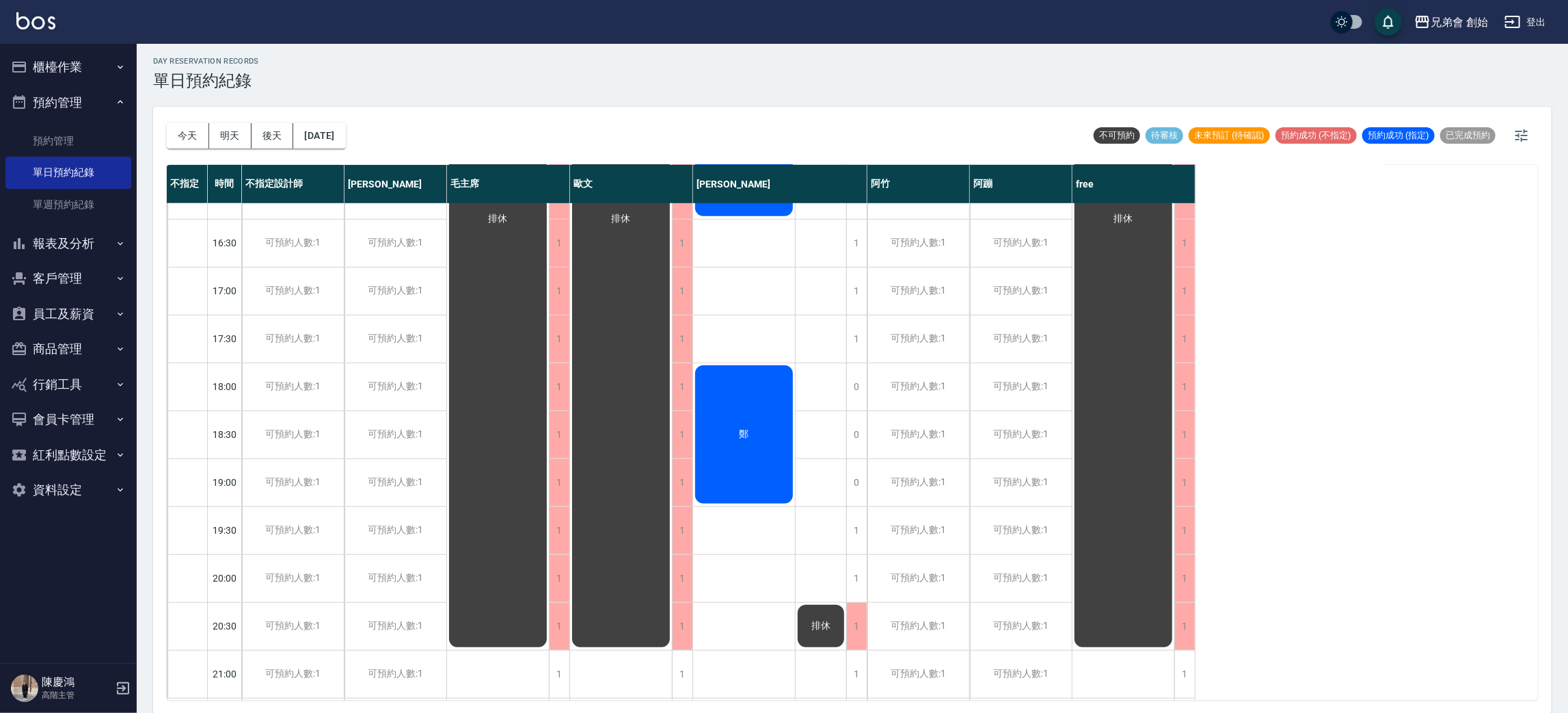
scroll to position [600, 0]
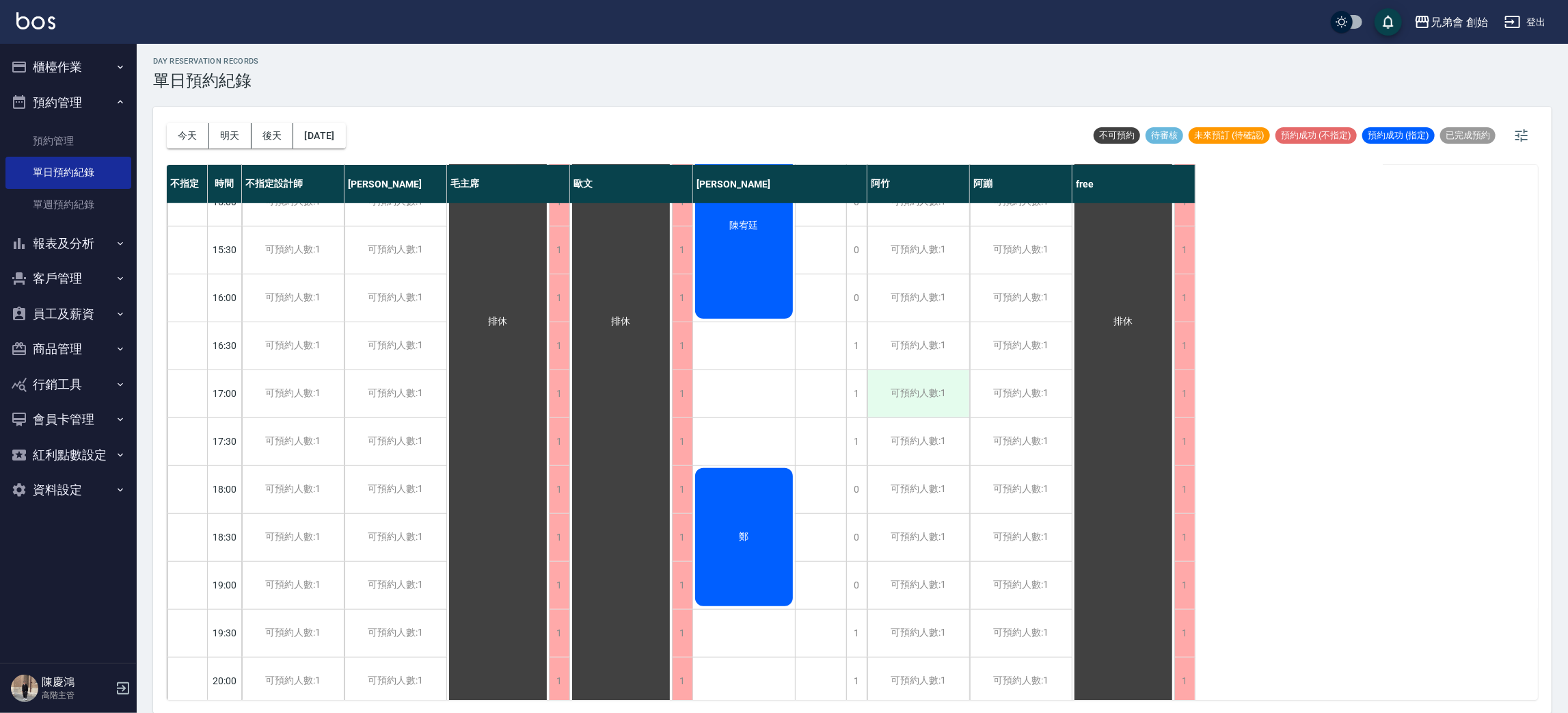
click at [908, 384] on div "可預約人數:1" at bounding box center [917, 393] width 101 height 48
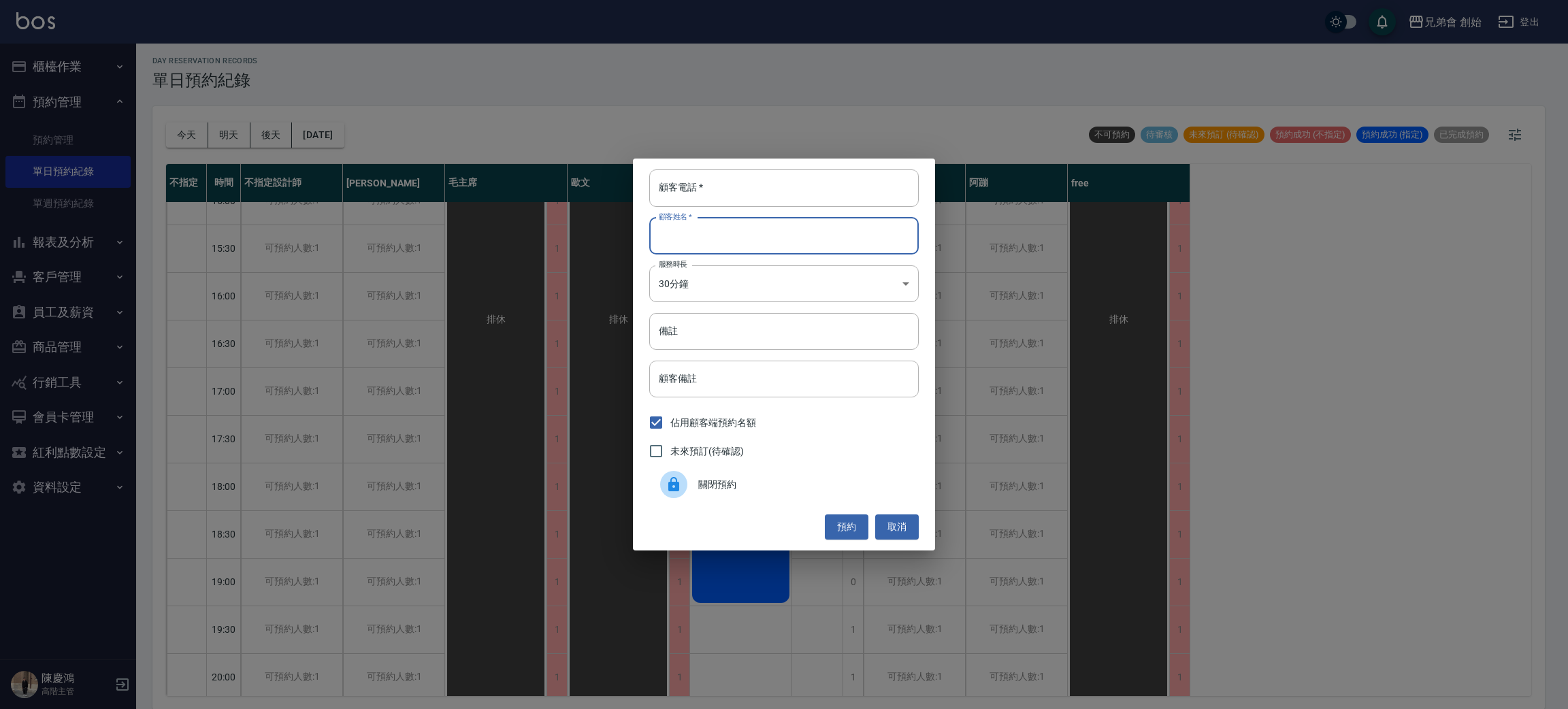
drag, startPoint x: 751, startPoint y: 232, endPoint x: 784, endPoint y: 244, distance: 35.1
click at [751, 232] on input "顧客姓名   *" at bounding box center [784, 236] width 270 height 37
type input "劉"
click at [667, 179] on input "顧客電話   *" at bounding box center [784, 188] width 270 height 37
type input "0910992816"
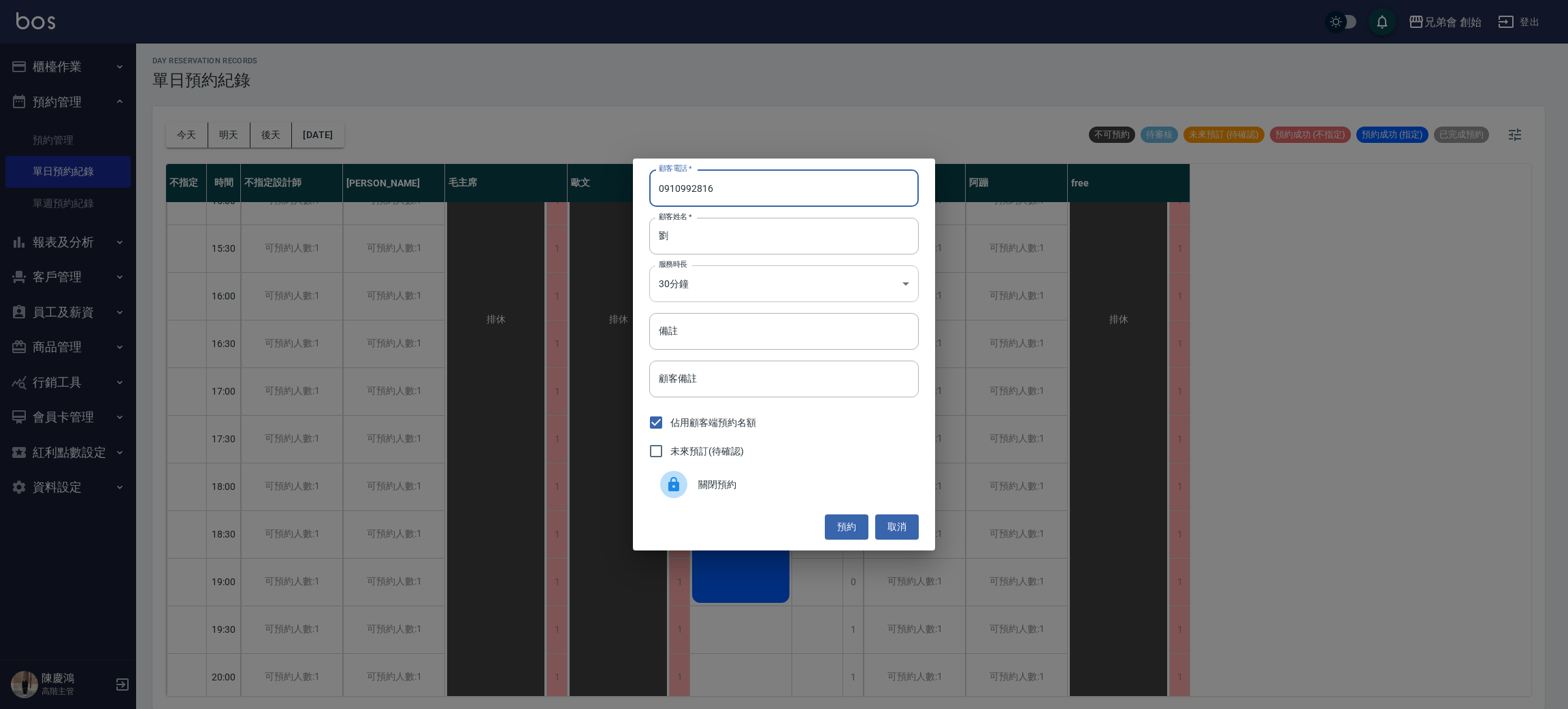
click at [766, 273] on body "兄弟會 創始 登出 櫃檯作業 打帳單 帳單列表 掛單列表 座位開單 營業儀表板 現金收支登錄 高階收支登錄 材料自購登錄 每日結帳 排班表 現場電腦打卡 掃碼…" at bounding box center [784, 353] width 1568 height 713
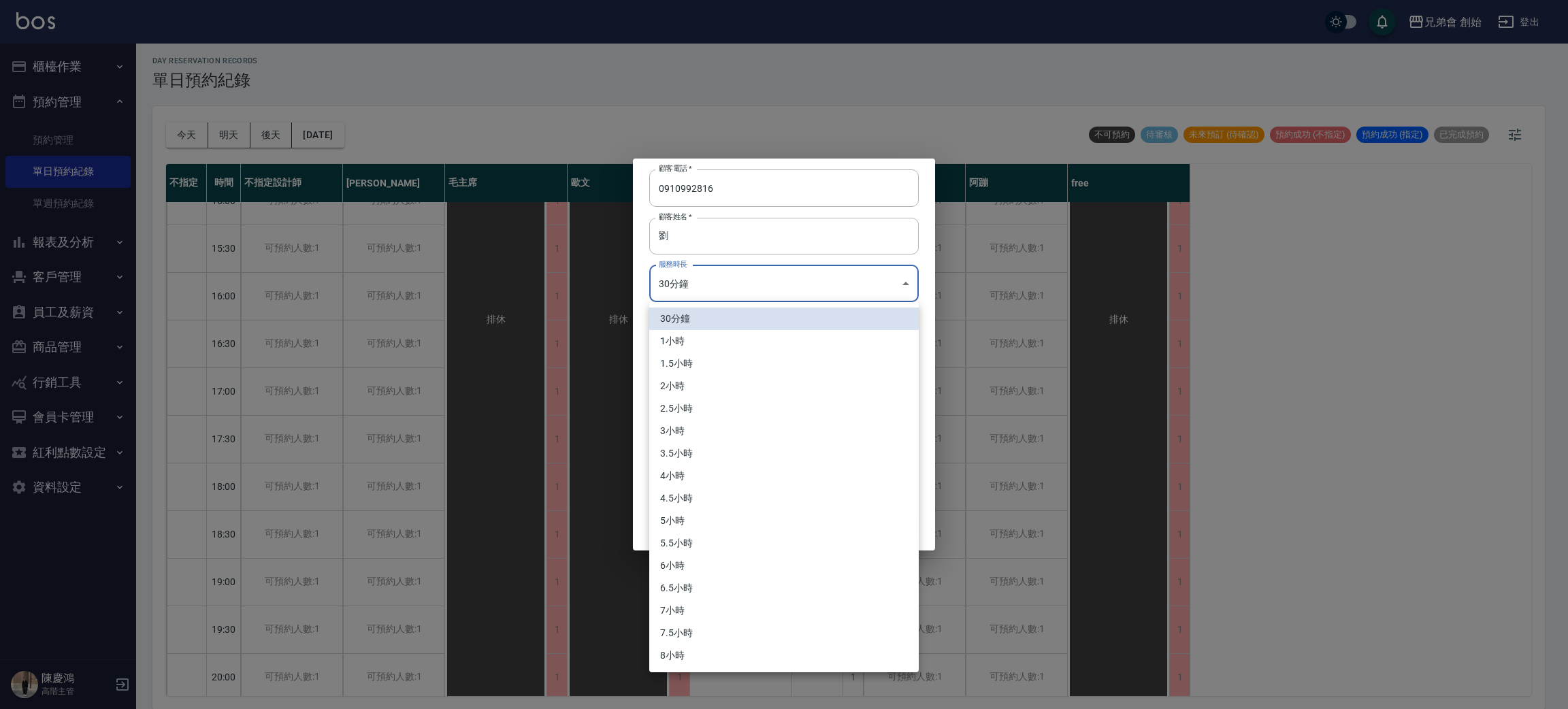
drag, startPoint x: 720, startPoint y: 336, endPoint x: 815, endPoint y: 402, distance: 115.7
click at [721, 336] on li "1小時" at bounding box center [784, 340] width 270 height 22
type input "2"
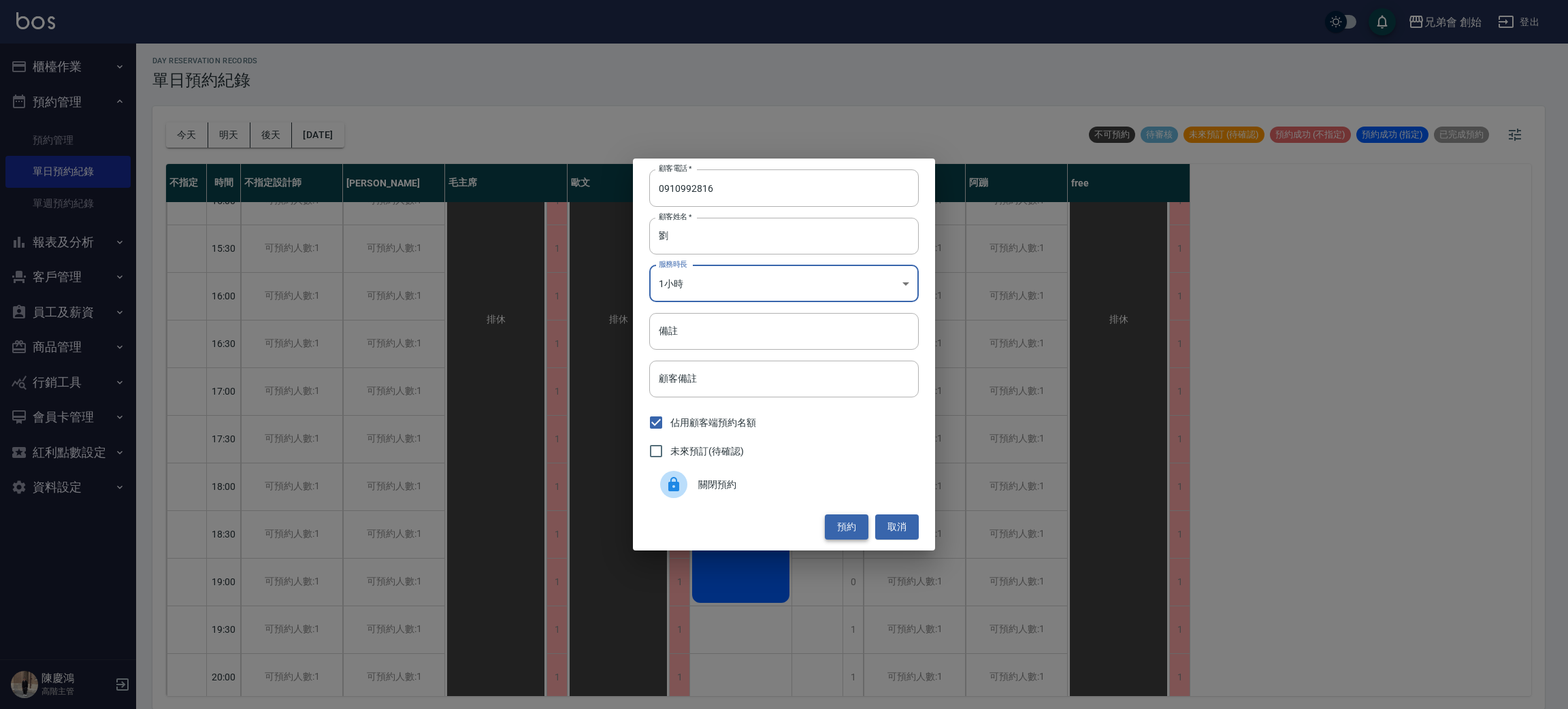
click at [850, 516] on button "預約" at bounding box center [846, 527] width 44 height 25
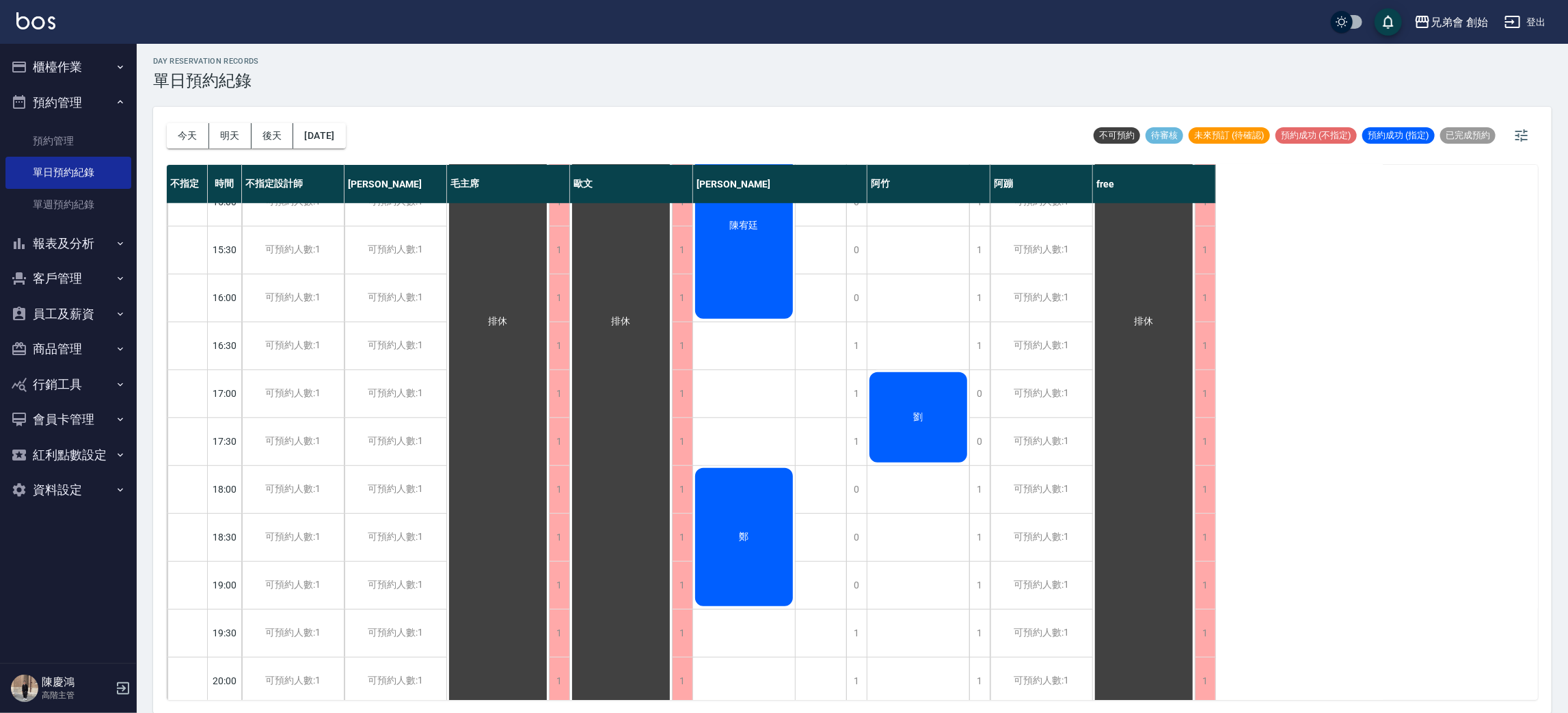
click at [549, 404] on div "劉" at bounding box center [497, 321] width 101 height 860
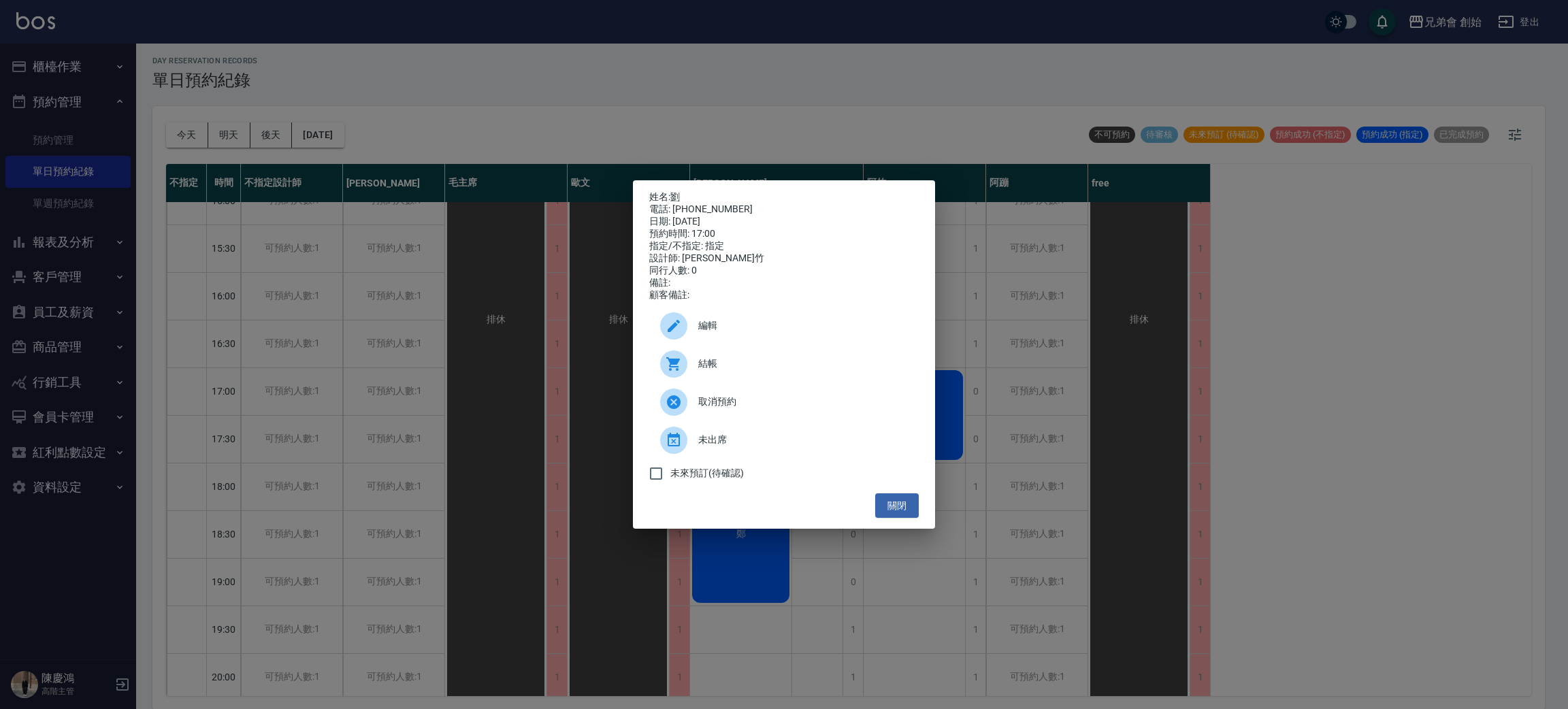
click at [748, 329] on span "編輯" at bounding box center [802, 325] width 210 height 14
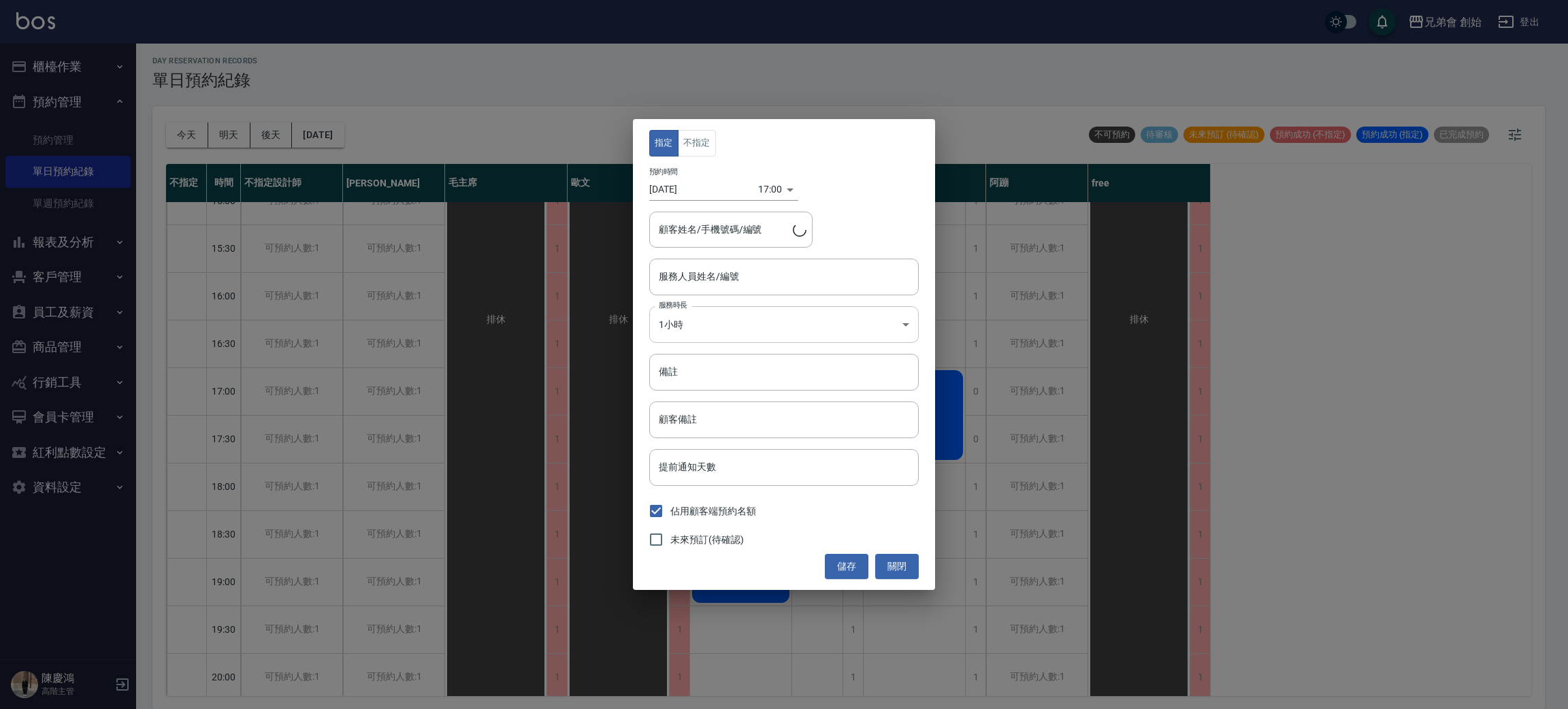
type input "阿竹 (無代號)"
type input "[PERSON_NAME]/0910992816"
click at [742, 291] on div "[PERSON_NAME] (無代號) 服務人員姓名/編號" at bounding box center [784, 276] width 270 height 36
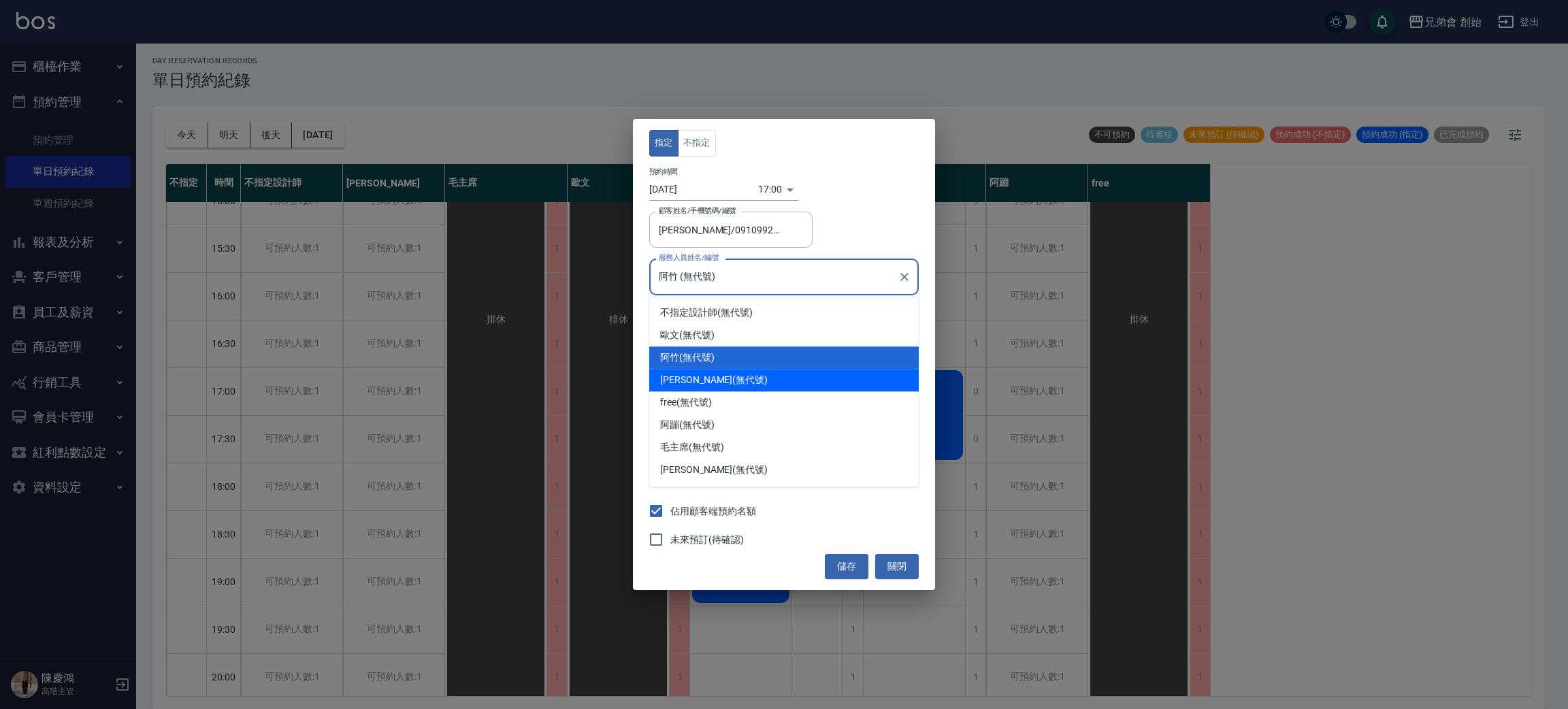
click at [735, 379] on div "[PERSON_NAME] (無代號)" at bounding box center [784, 380] width 270 height 22
type input "[PERSON_NAME](無代號)"
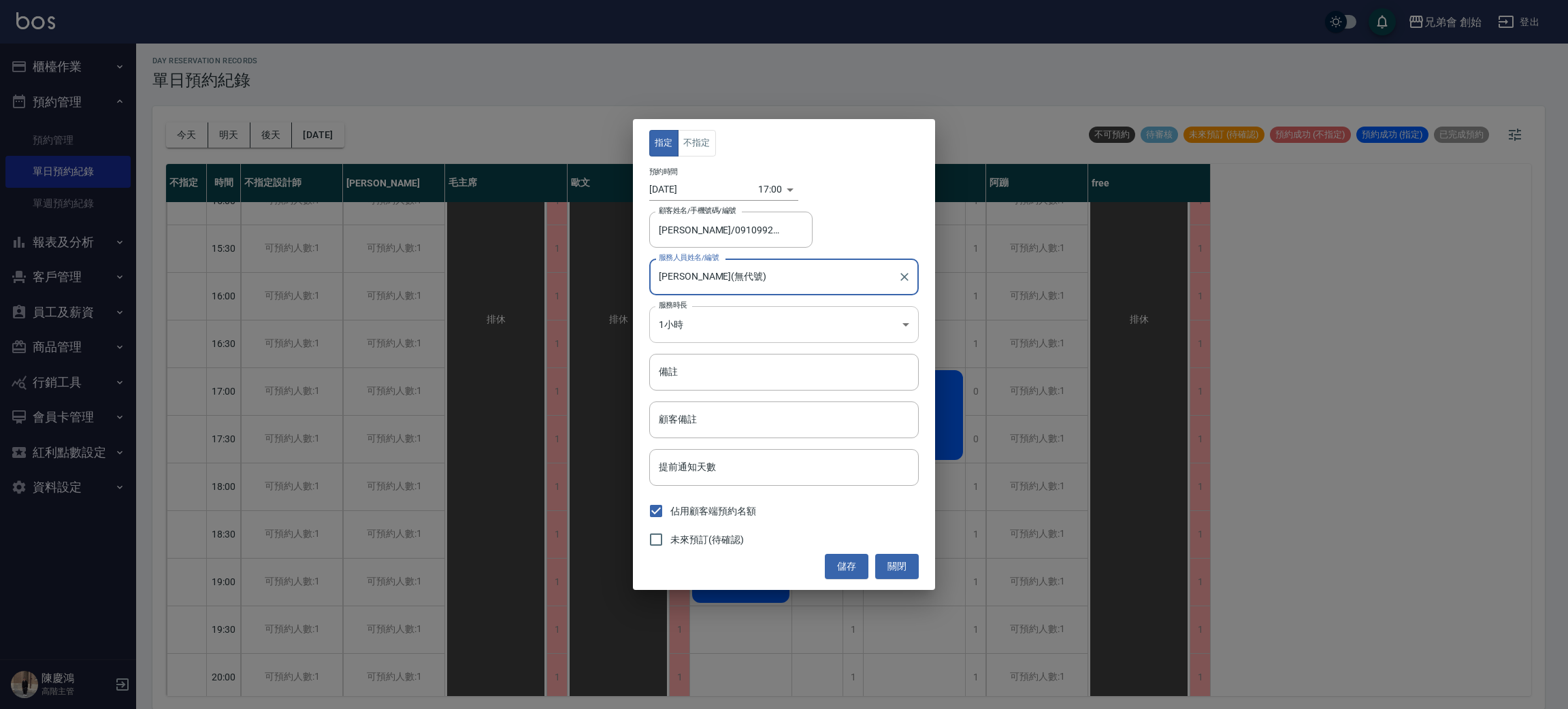
click at [771, 321] on body "兄弟會 創始 登出 櫃檯作業 打帳單 帳單列表 掛單列表 座位開單 營業儀表板 現金收支登錄 高階收支登錄 材料自購登錄 每日結帳 排班表 現場電腦打卡 掃碼…" at bounding box center [784, 353] width 1568 height 713
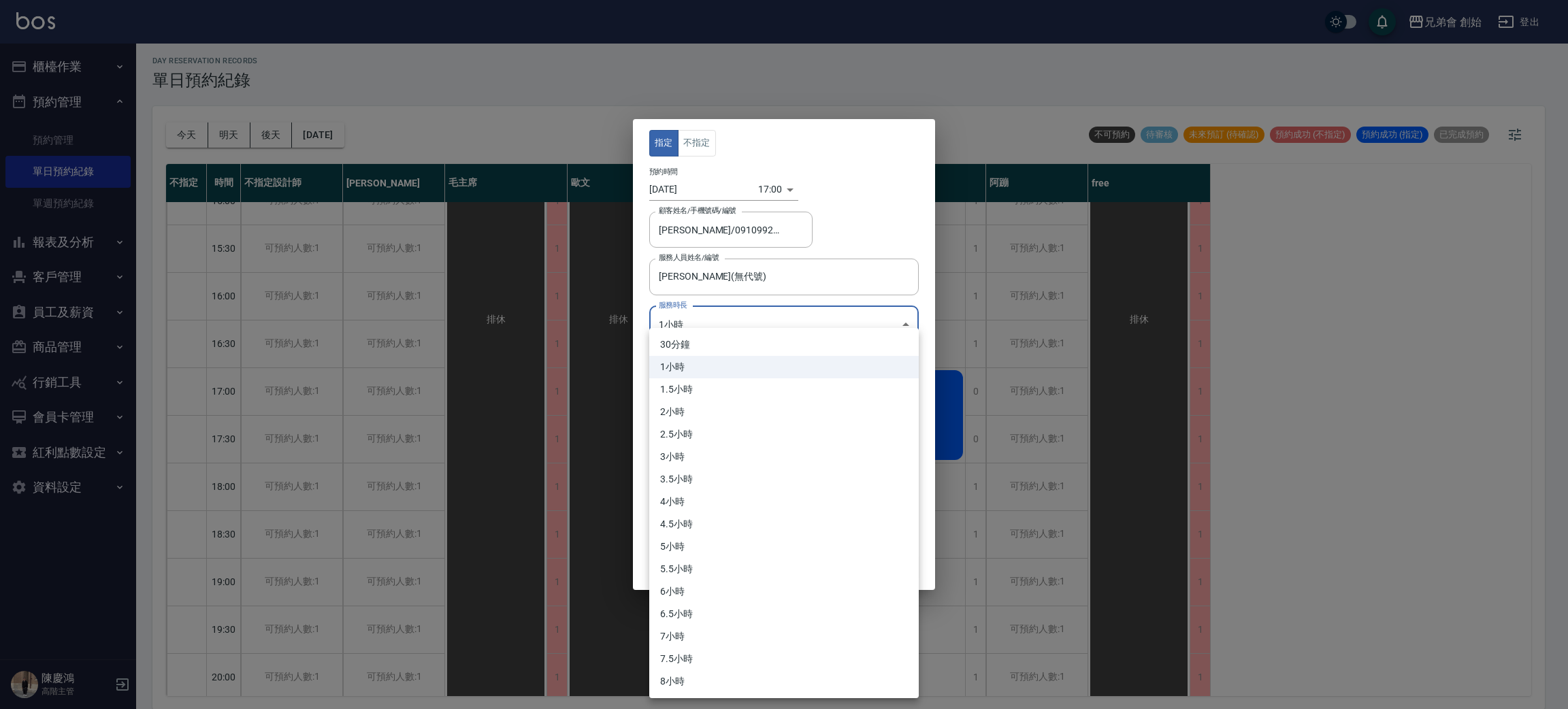
click at [716, 346] on li "30分鐘" at bounding box center [784, 344] width 270 height 22
type input "1"
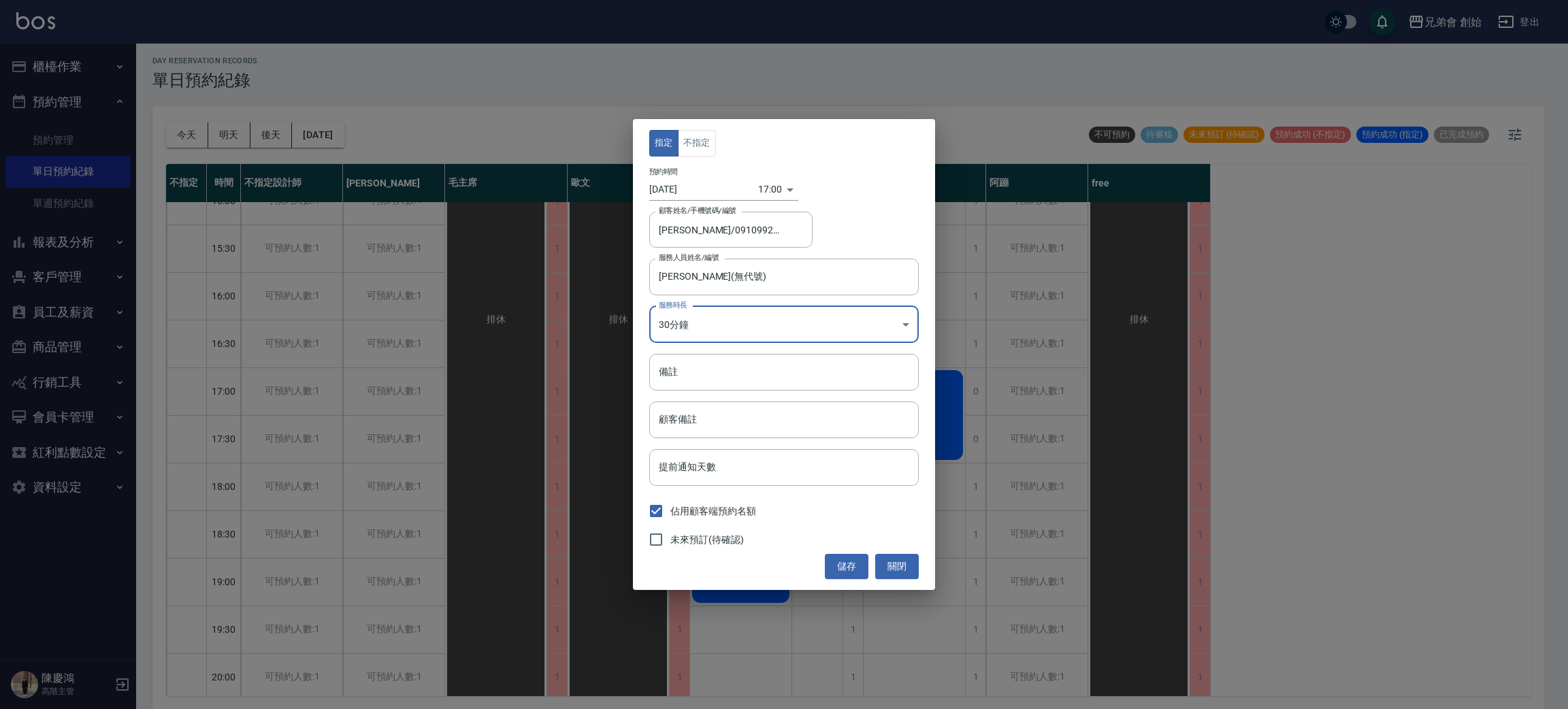
click at [855, 564] on button "儲存" at bounding box center [846, 566] width 44 height 25
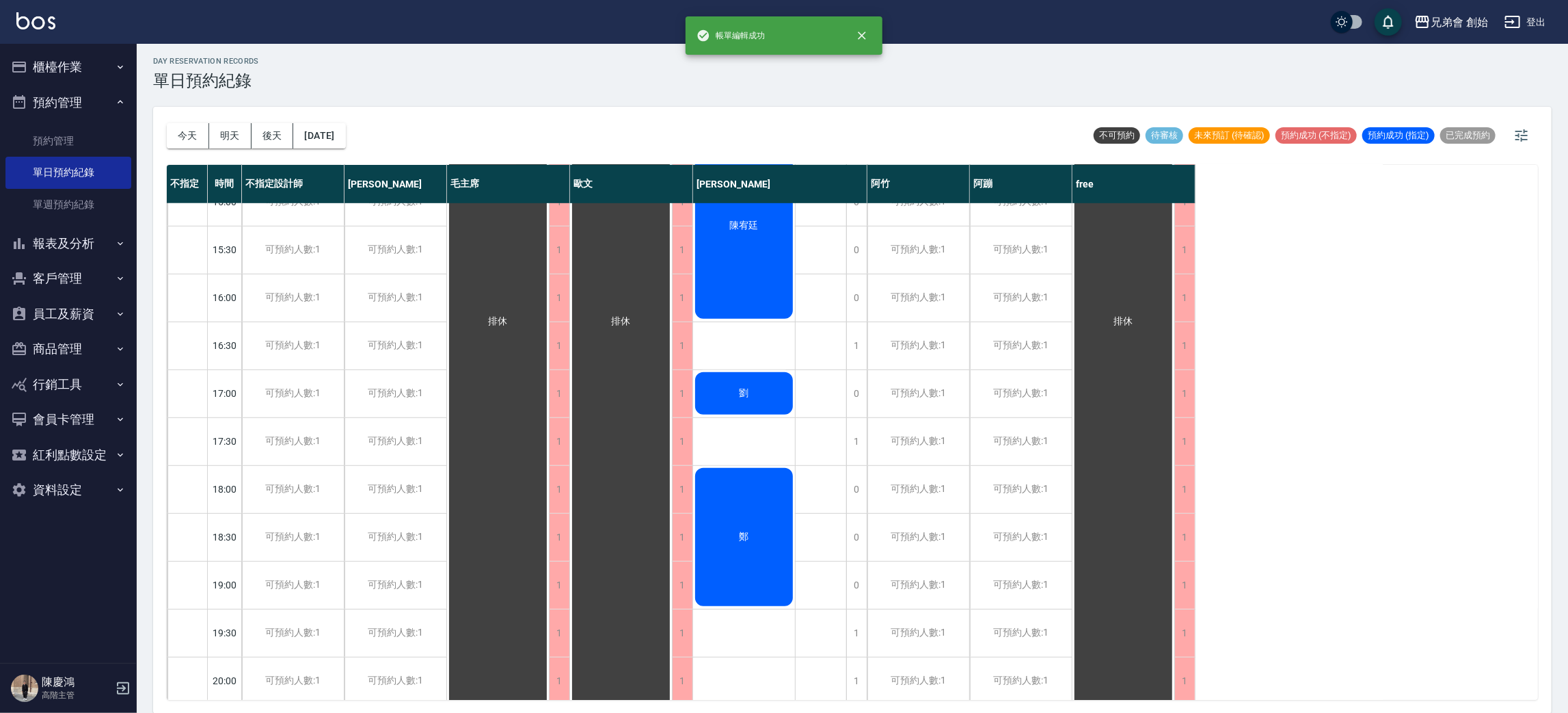
scroll to position [87, 0]
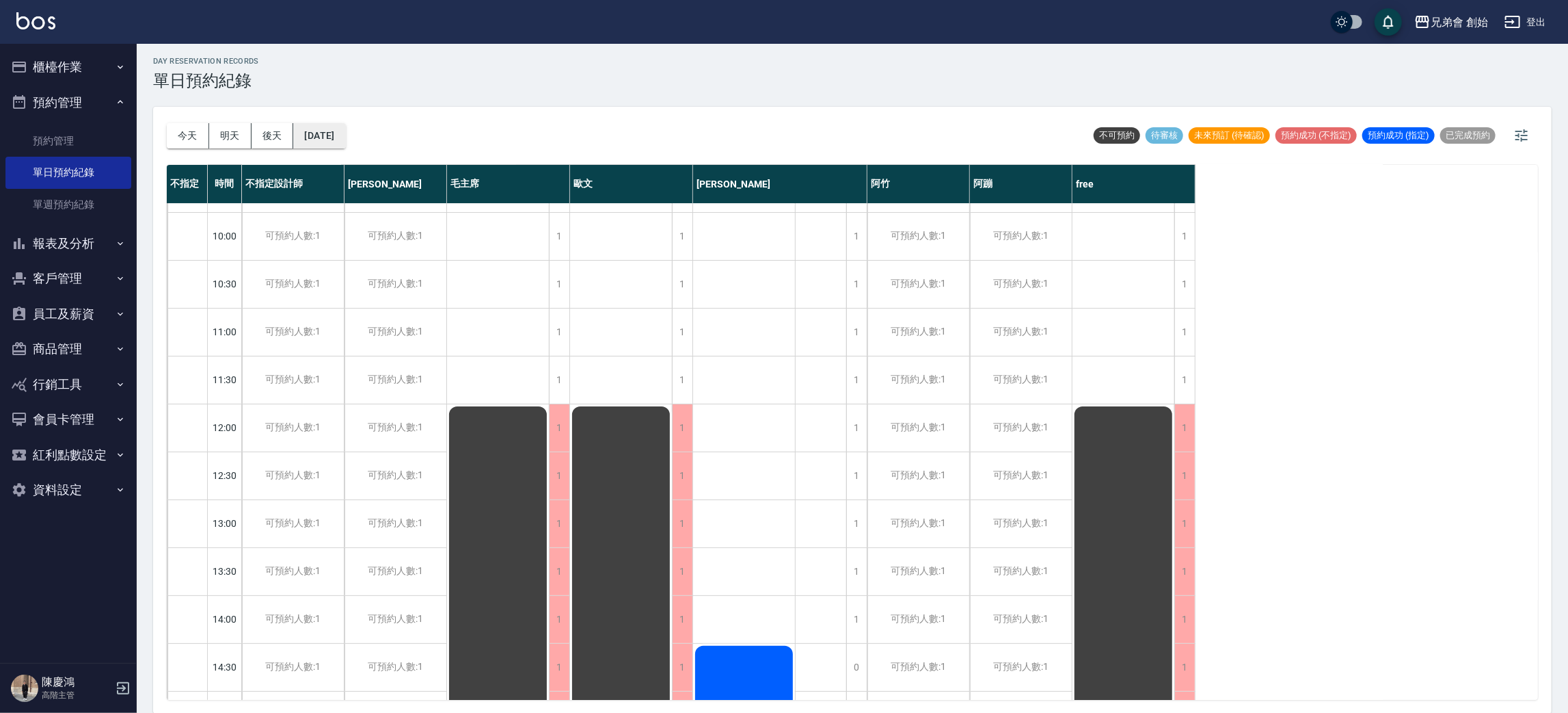
click at [346, 125] on button "[DATE]" at bounding box center [320, 136] width 52 height 25
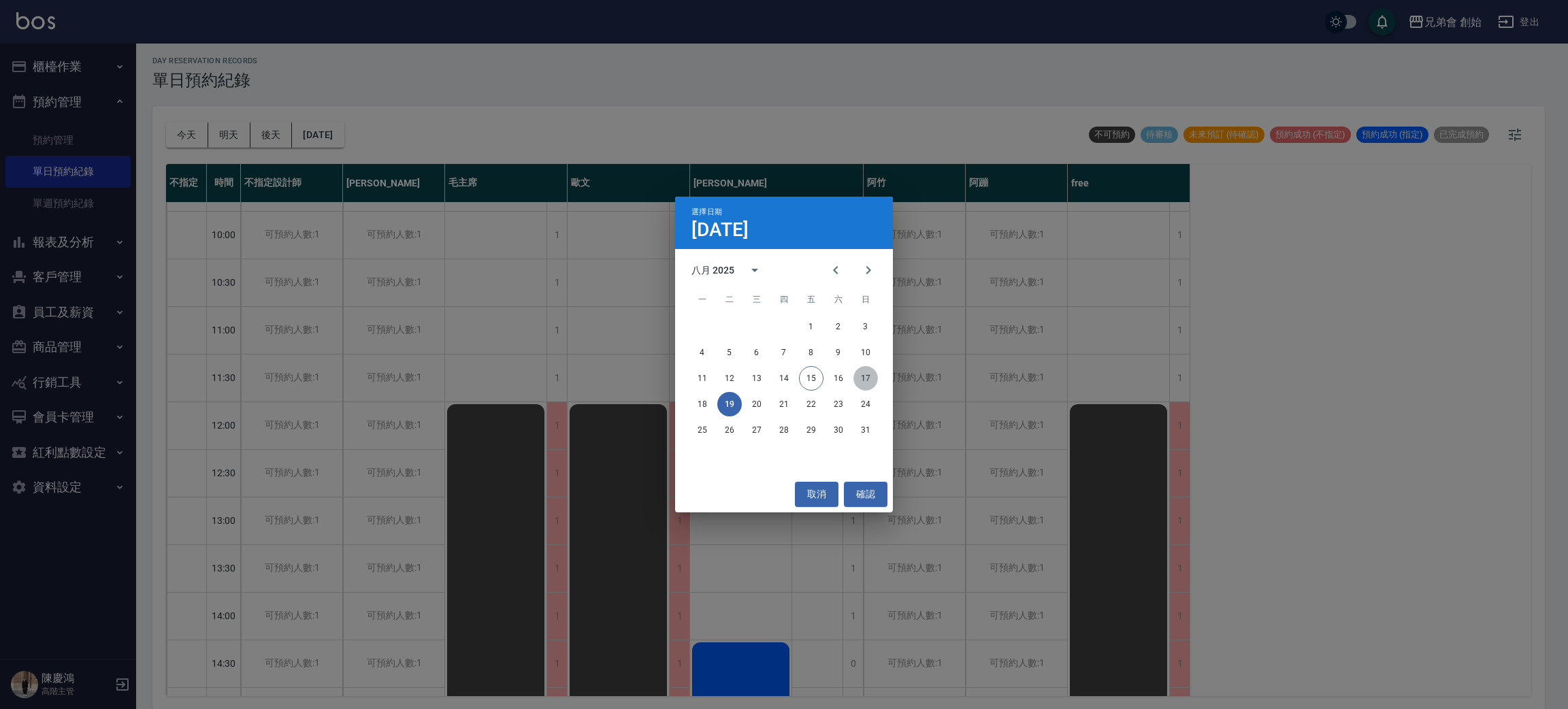
click at [859, 387] on button "17" at bounding box center [865, 378] width 24 height 24
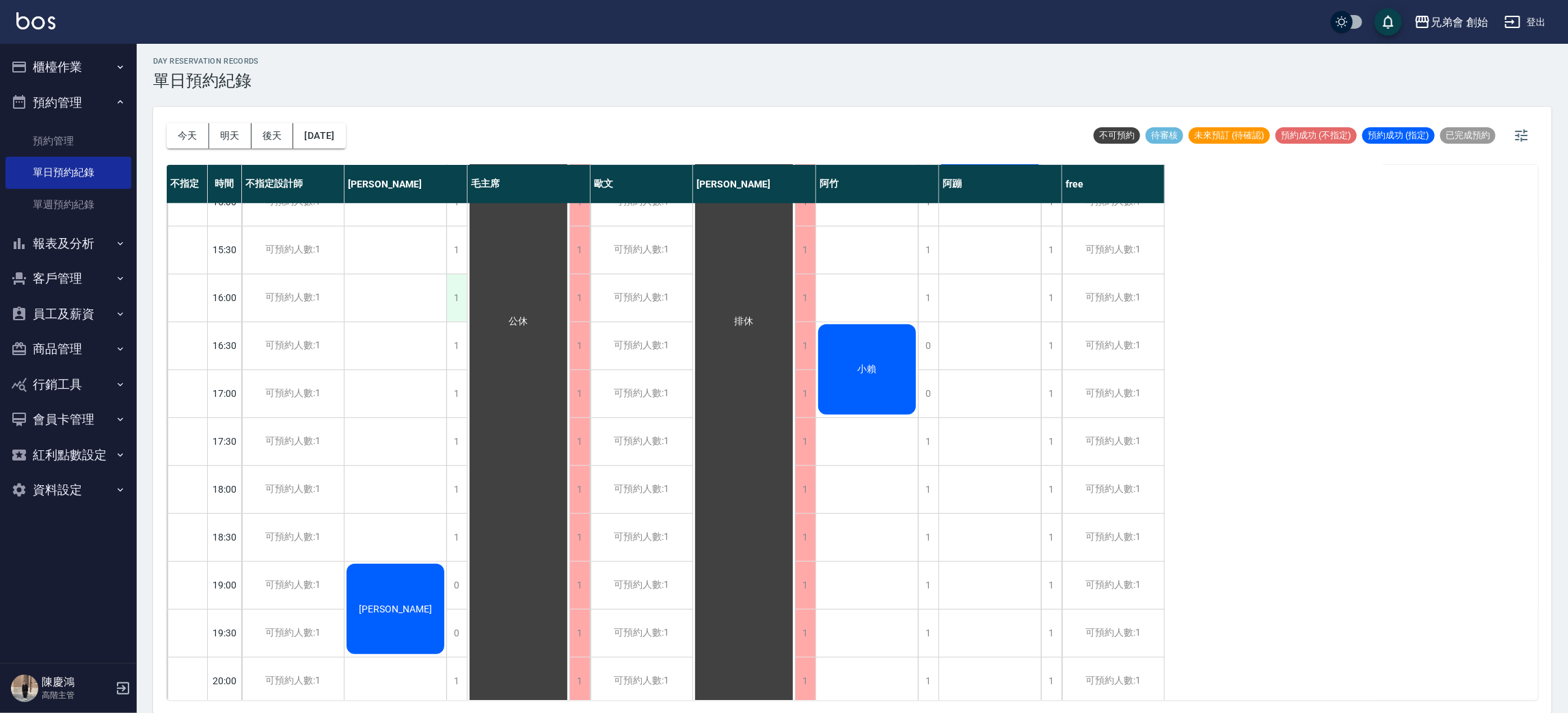
scroll to position [497, 0]
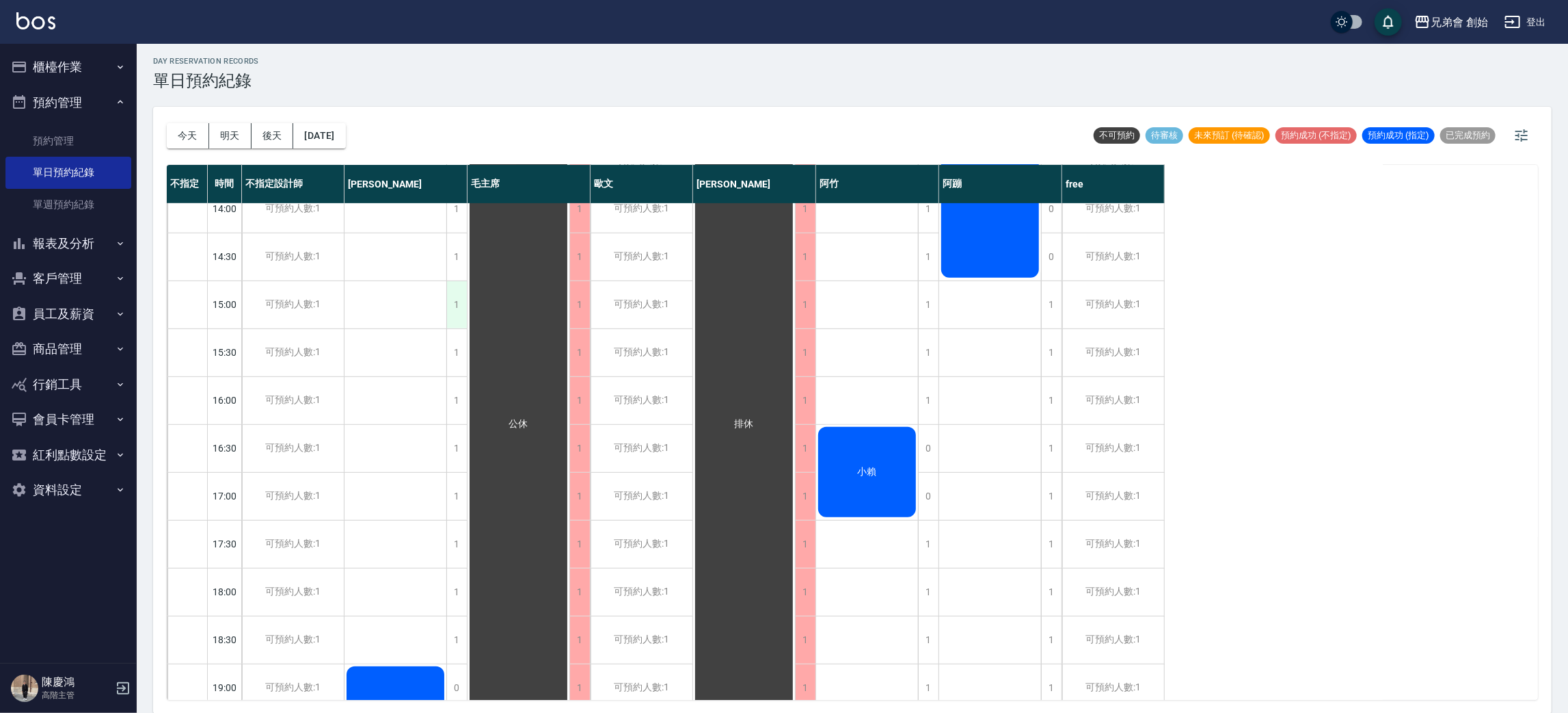
click at [454, 311] on div "1" at bounding box center [456, 304] width 21 height 48
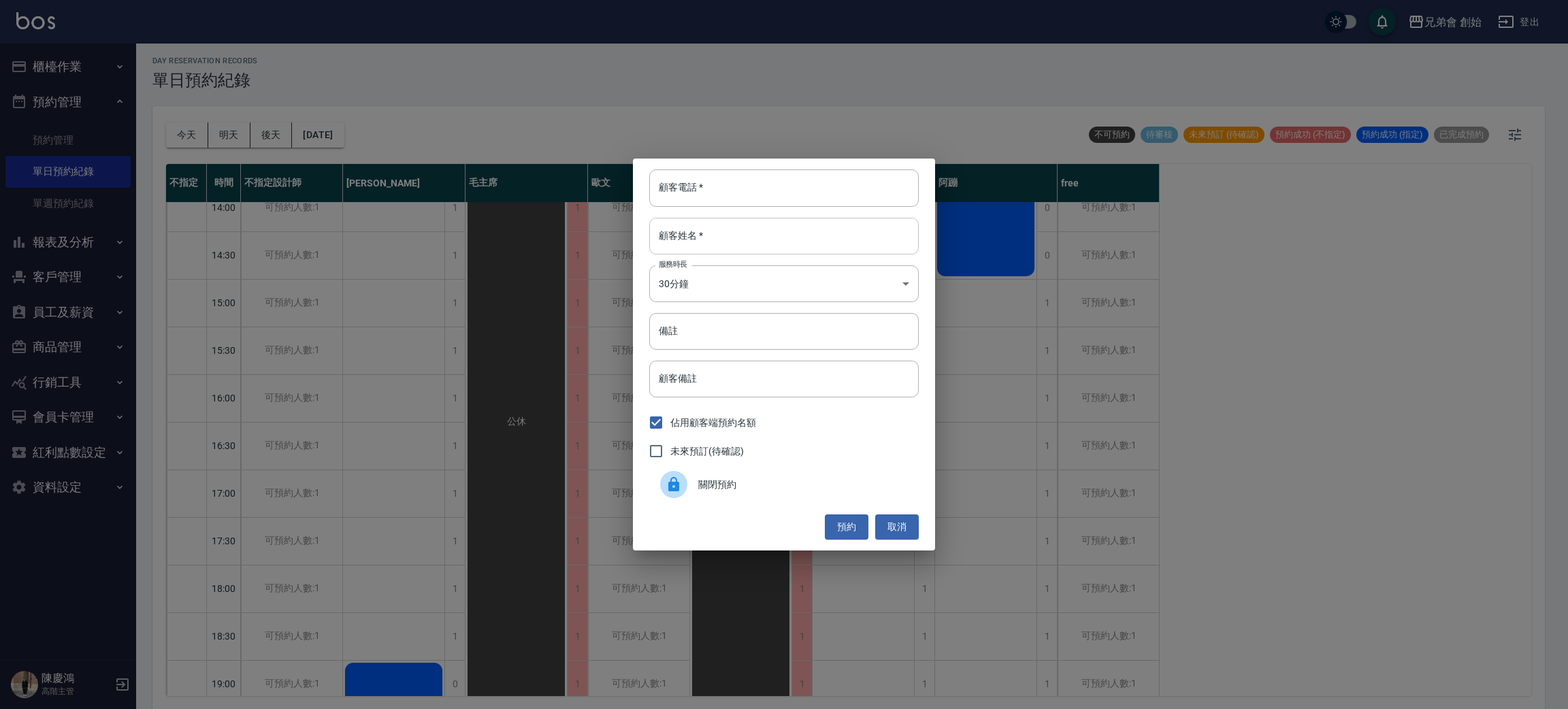
click at [727, 227] on input "顧客姓名   *" at bounding box center [784, 236] width 270 height 37
click at [797, 232] on input "顧客姓名   *" at bounding box center [784, 236] width 270 height 37
type input "陳"
drag, startPoint x: 834, startPoint y: 188, endPoint x: 851, endPoint y: 181, distance: 18.4
click at [843, 181] on input "顧客電話   *" at bounding box center [784, 188] width 270 height 37
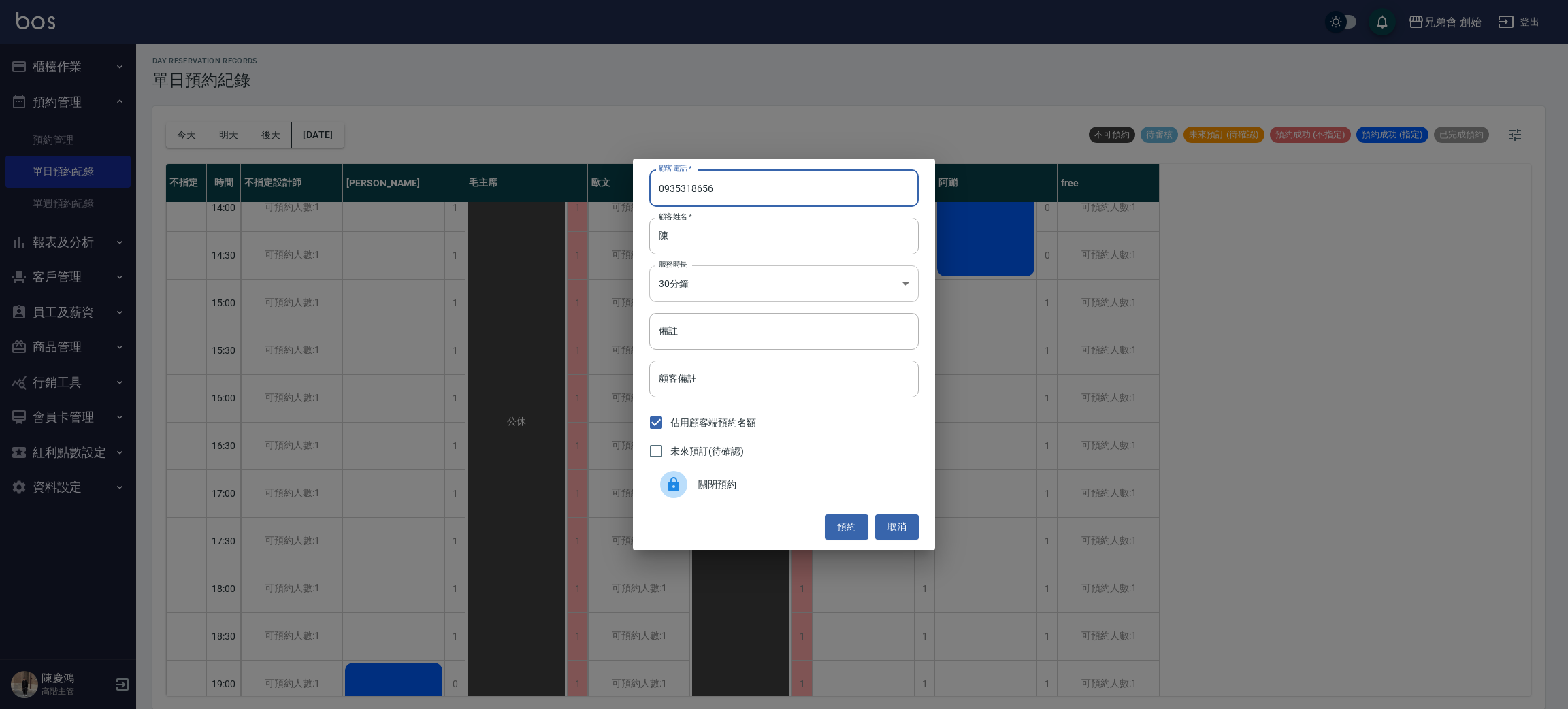
type input "0935318656"
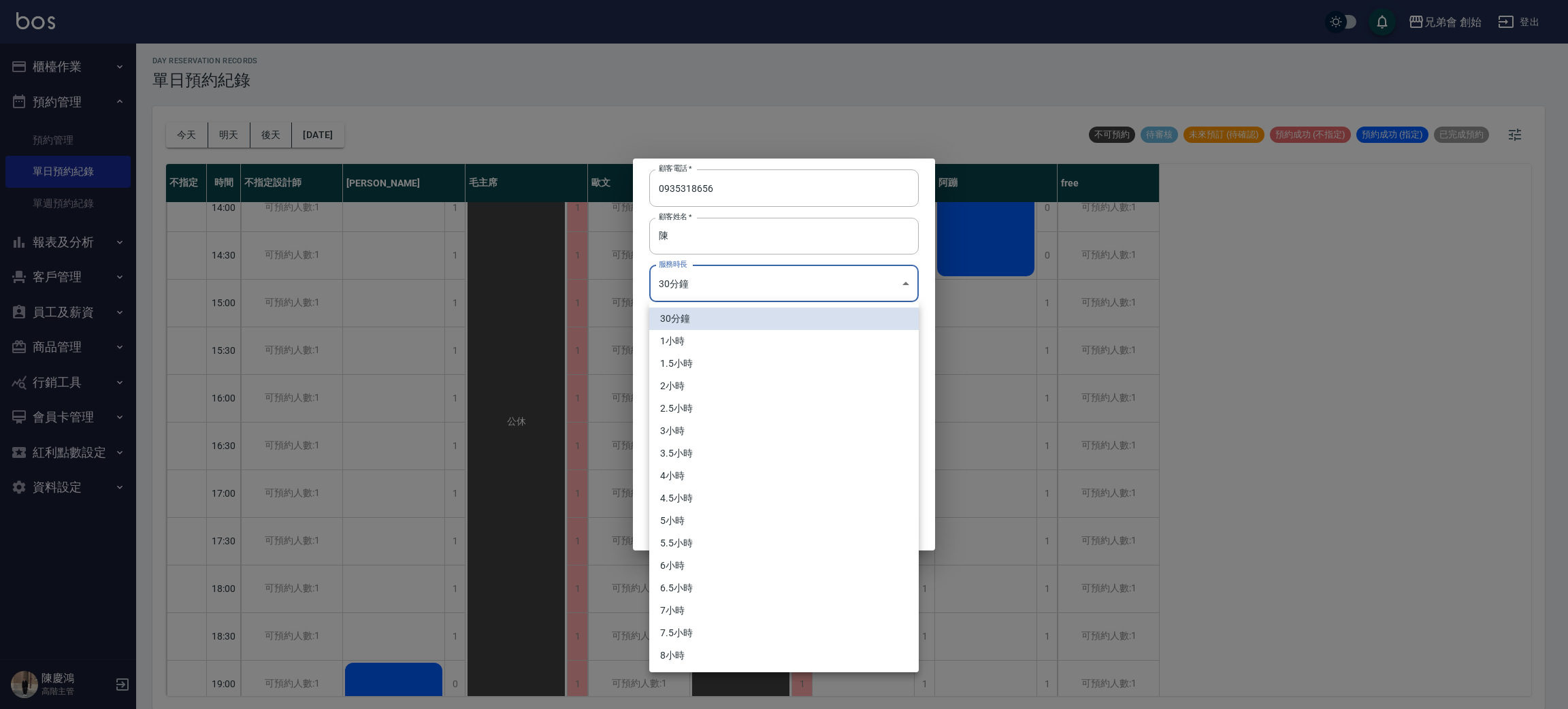
click at [773, 299] on body "兄弟會 創始 登出 櫃檯作業 打帳單 帳單列表 掛單列表 座位開單 營業儀表板 現金收支登錄 高階收支登錄 材料自購登錄 每日結帳 排班表 現場電腦打卡 掃碼…" at bounding box center [784, 353] width 1568 height 713
click at [760, 336] on li "1小時" at bounding box center [784, 340] width 270 height 22
type input "2"
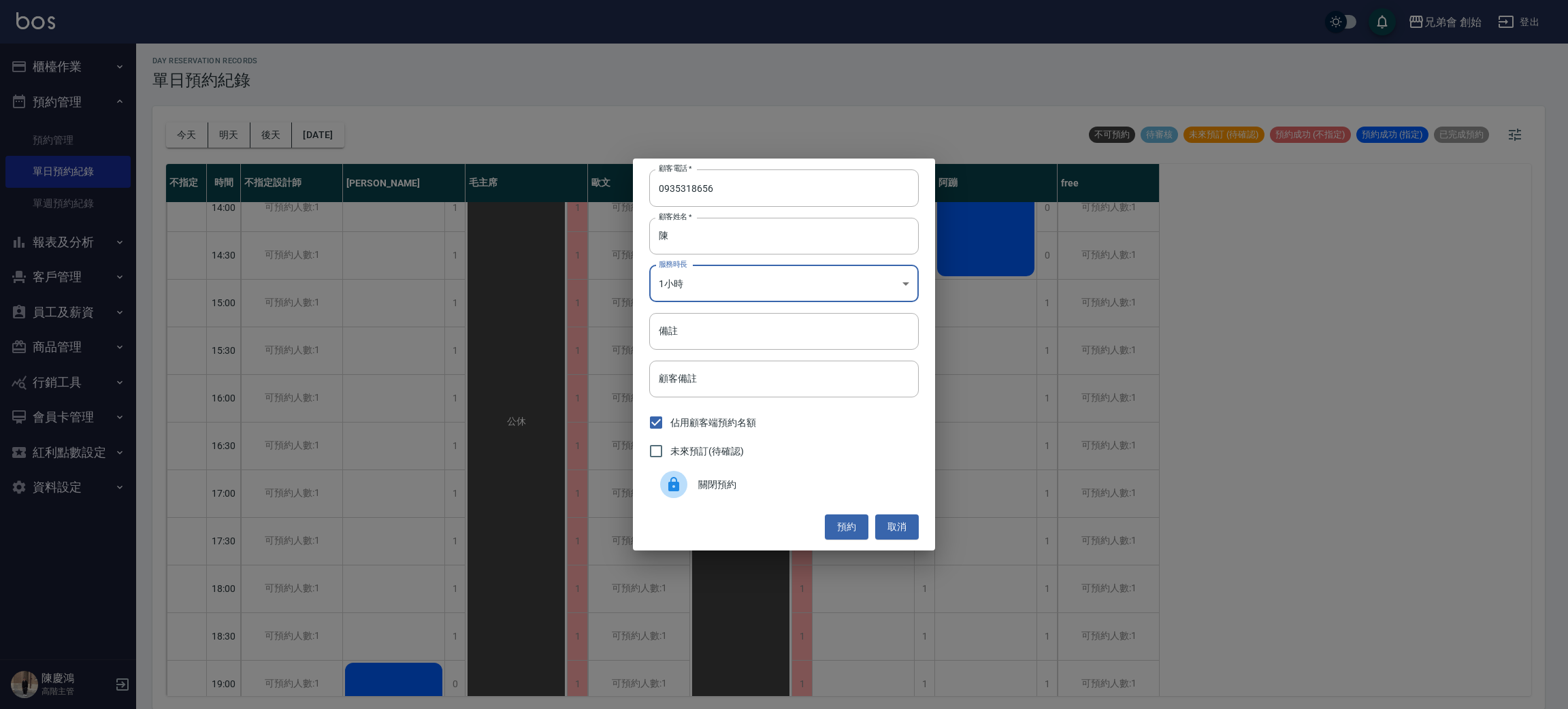
click at [840, 513] on div "顧客電話   * [PHONE_NUMBER] 顧客電話   * 顧客姓名   * 陳 顧客姓名   * 服務時長 1小時 2 服務時長 備註 備註 顧客備註…" at bounding box center [784, 354] width 302 height 391
click at [846, 524] on button "預約" at bounding box center [846, 527] width 44 height 25
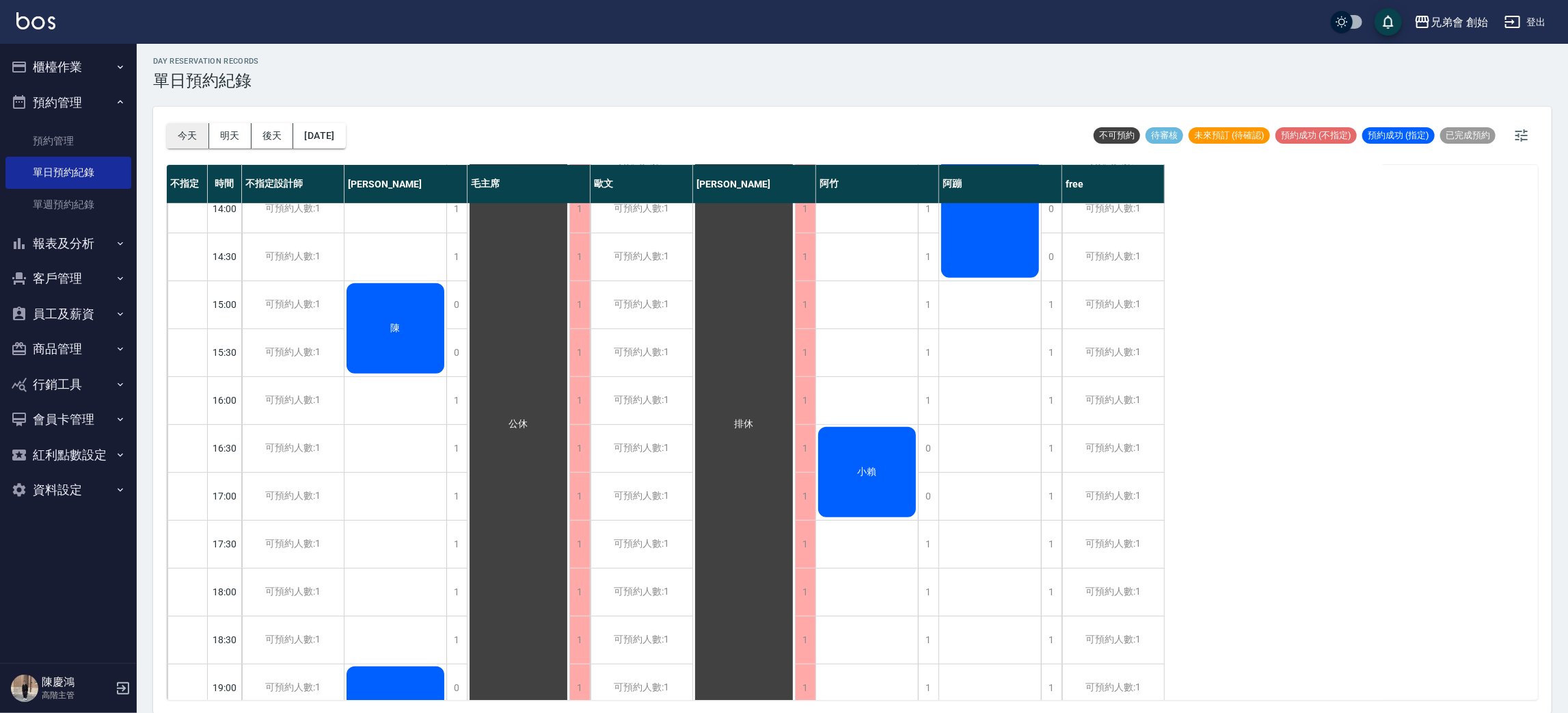
click at [188, 135] on button "今天" at bounding box center [188, 136] width 42 height 25
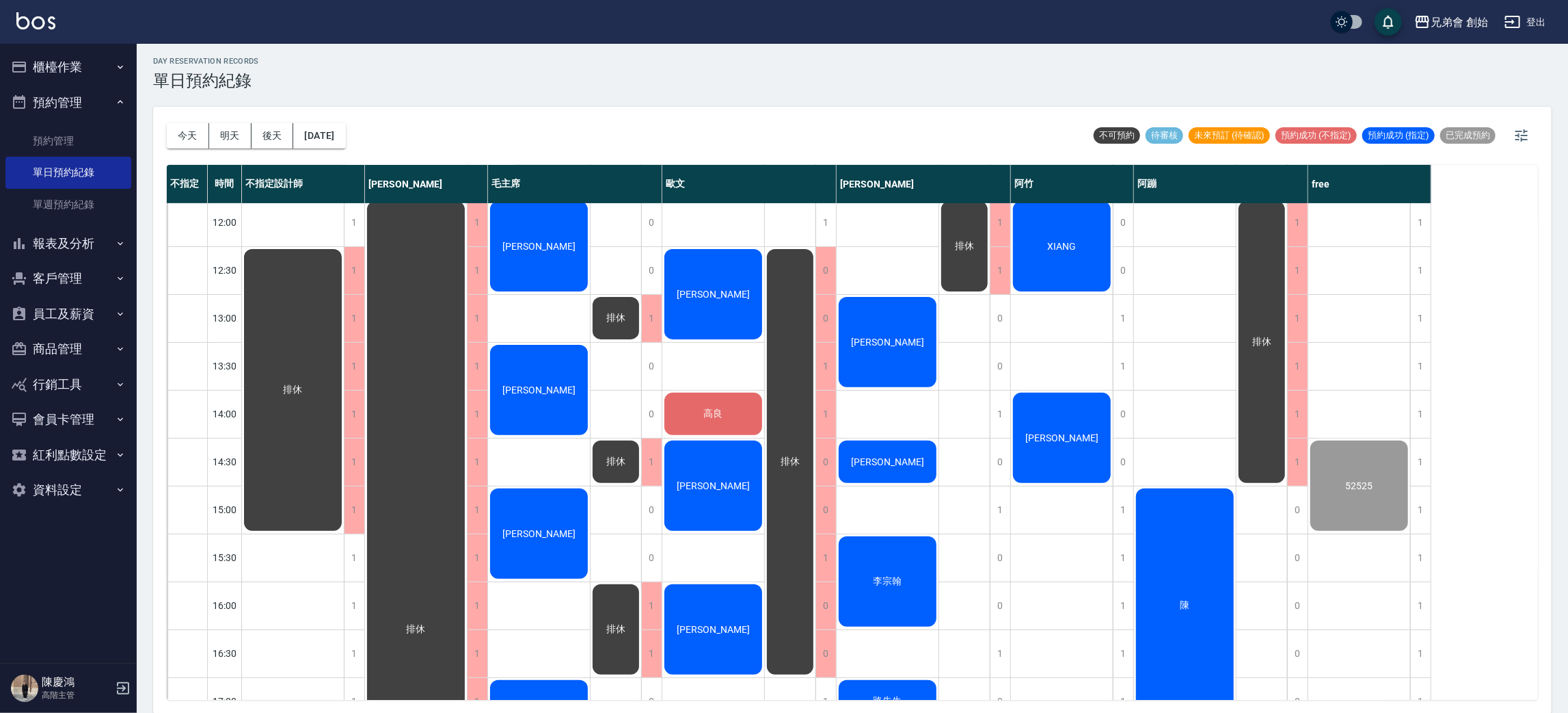
scroll to position [600, 0]
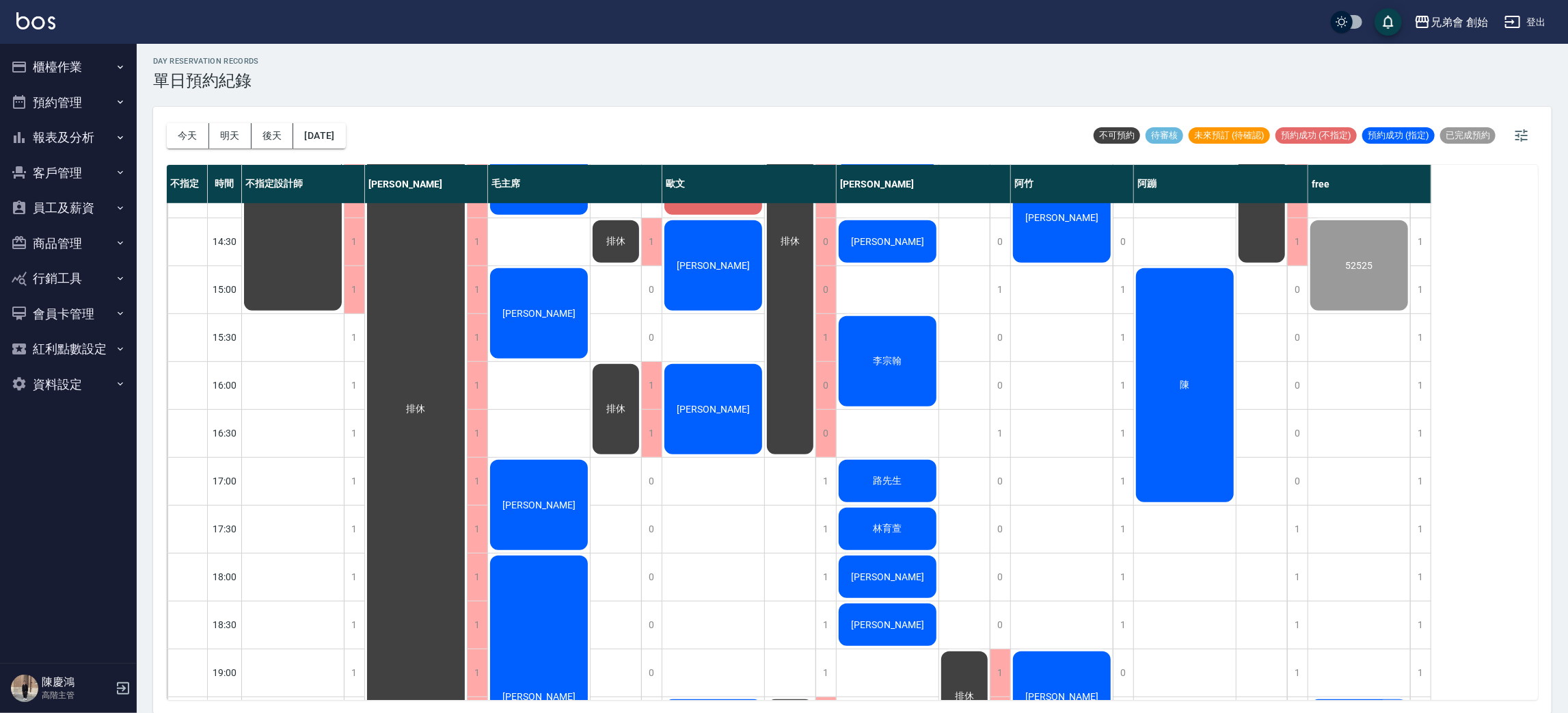
scroll to position [821, 0]
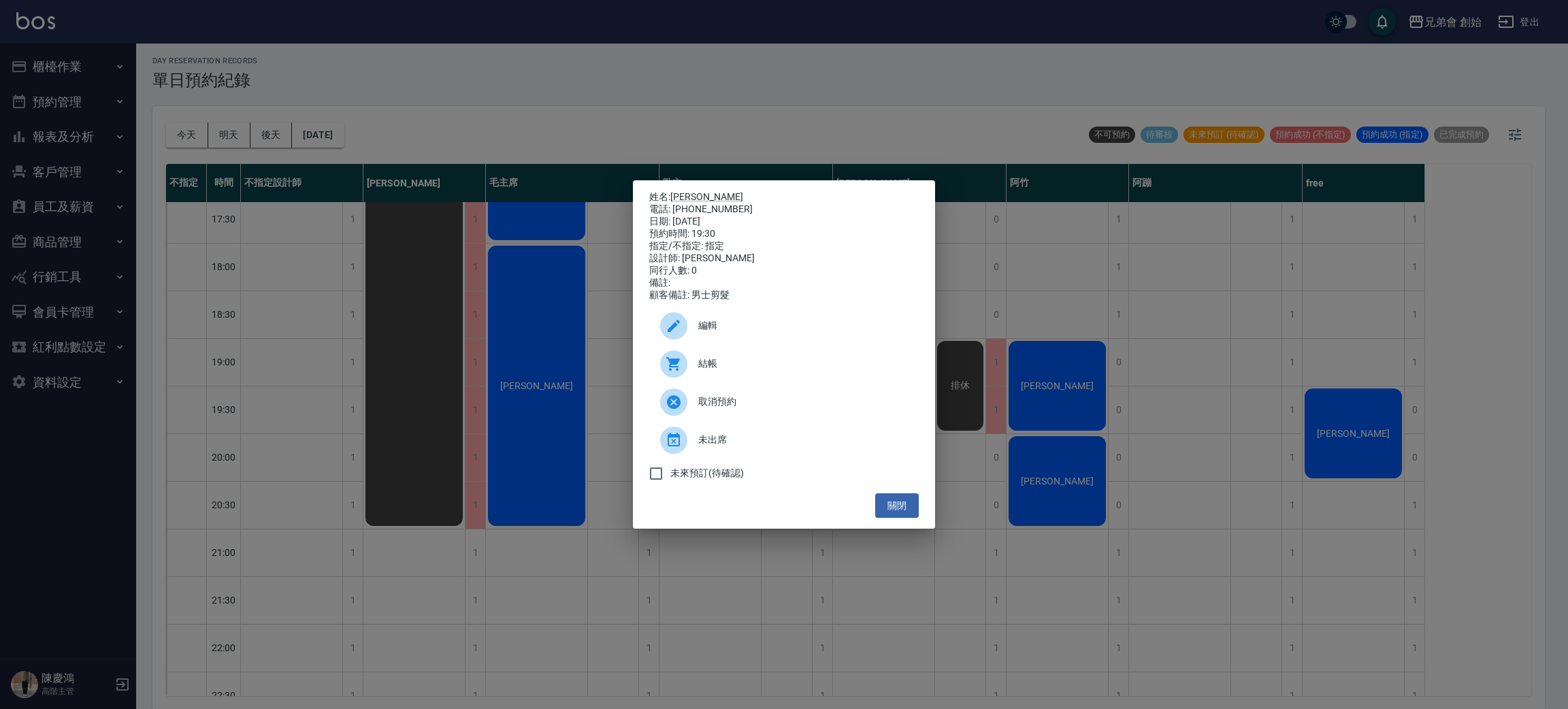
click at [395, 430] on div "姓名: 宗緯俊 電話: 0910929863 日期: 2025/08/15 預約時間: 19:30 指定/不指定: 指定 設計師: 歐文 同行人數: 0 備註…" at bounding box center [784, 354] width 1568 height 709
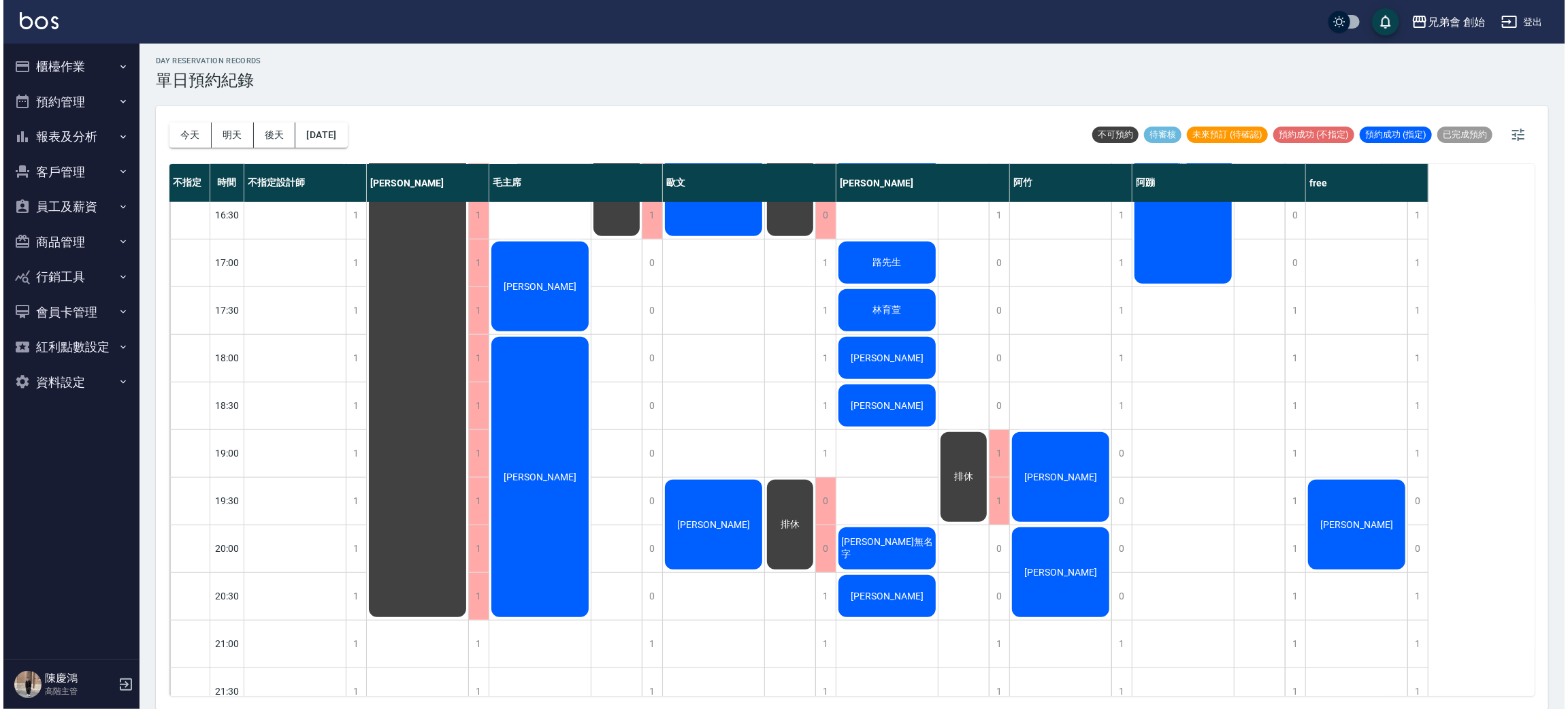
scroll to position [521, 0]
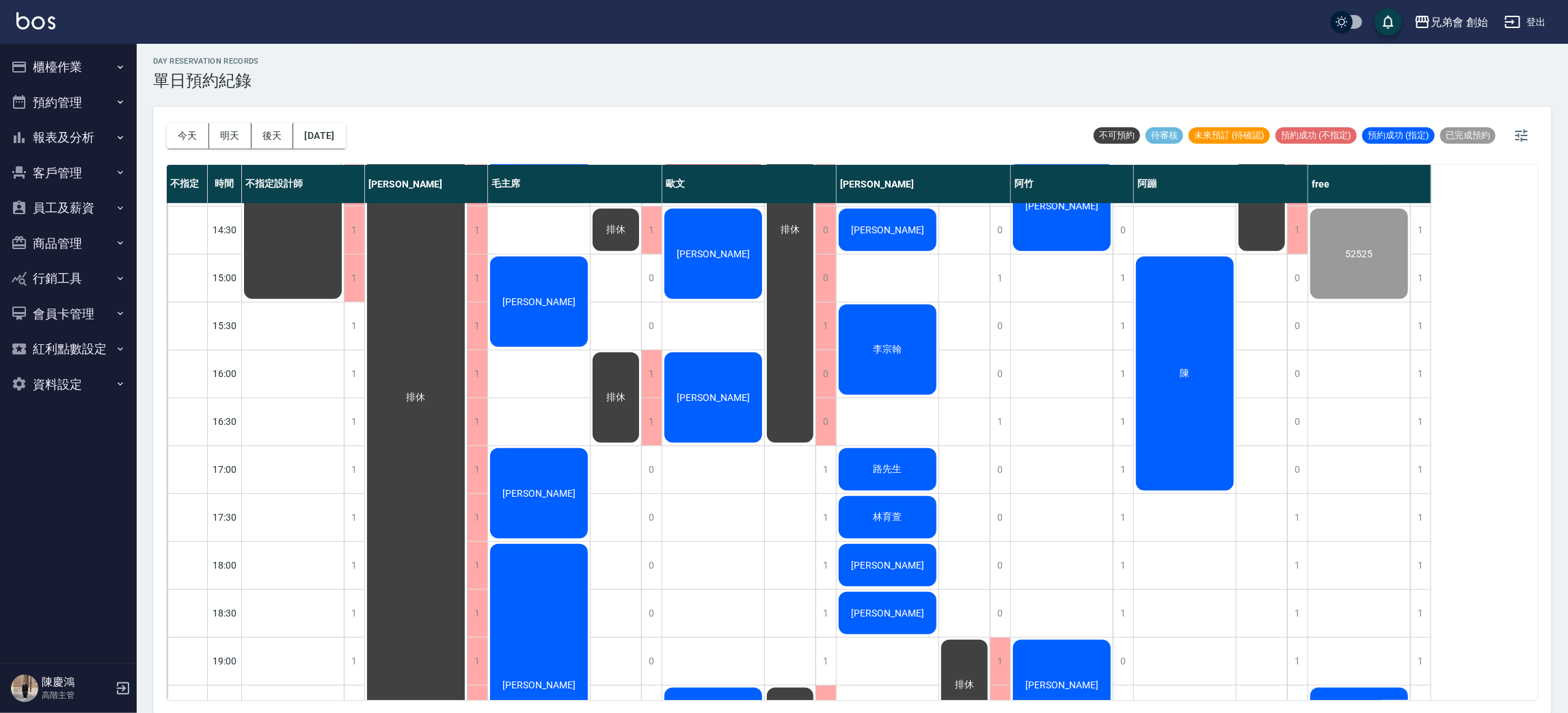
click at [344, 301] on div "陳" at bounding box center [293, 158] width 101 height 286
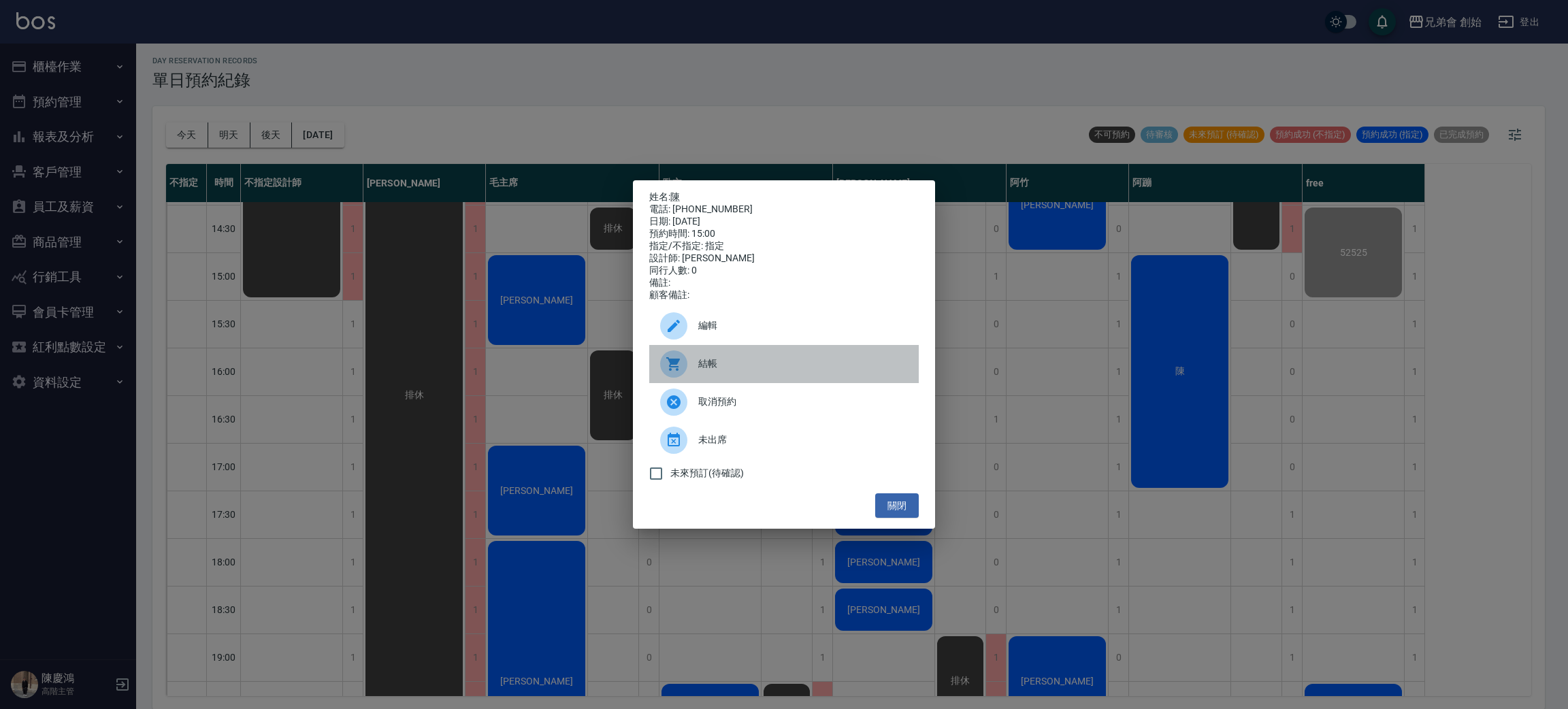
click at [741, 359] on div "結帳" at bounding box center [784, 363] width 270 height 38
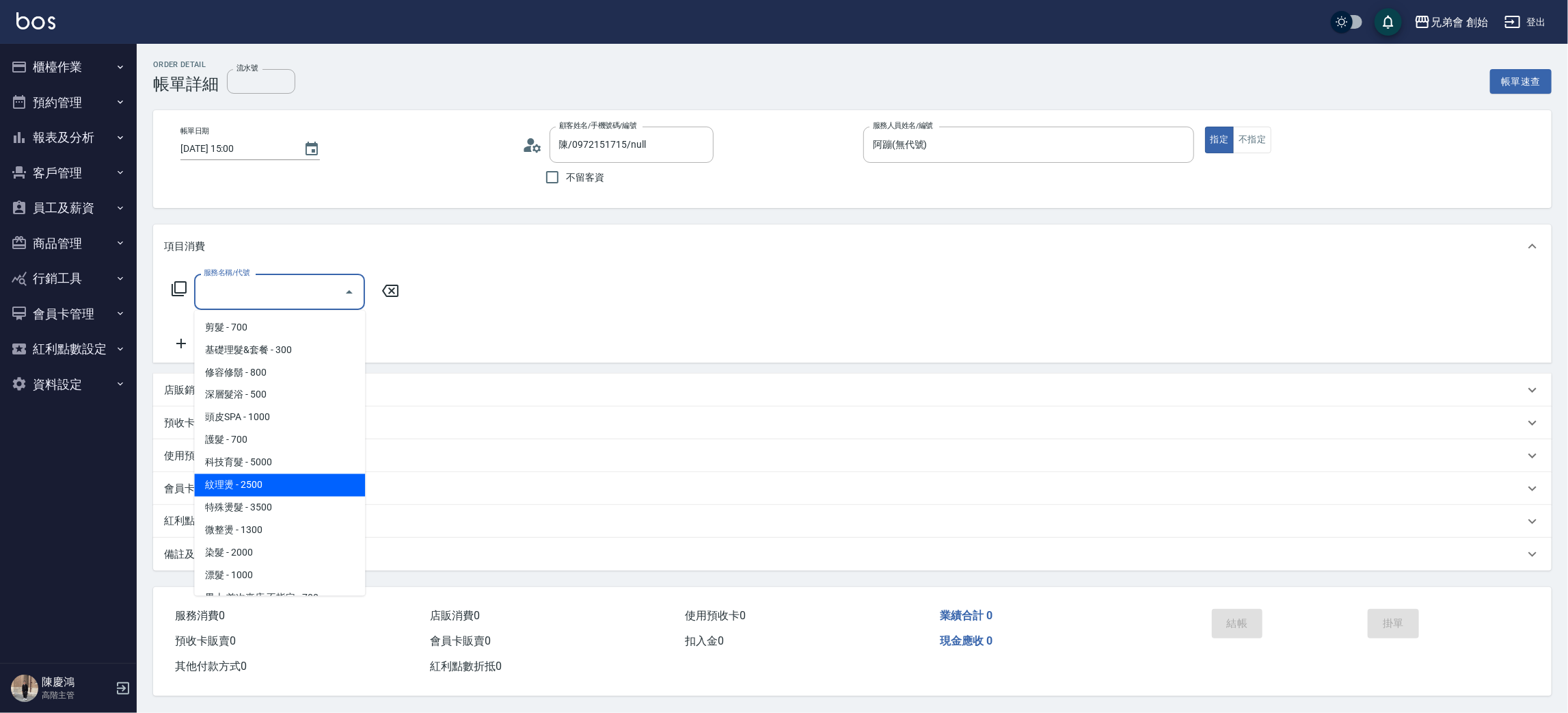
drag, startPoint x: 308, startPoint y: 476, endPoint x: 304, endPoint y: 482, distance: 7.2
click at [305, 476] on span "紋理燙 - 2500" at bounding box center [279, 485] width 171 height 22
type input "紋理燙(D01)"
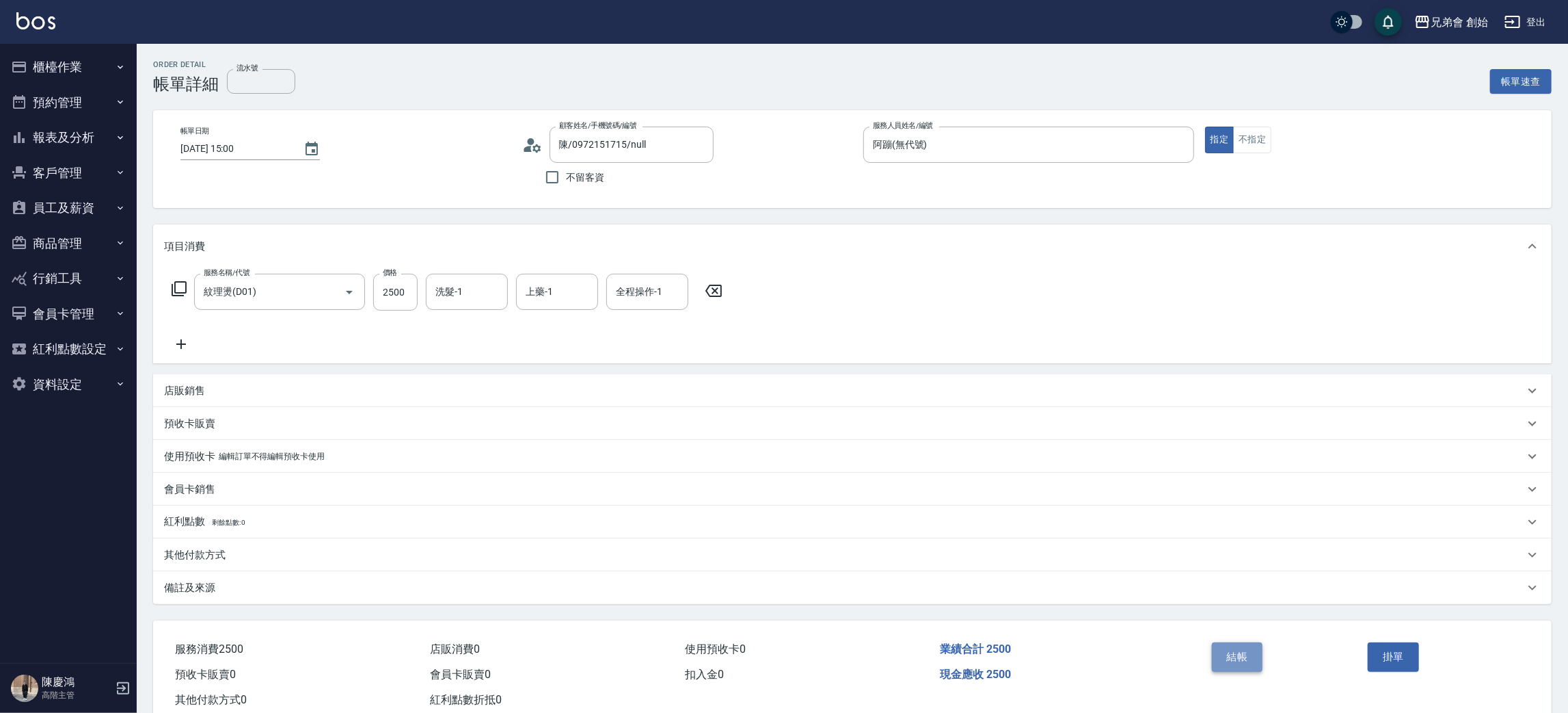
click at [1240, 652] on button "結帳" at bounding box center [1237, 656] width 51 height 29
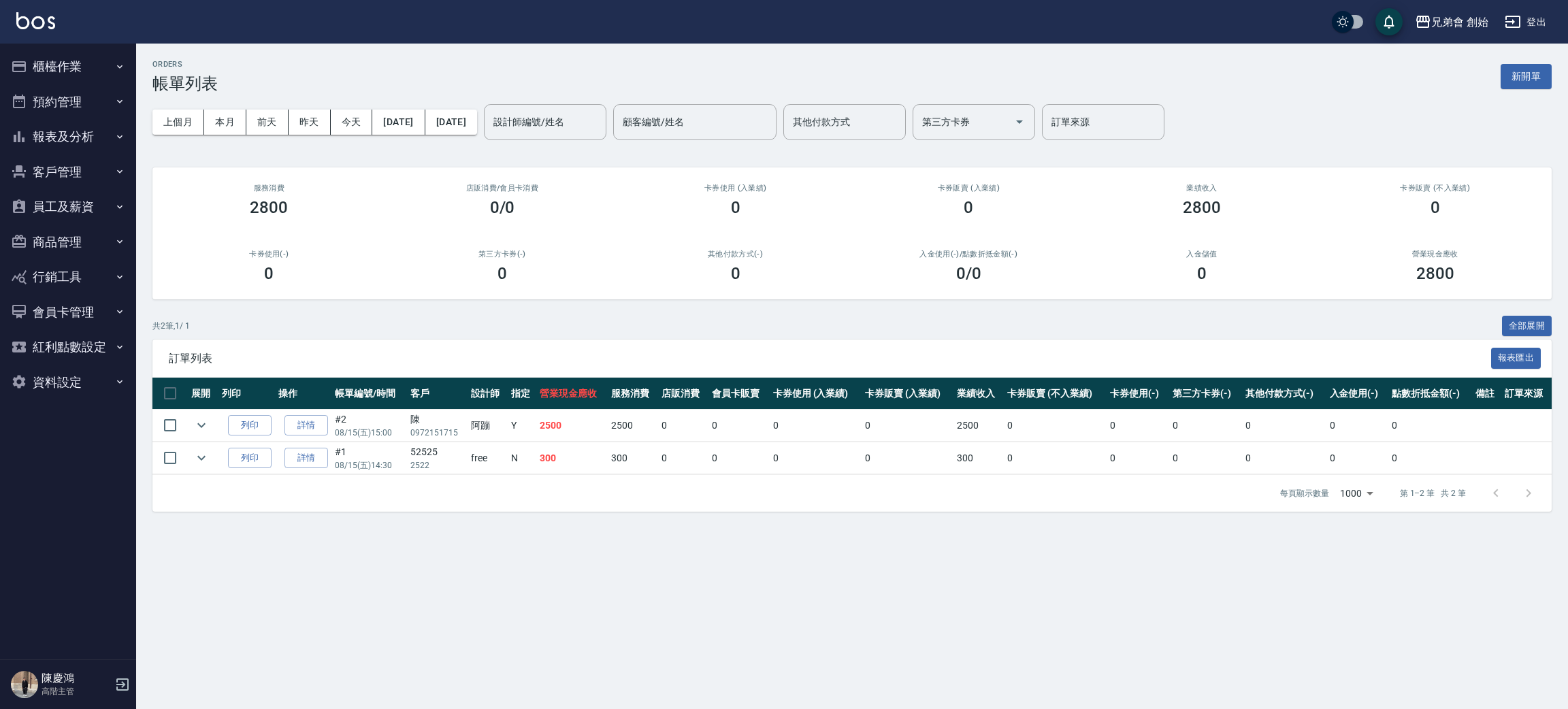
click at [593, 114] on input "設計師編號/姓名" at bounding box center [544, 121] width 110 height 24
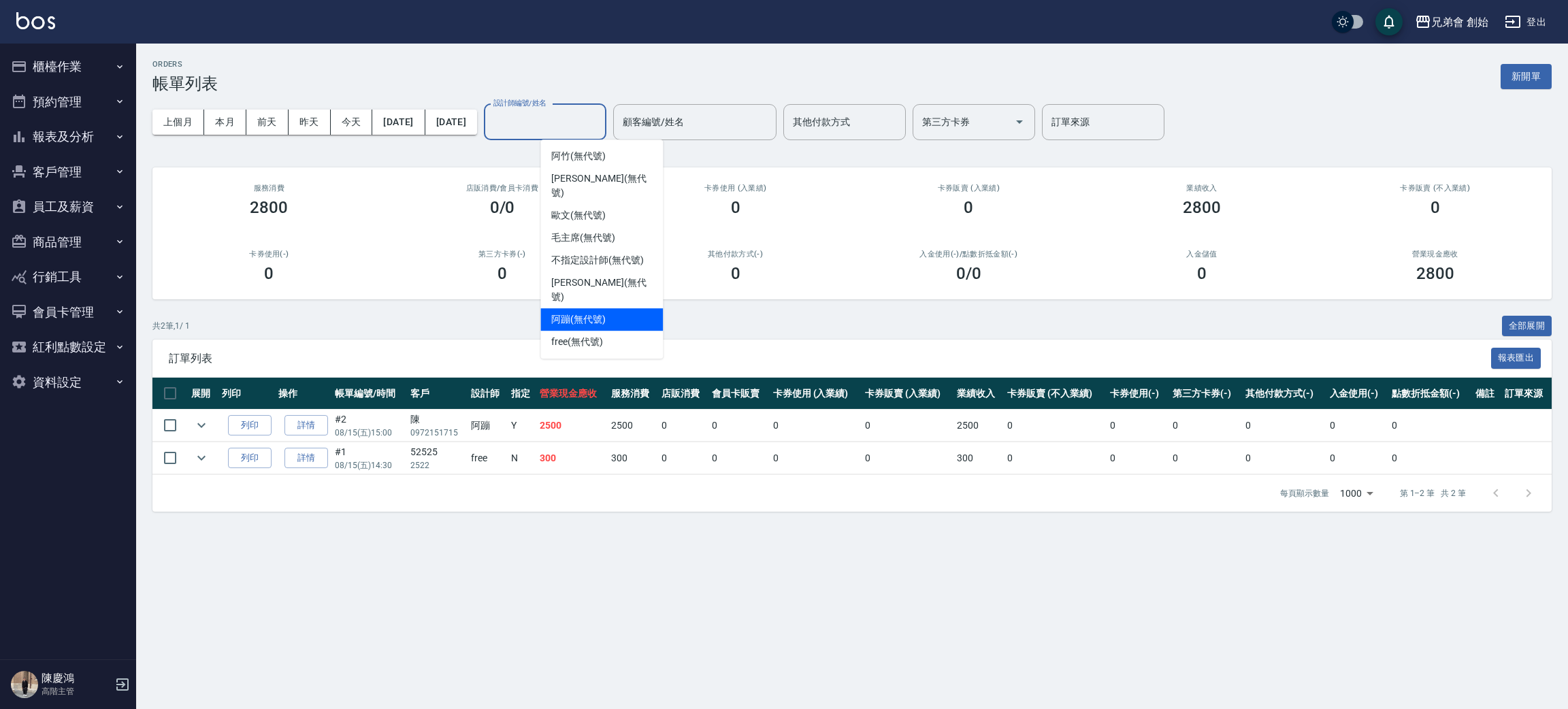
click at [615, 308] on div "阿蹦 (無代號)" at bounding box center [601, 319] width 122 height 22
type input "阿蹦(無代號)"
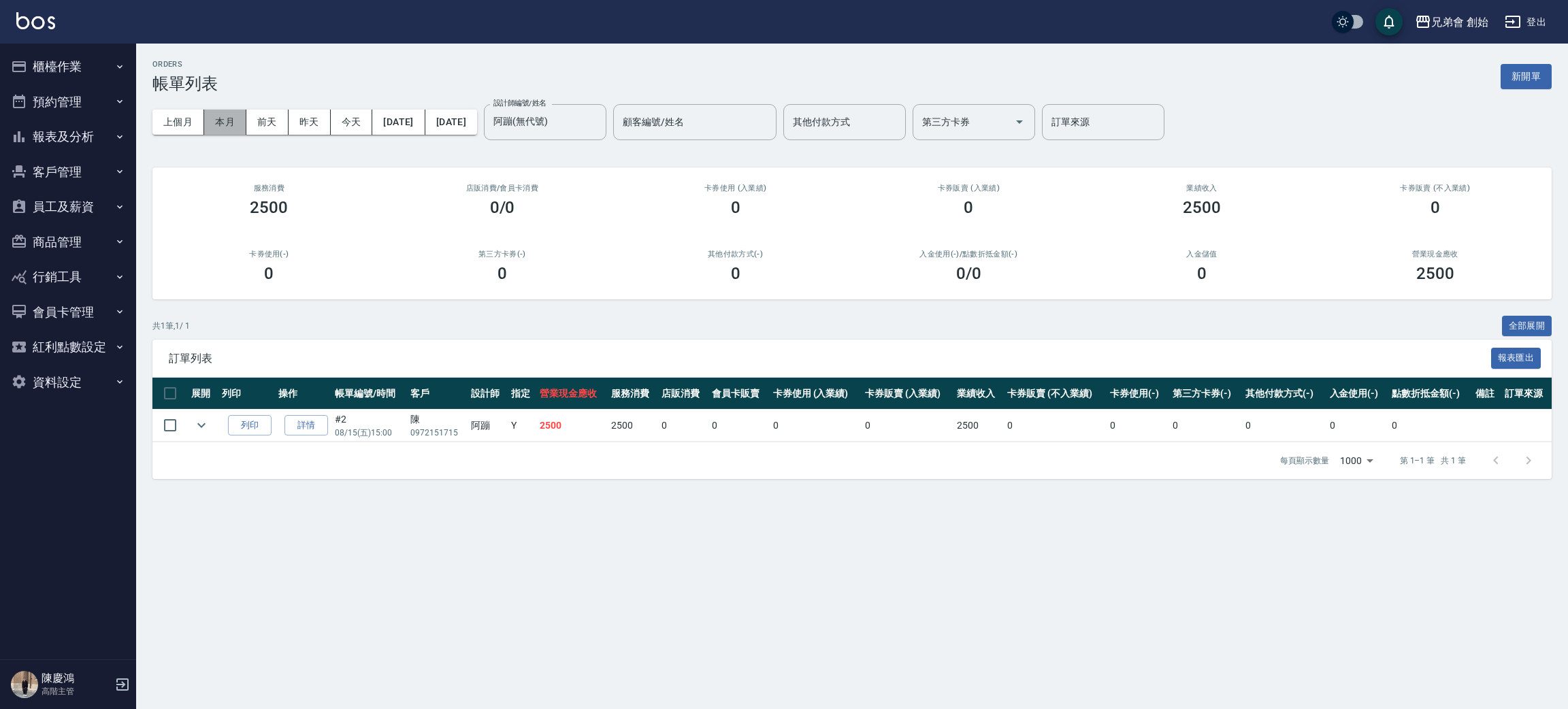
click at [232, 121] on button "本月" at bounding box center [224, 122] width 42 height 25
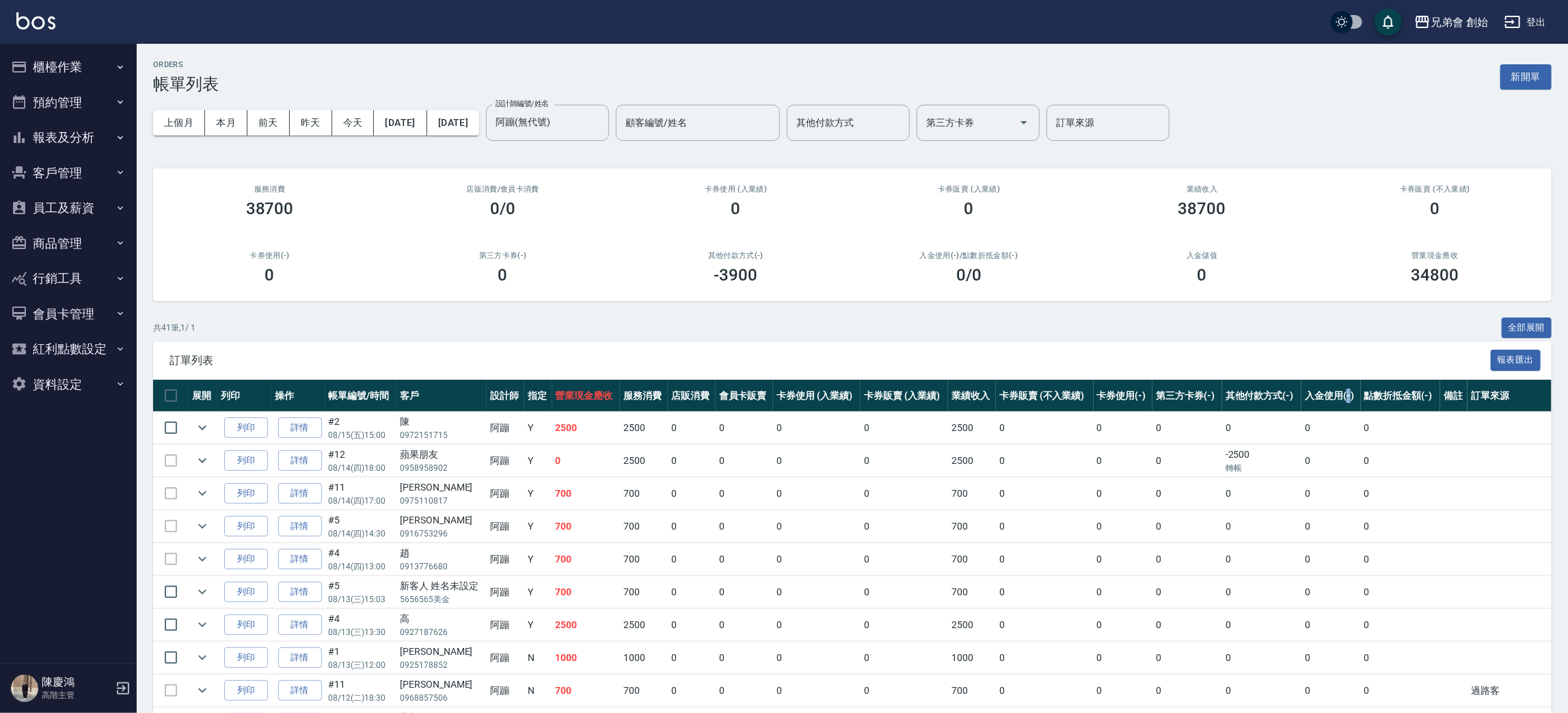
drag, startPoint x: 1347, startPoint y: 396, endPoint x: 1339, endPoint y: 436, distance: 40.8
click at [1352, 392] on th "入金使用(-)" at bounding box center [1331, 396] width 59 height 32
